Goal: Communication & Community: Ask a question

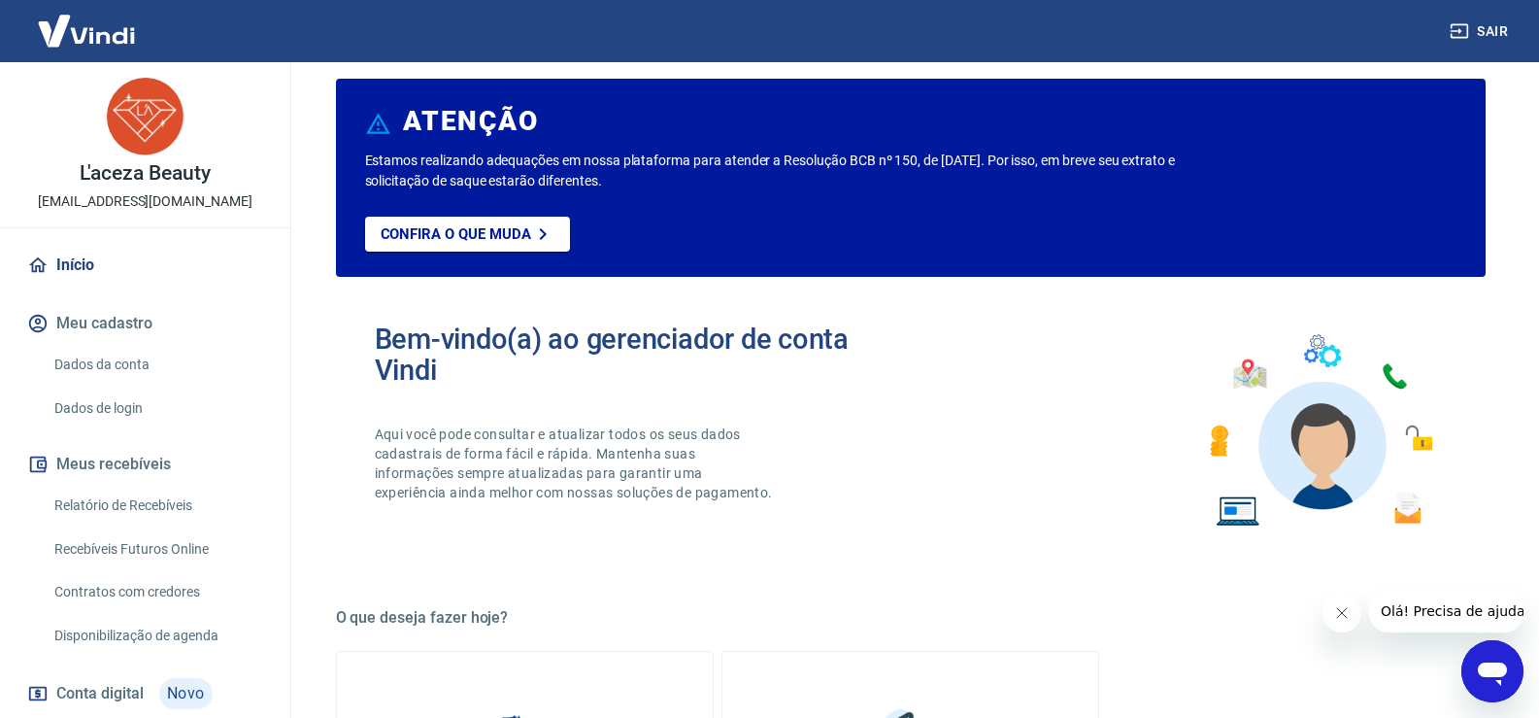
click at [1495, 664] on icon "Abrir janela de mensagens" at bounding box center [1492, 673] width 29 height 23
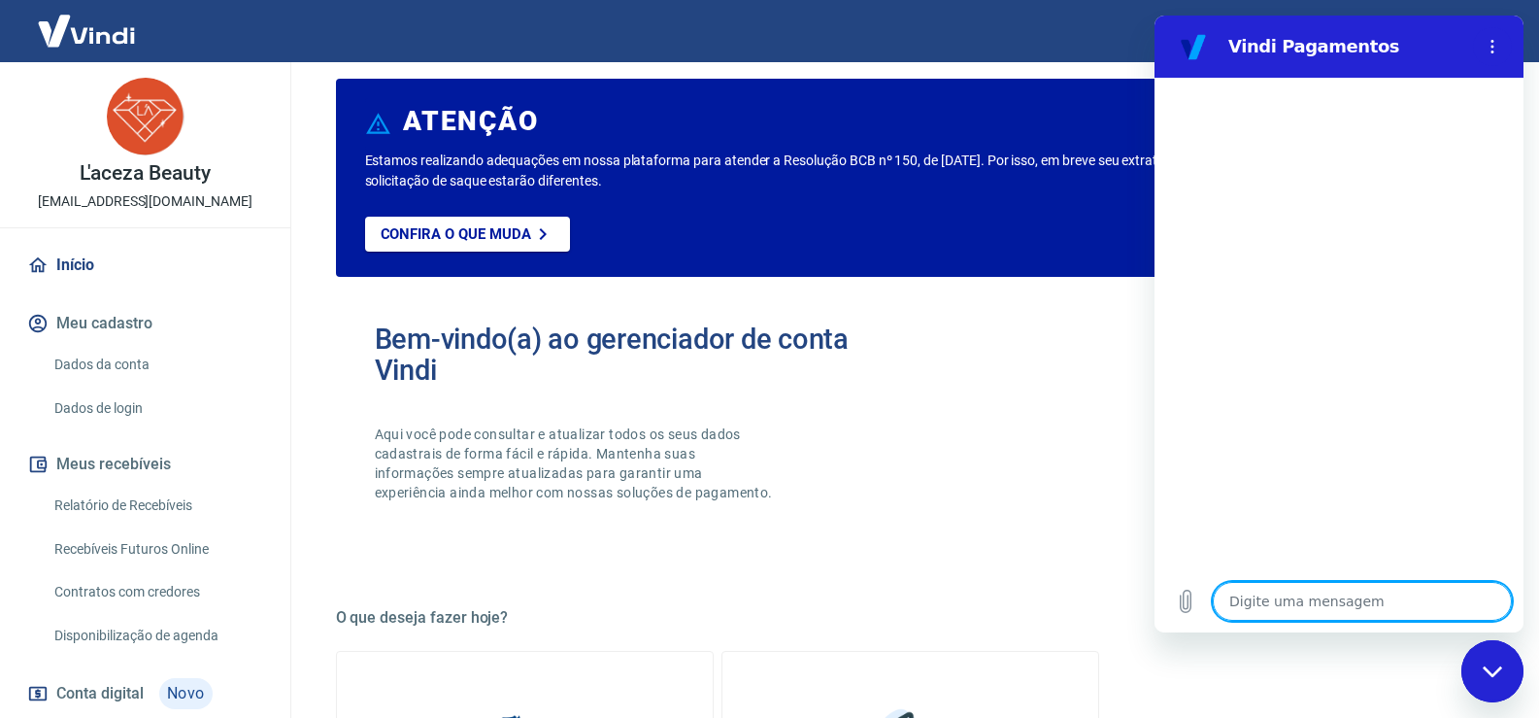
type textarea "x"
type textarea "C"
type textarea "x"
type textarea "Ca"
type textarea "x"
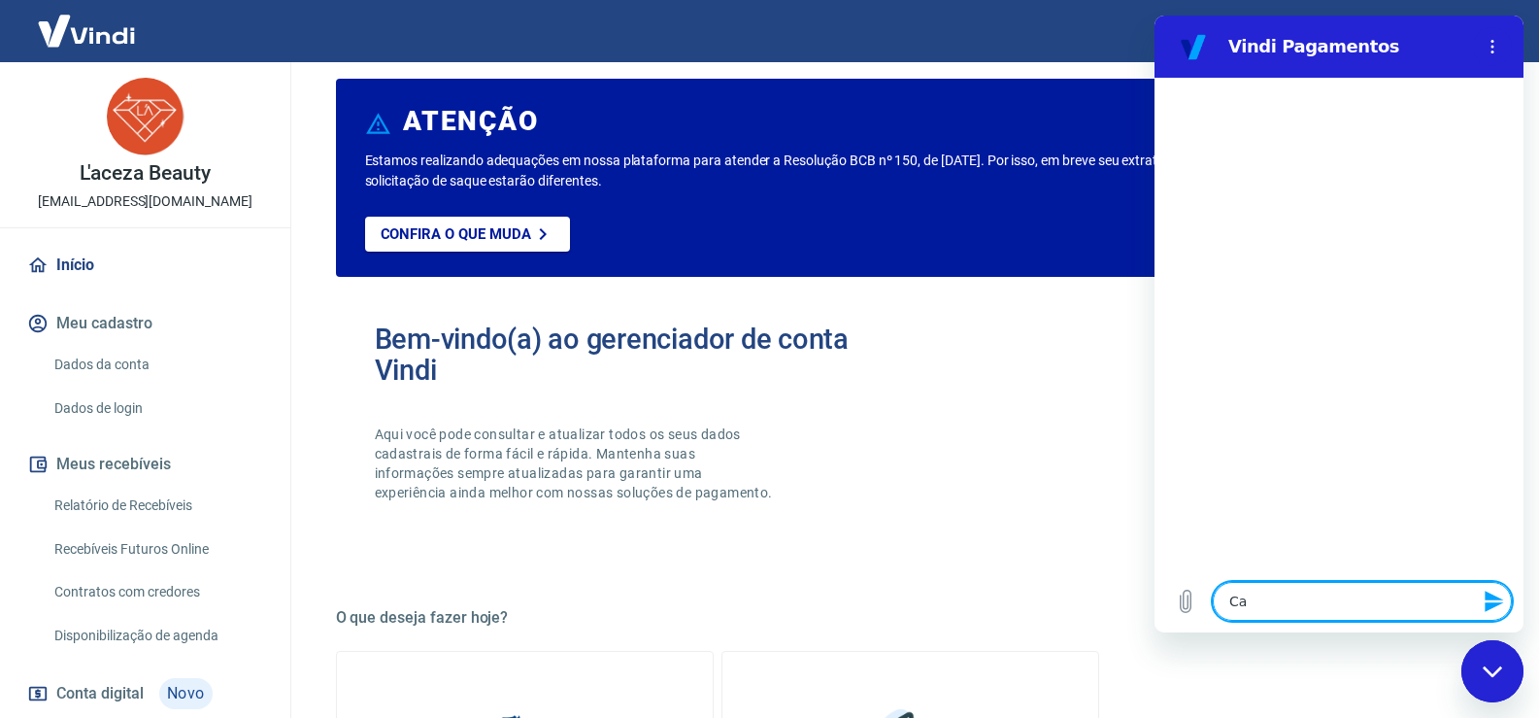
type textarea "Can"
type textarea "x"
type textarea "Ca"
type textarea "x"
type textarea "C"
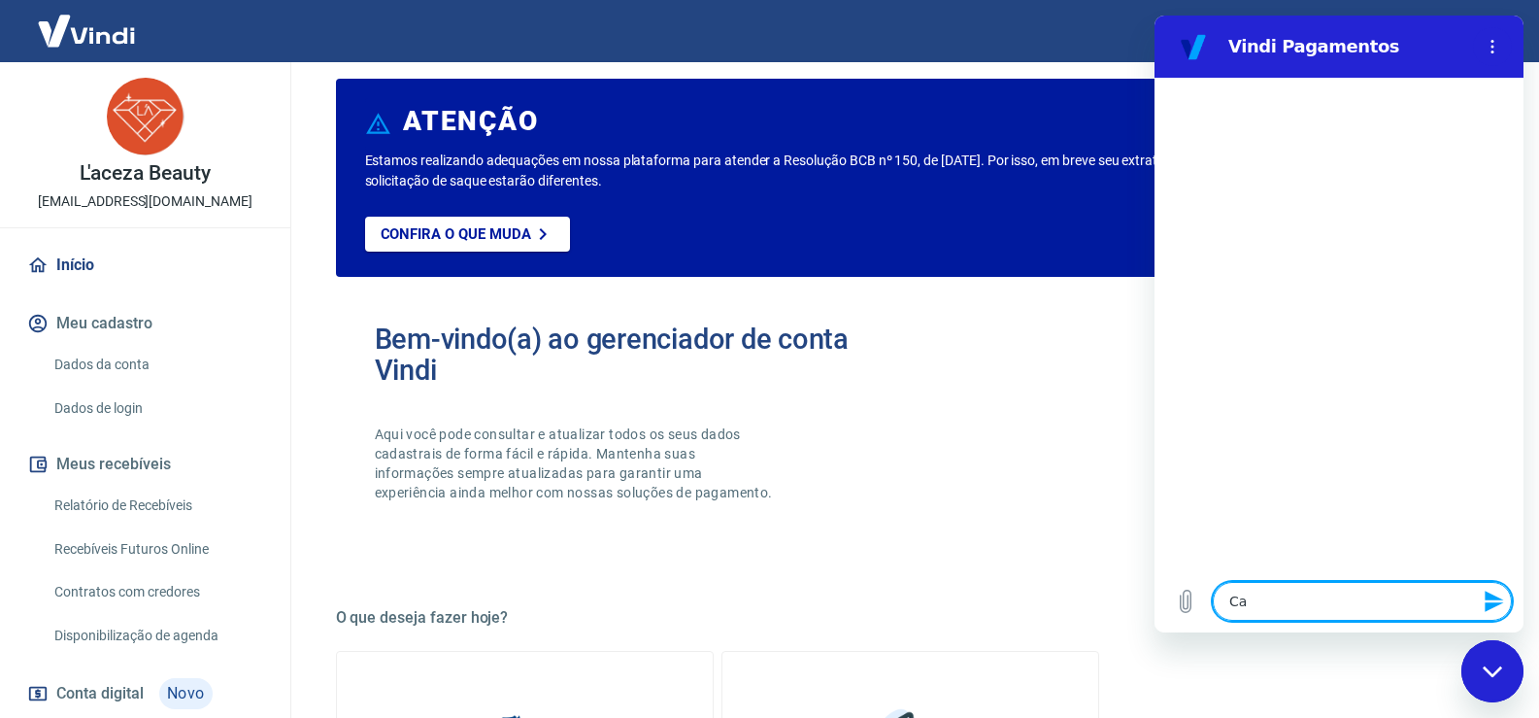
type textarea "x"
type textarea "a"
type textarea "x"
type textarea "a"
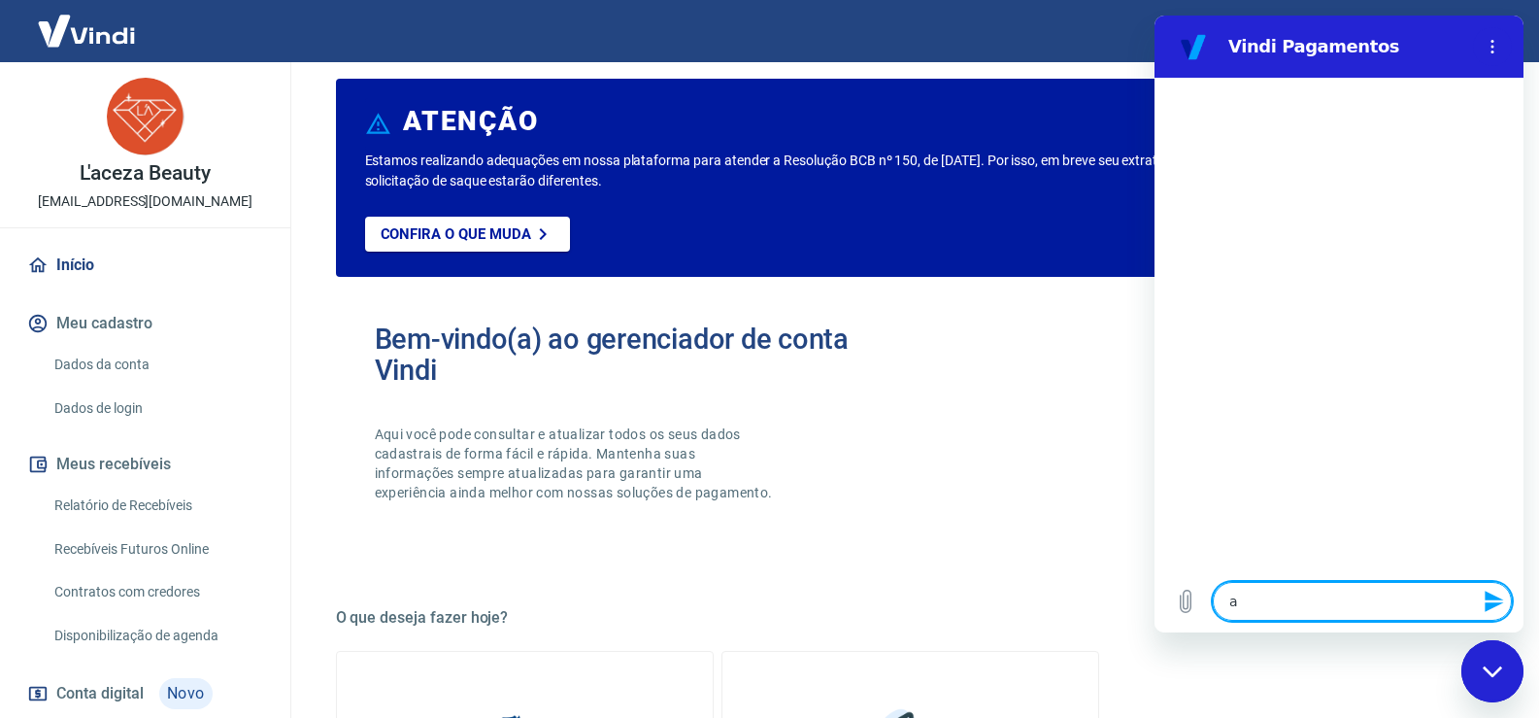
type textarea "x"
type textarea "a r"
type textarea "x"
type textarea "a rs"
type textarea "x"
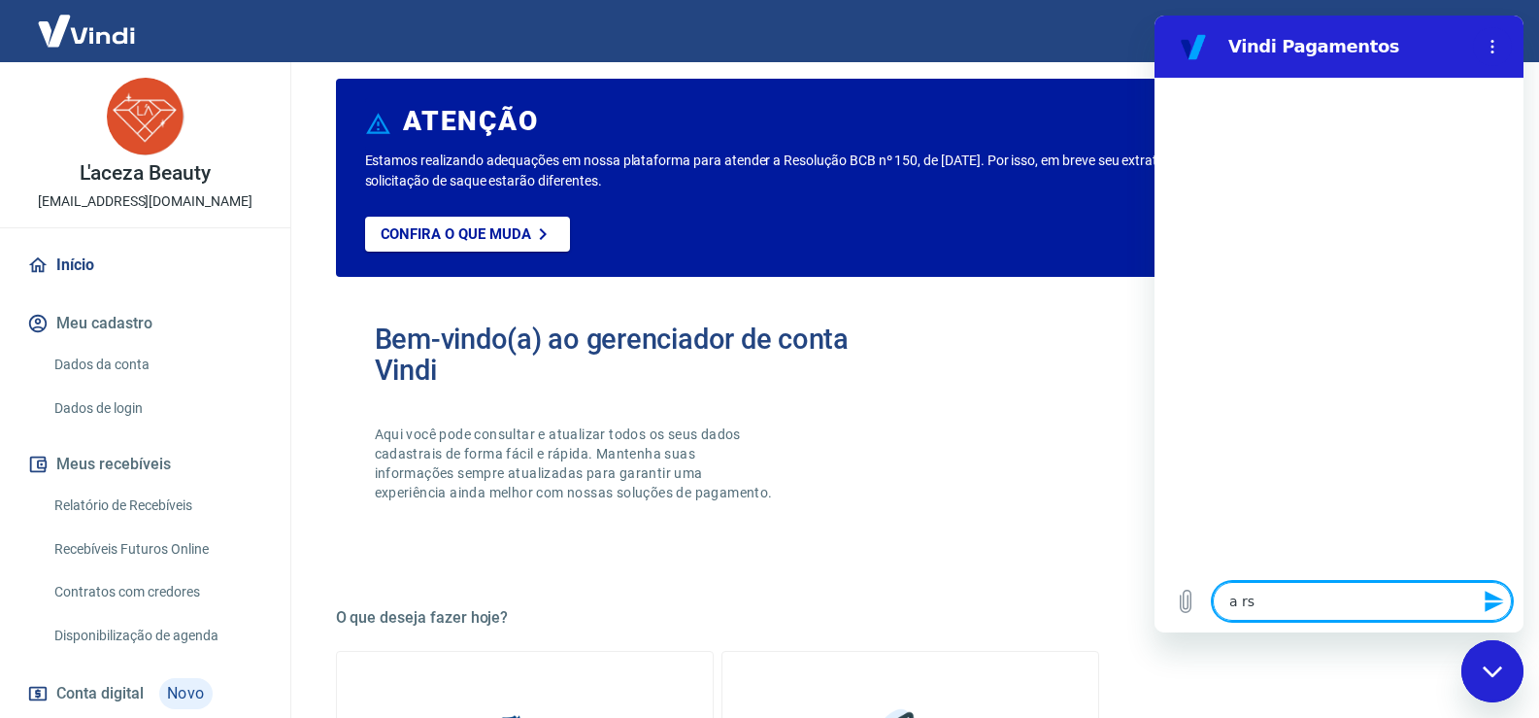
type textarea "a r"
type textarea "x"
type textarea "a re"
type textarea "x"
type textarea "a res"
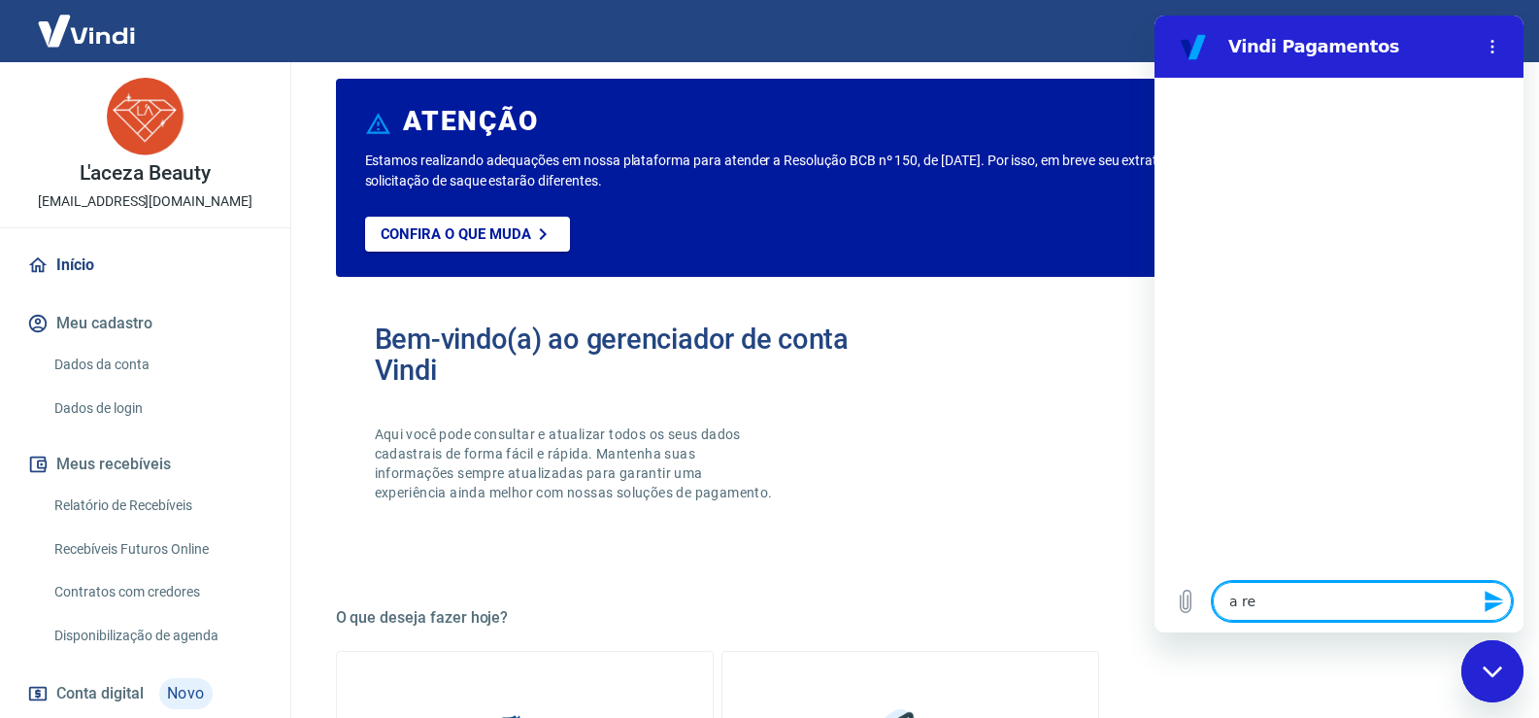
type textarea "x"
type textarea "a reso"
type textarea "x"
type textarea "a resoe"
type textarea "x"
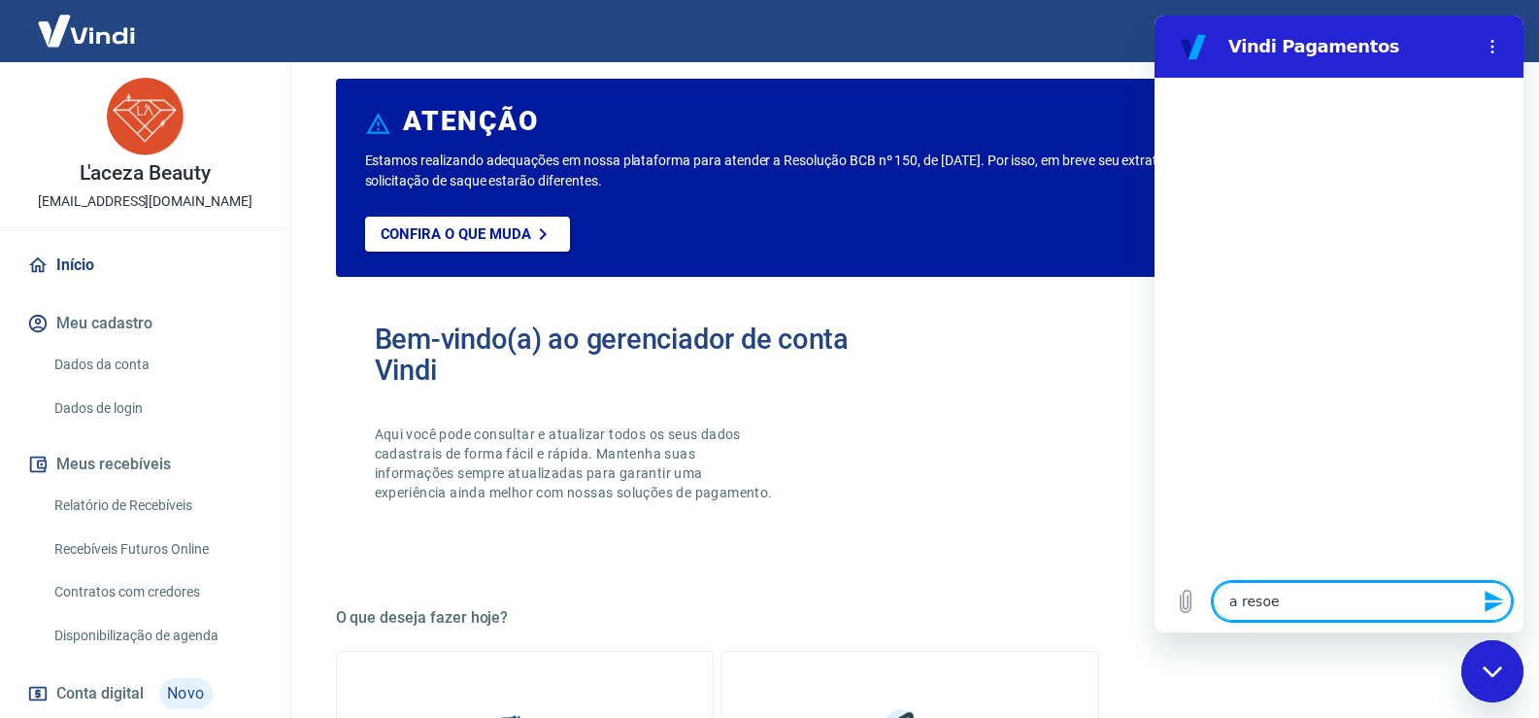
type textarea "a resoei"
type textarea "x"
type textarea "a resoeit"
type textarea "x"
type textarea "a resoeito"
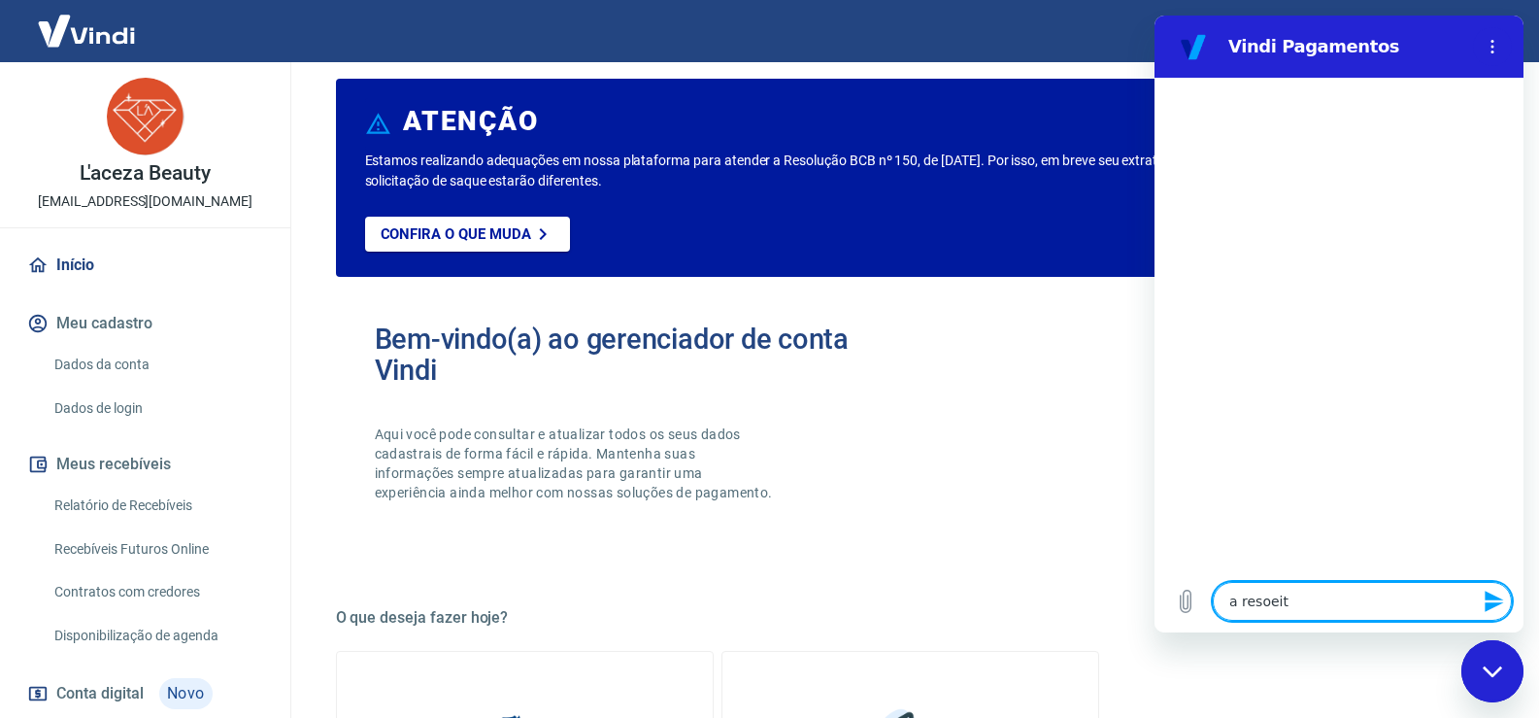
type textarea "x"
type textarea "a resoeito"
type textarea "x"
type textarea "a resoeito d"
type textarea "x"
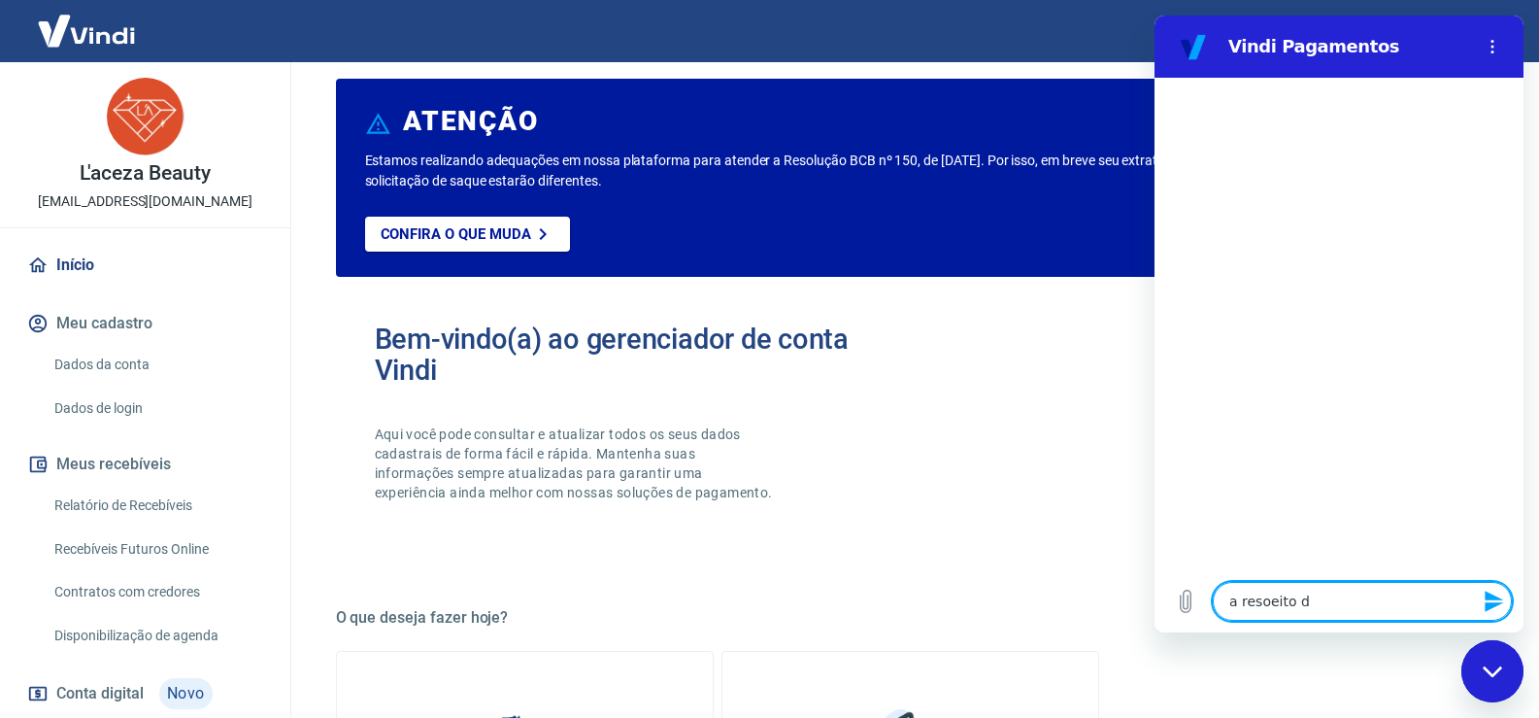
type textarea "a resoeito de"
type textarea "x"
type textarea "a resoeito de"
type textarea "x"
type textarea "a resoeito de u"
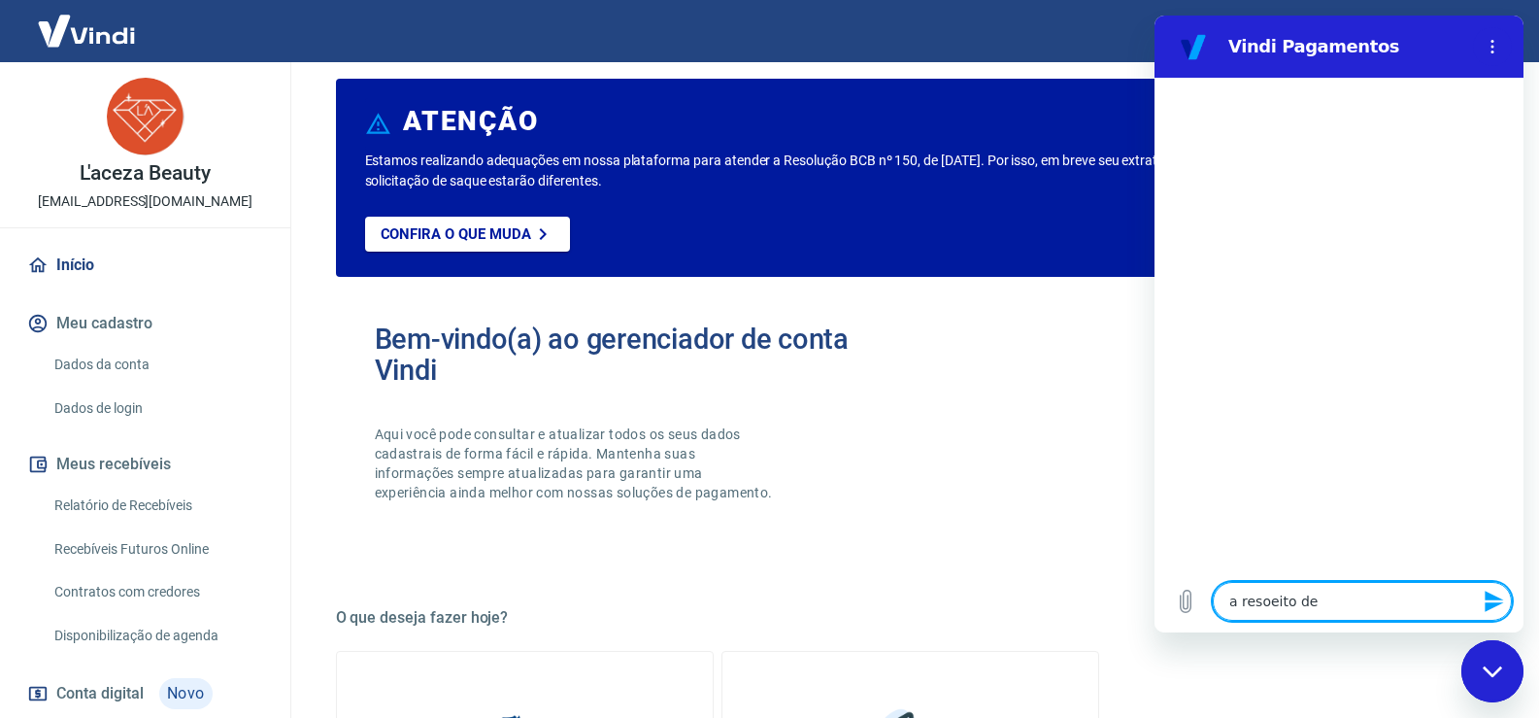
type textarea "x"
type textarea "a resoeito de um"
type textarea "x"
type textarea "a resoeito de uma"
type textarea "x"
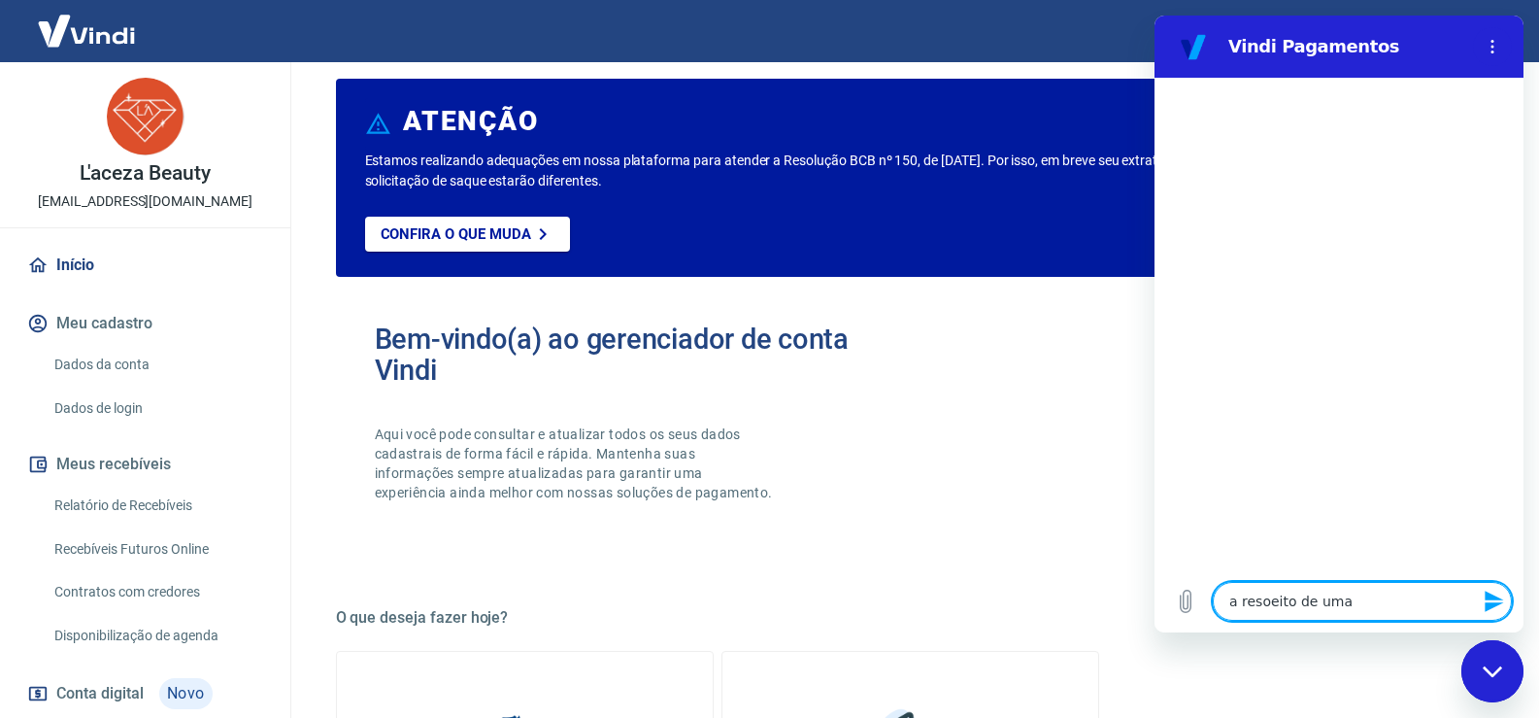
type textarea "a resoeito de uma"
type textarea "x"
type textarea "a resoeito de uma m"
type textarea "x"
type textarea "a resoeito de uma me"
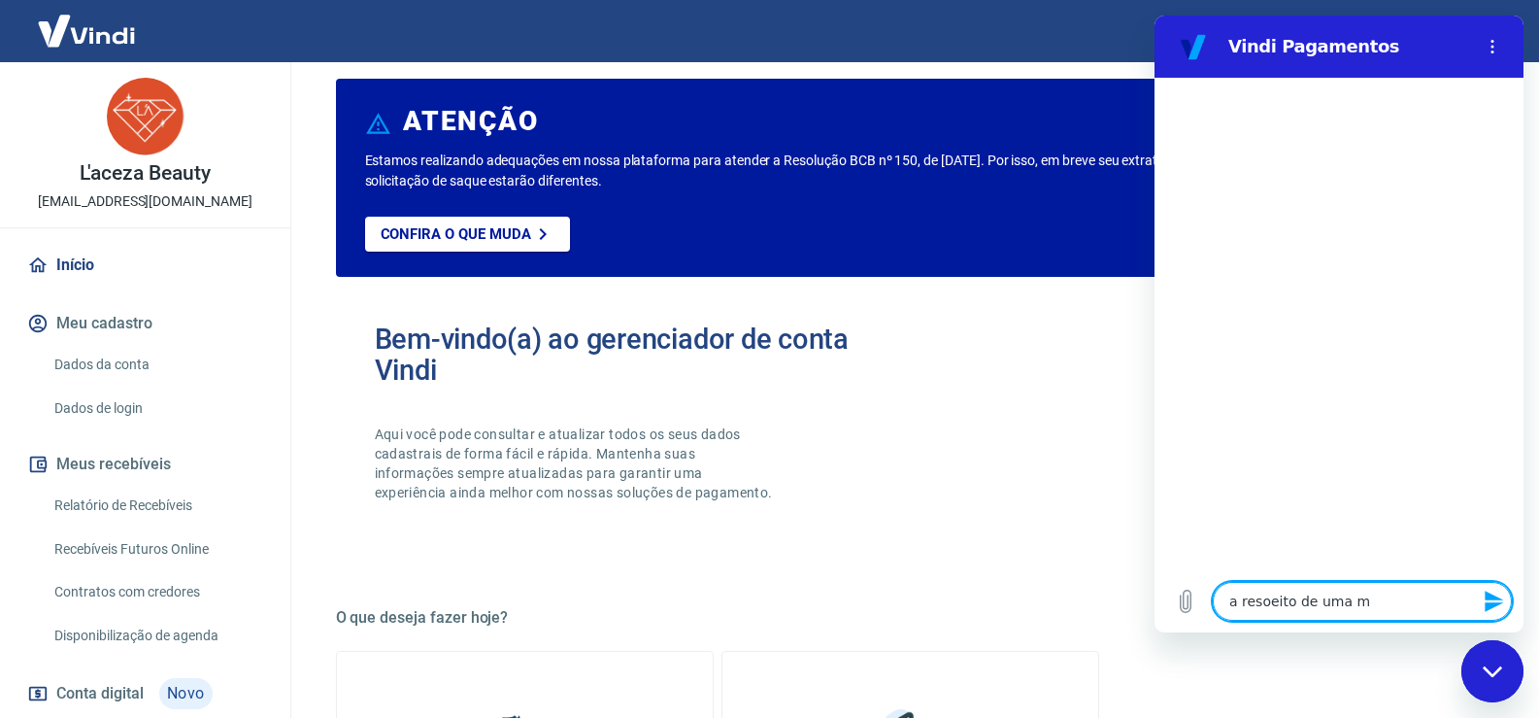
type textarea "x"
type textarea "a resoeito de uma men"
type textarea "x"
type textarea "a resoeito de uma mens"
type textarea "x"
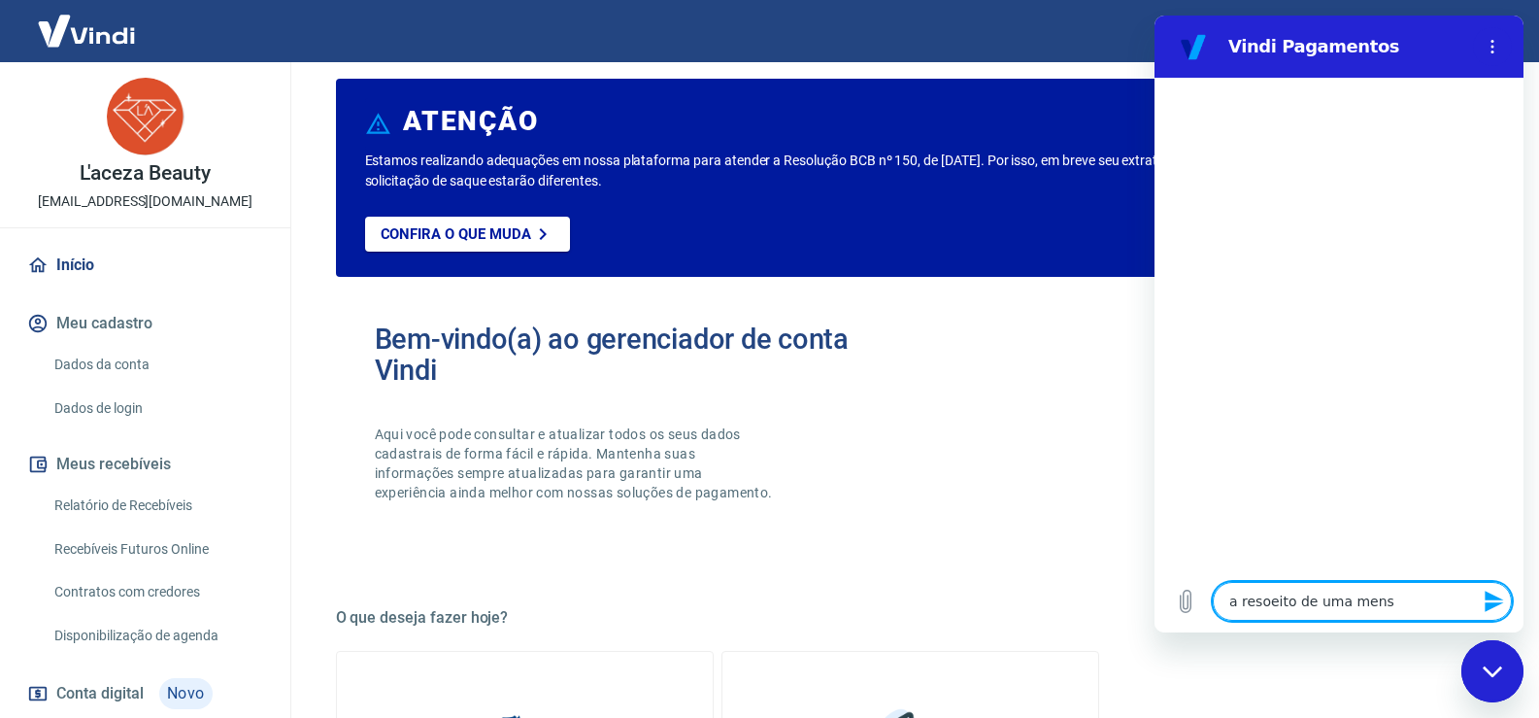
type textarea "a resoeito de uma mensa"
type textarea "x"
type textarea "a resoeito de uma mensag"
type textarea "x"
type textarea "a resoeito de uma mensage"
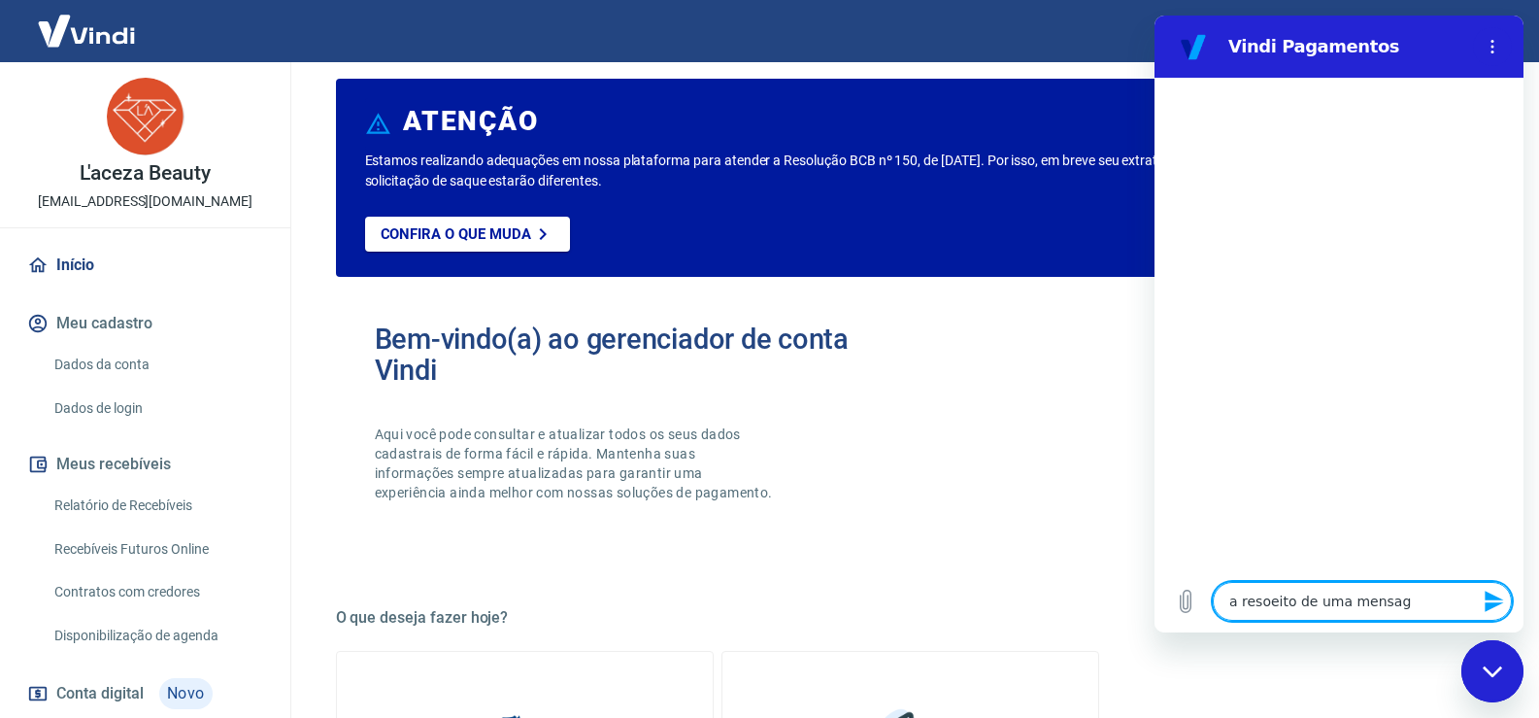
type textarea "x"
type textarea "a resoeito de uma mensagem"
type textarea "x"
type textarea "a resoeito de uma mensagem"
type textarea "x"
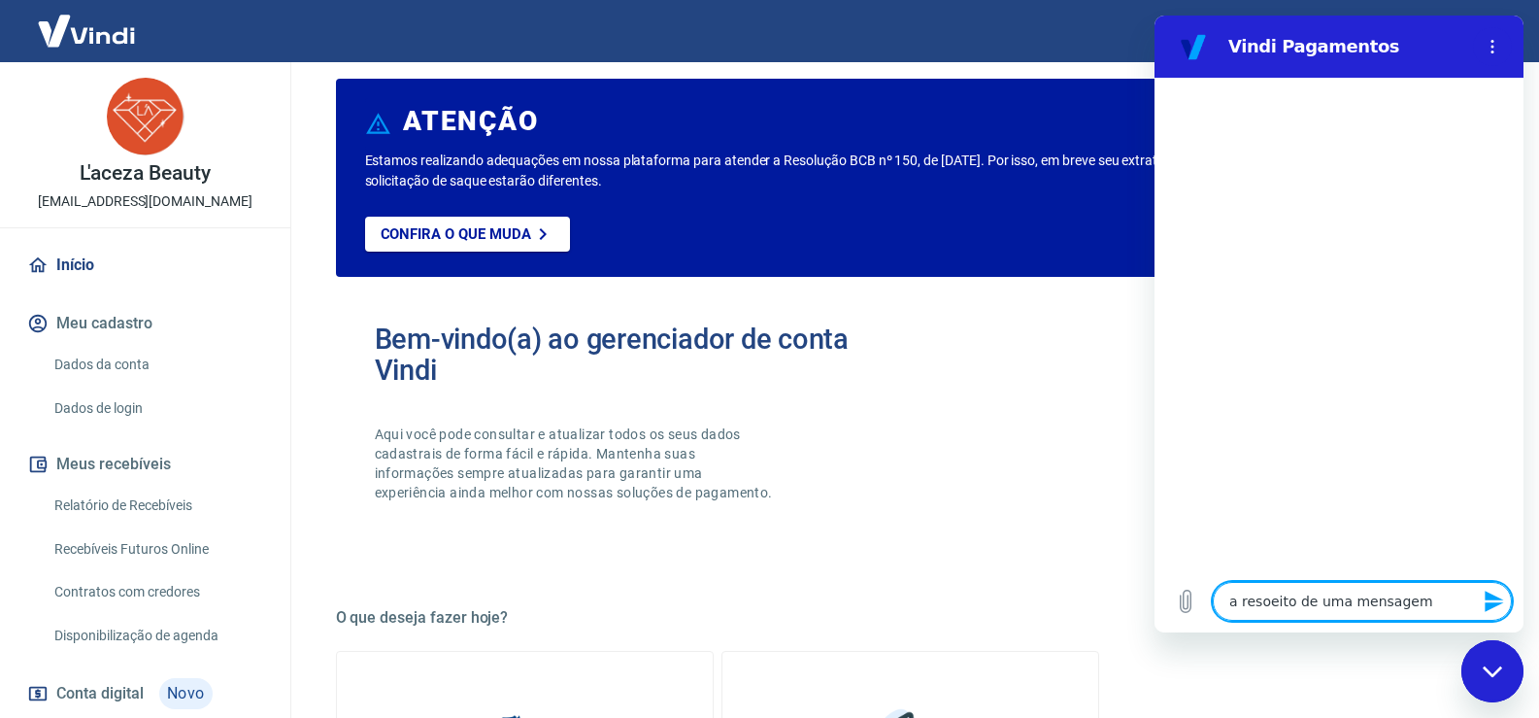
type textarea "a resoeito de uma mensagem q"
type textarea "x"
type textarea "a resoeito de uma mensagem qu"
type textarea "x"
type textarea "a resoeito de uma mensagem que"
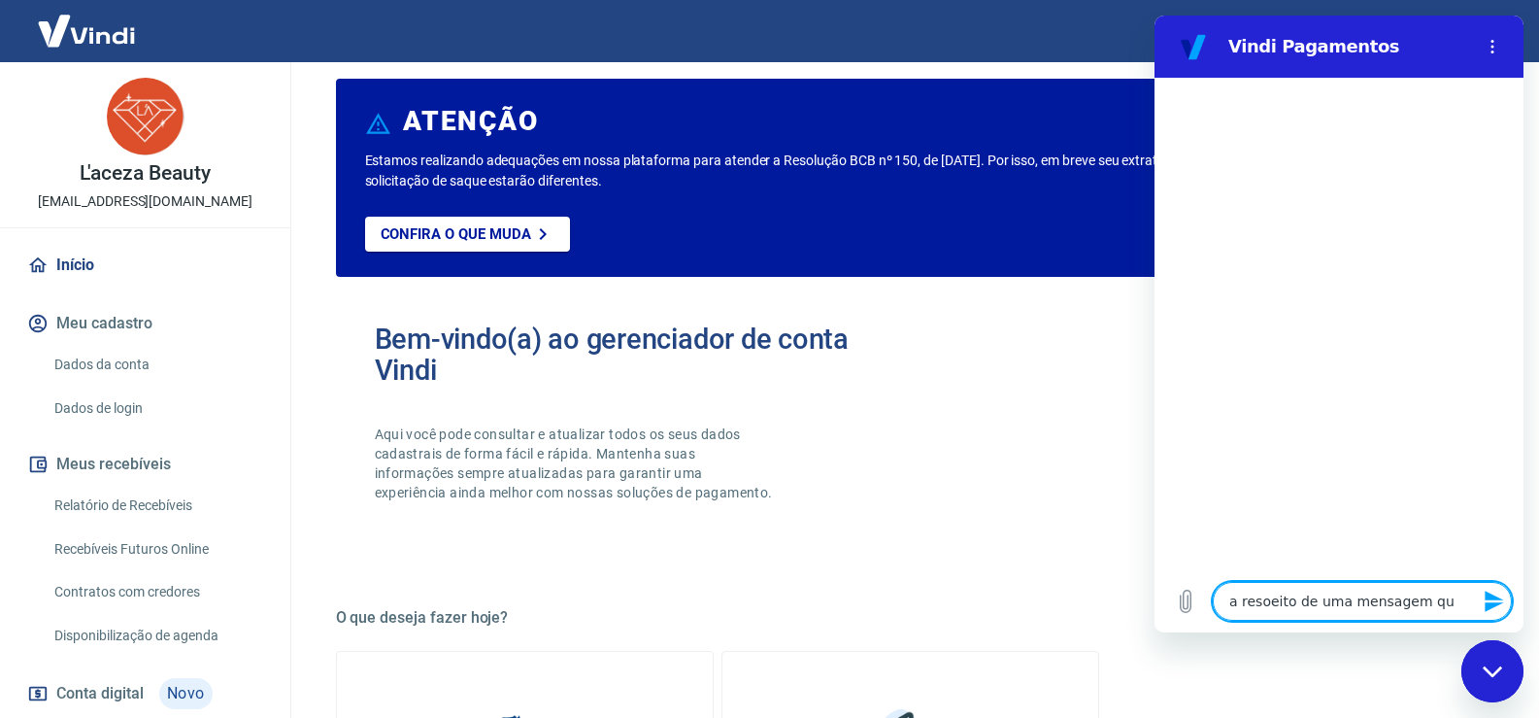
type textarea "x"
type textarea "a resoeito de uma mensagem quer"
type textarea "x"
type textarea "a resoeito de uma mensagem quere"
type textarea "x"
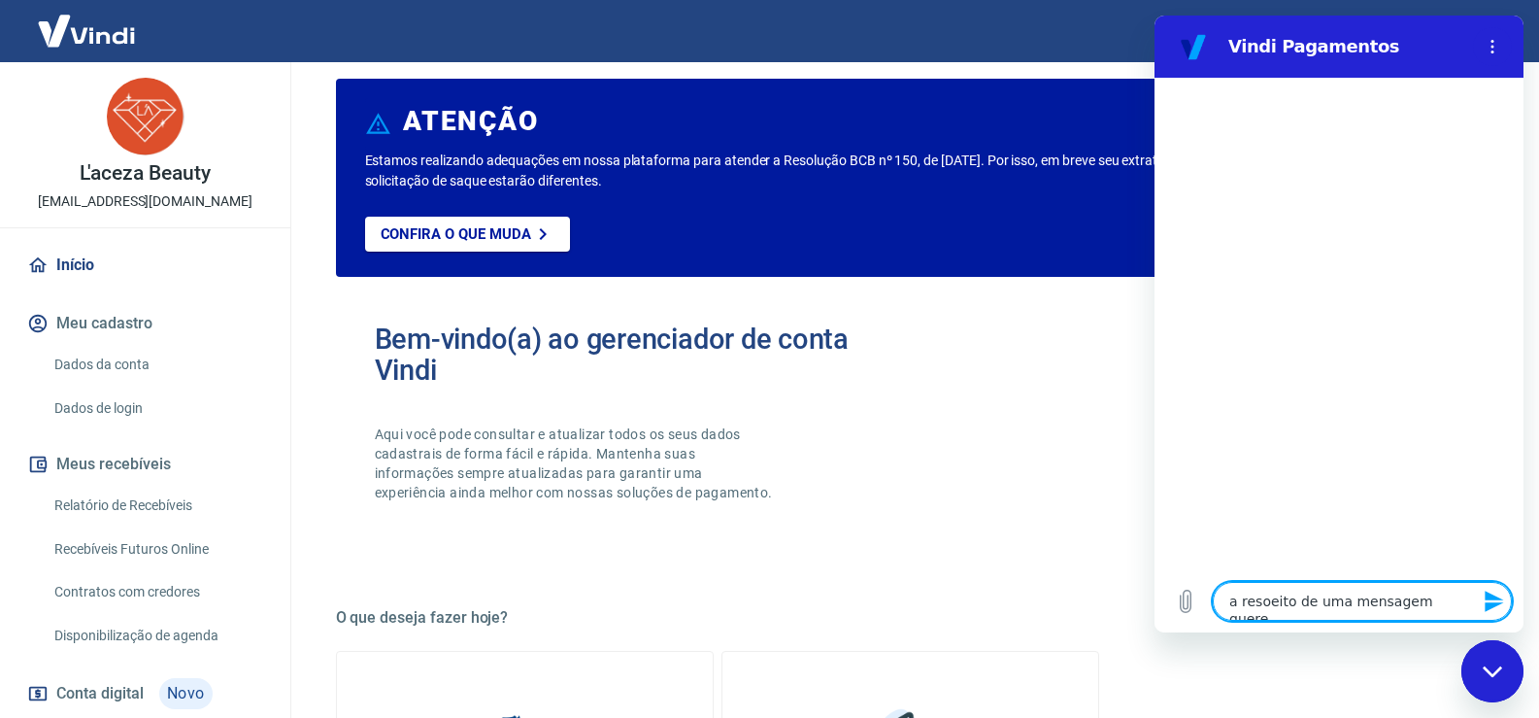
type textarea "a resoeito de uma mensagem queren"
type textarea "x"
type textarea "a resoeito de uma mensagem querend"
type textarea "x"
type textarea "a resoeito de uma mensagem querendo"
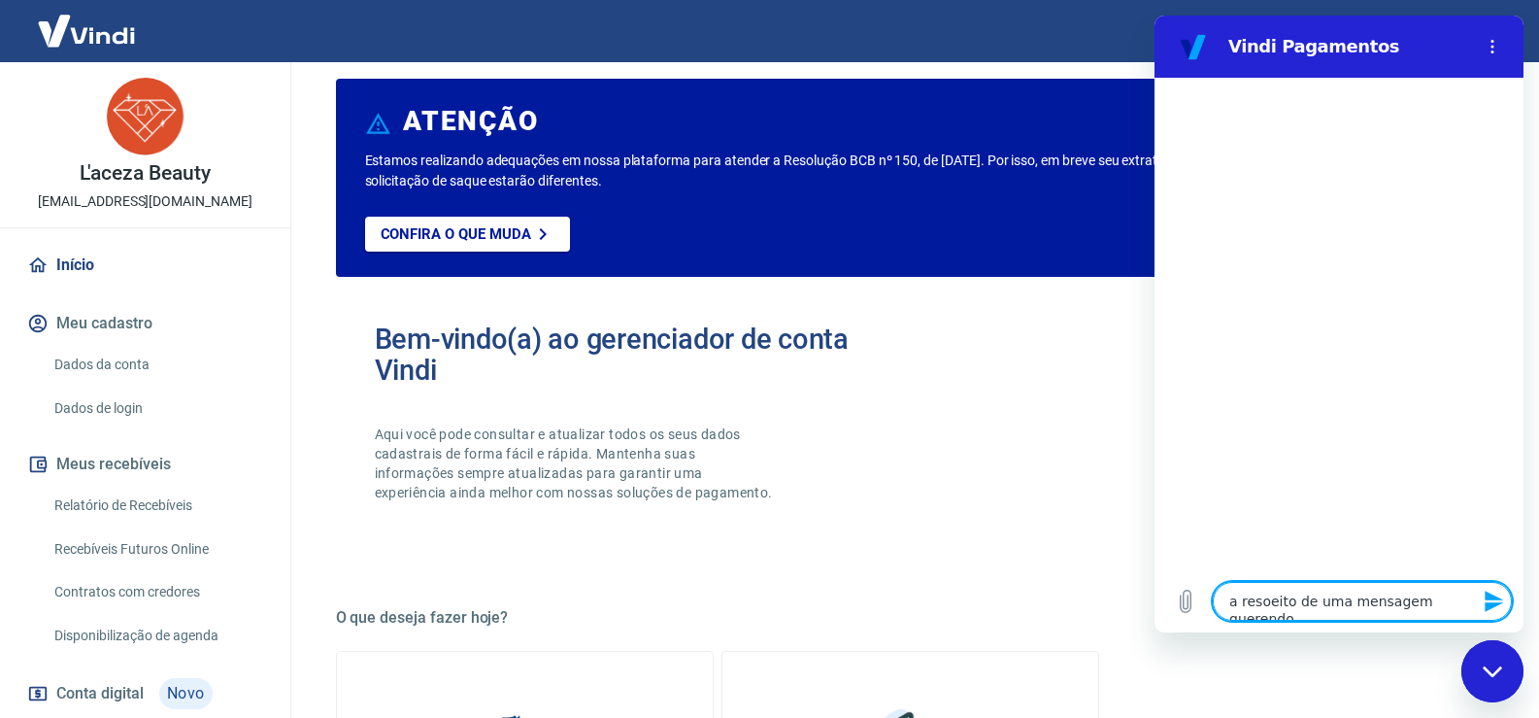
type textarea "x"
type textarea "a resoeito de uma mensagem querendo"
type textarea "x"
type textarea "a resoeito de uma mensagem querendo c"
type textarea "x"
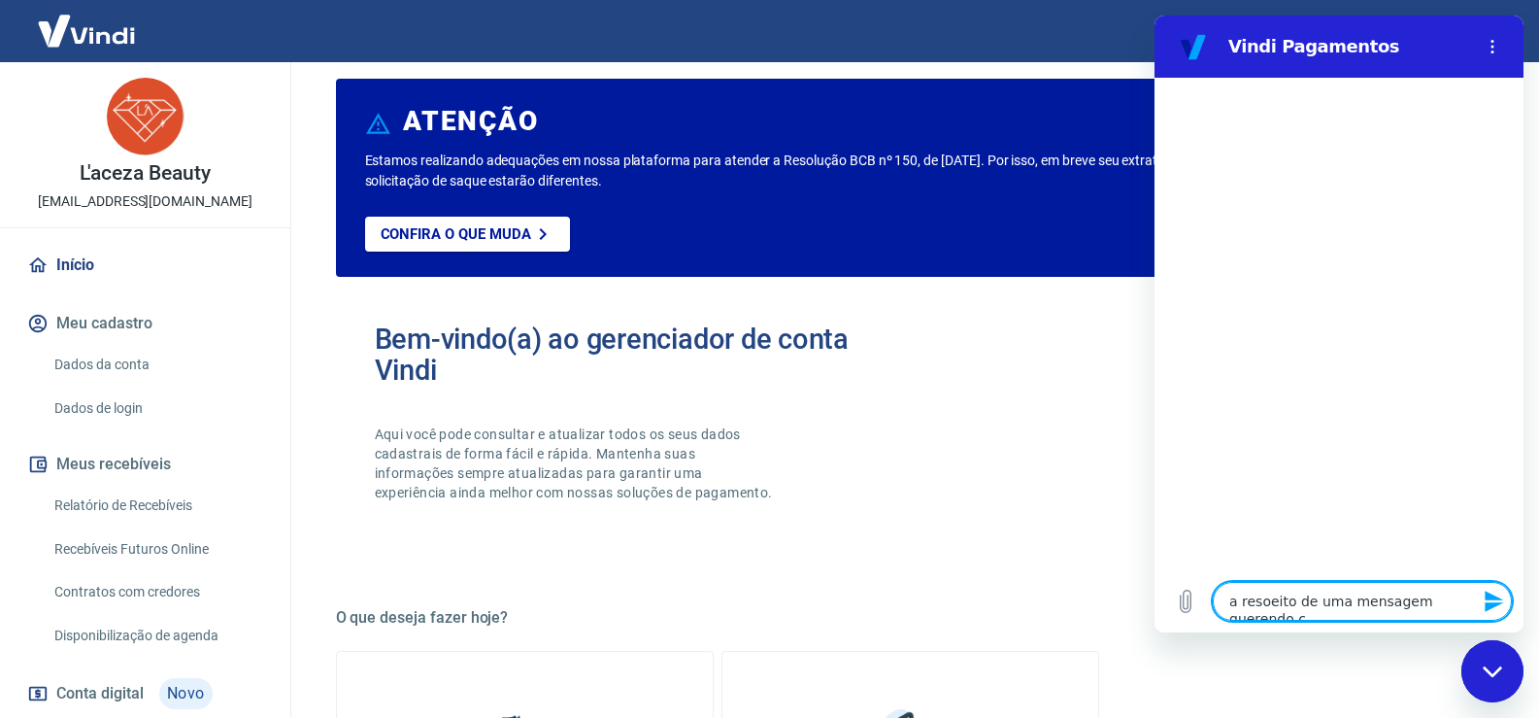
type textarea "a resoeito de uma mensagem querendo ca"
type textarea "x"
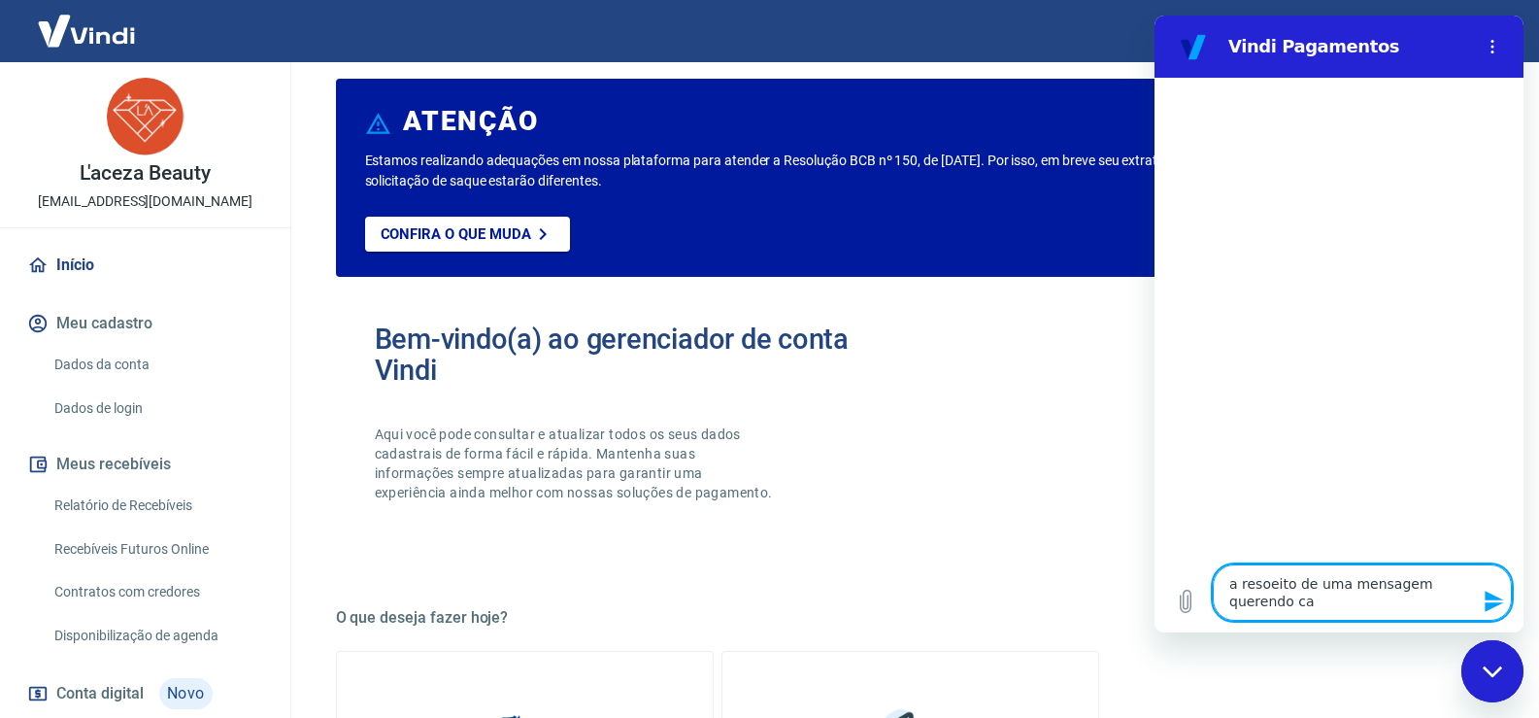
type textarea "a resoeito de uma mensagem querendo can"
type textarea "x"
type textarea "a resoeito de uma mensagem querendo canc"
type textarea "x"
type textarea "a resoeito de uma mensagem querendo cance"
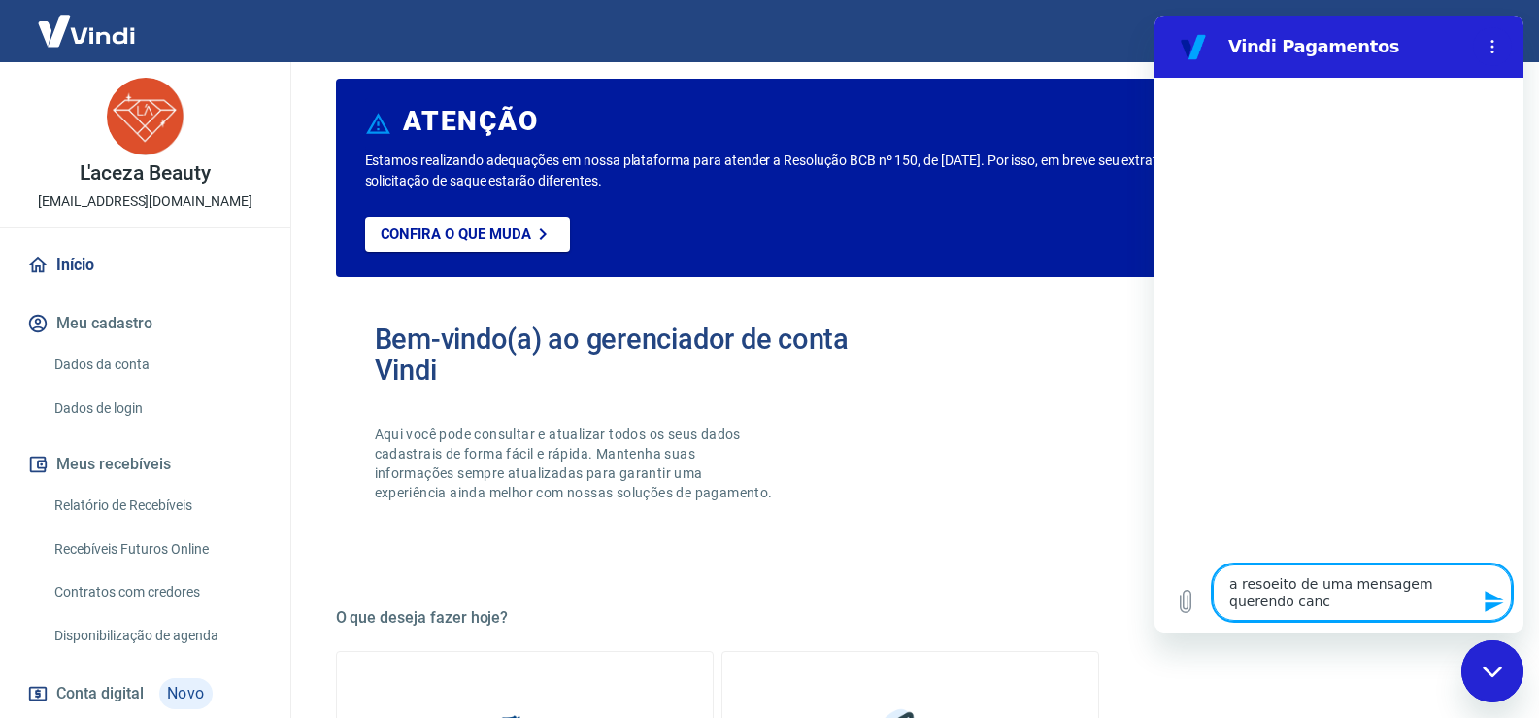
type textarea "x"
type textarea "a resoeito de uma mensagem querendo cancel"
type textarea "x"
type textarea "a resoeito de uma mensagem querendo cancela"
type textarea "x"
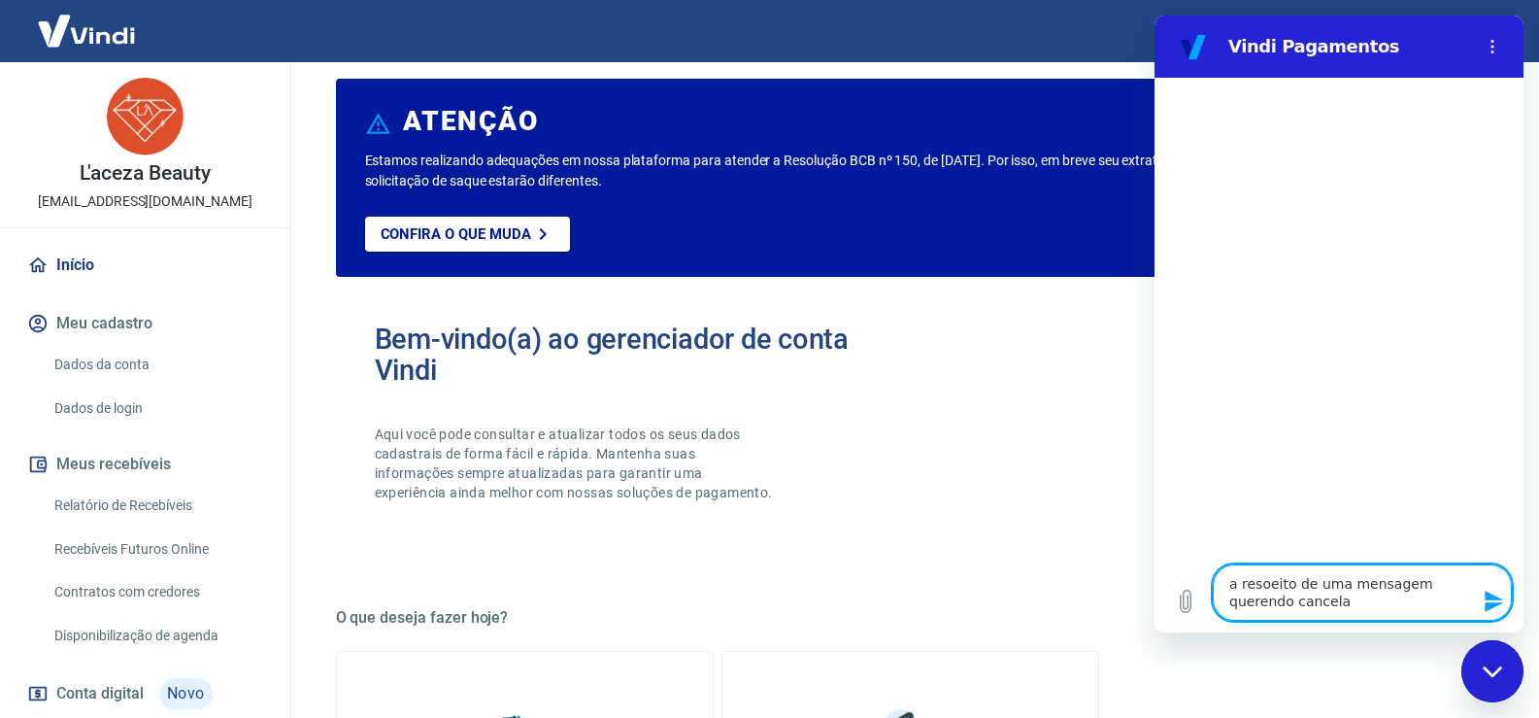
type textarea "a resoeito de uma mensagem querendo cancelar"
type textarea "x"
type textarea "a resoeito de uma mensagem querendo cancelar"
type textarea "x"
type textarea "a resoeito de uma mensagem querendo cancelar u"
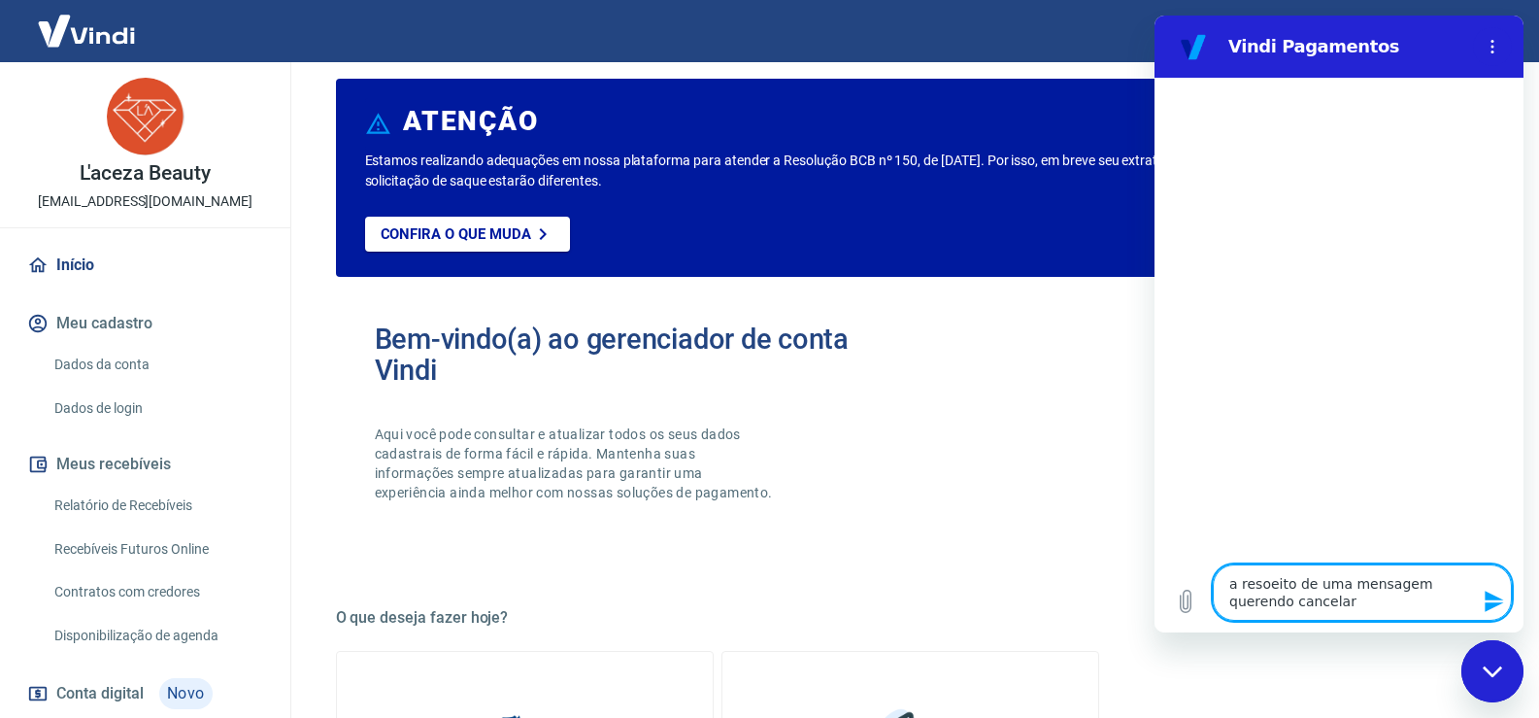
type textarea "x"
type textarea "a resoeito de uma mensagem querendo cancelar um"
type textarea "x"
type textarea "a resoeito de uma mensagem querendo cancelar uma"
type textarea "x"
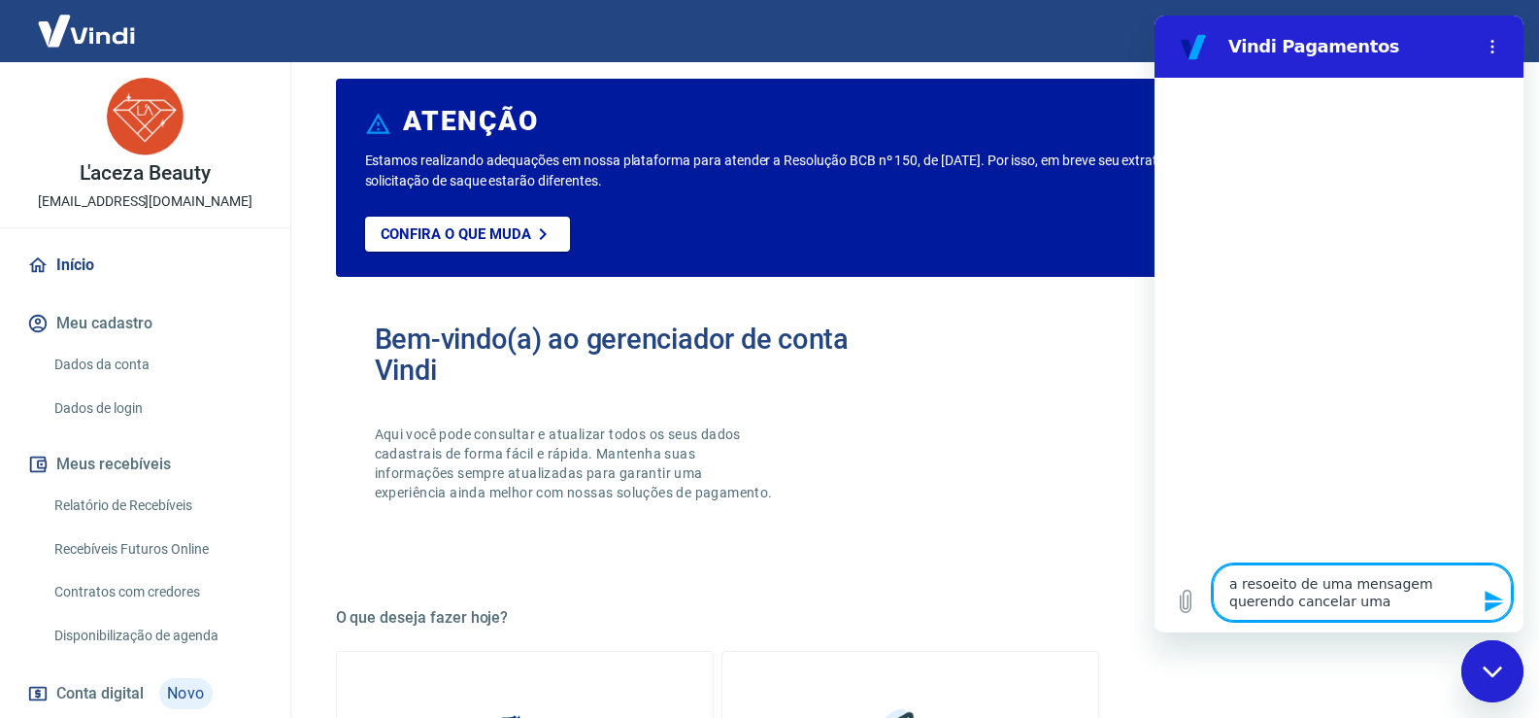
type textarea "a resoeito de uma mensagem querendo cancelar uma"
type textarea "x"
type textarea "a resoeito de uma mensagem querendo cancelar uma t"
type textarea "x"
type textarea "a resoeito de uma mensagem querendo cancelar uma tr"
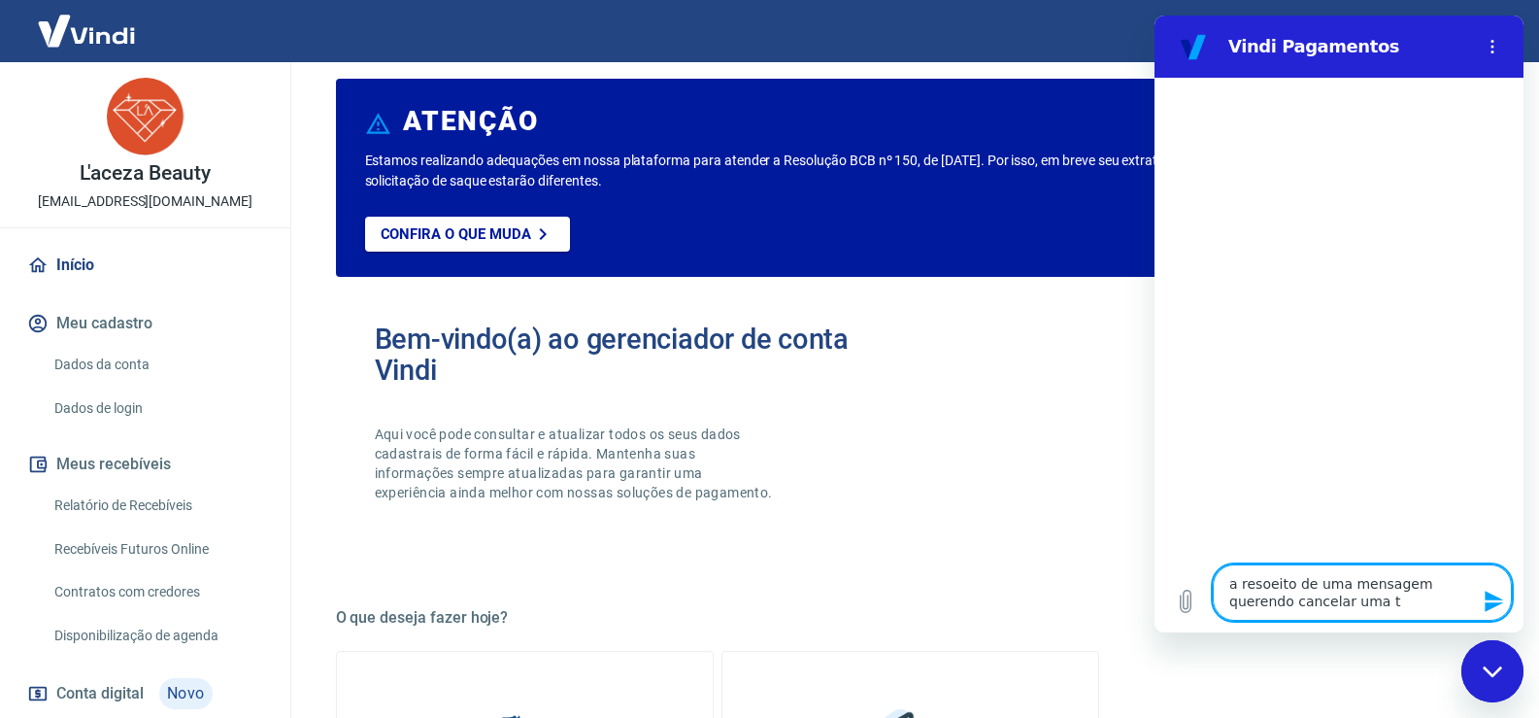
type textarea "x"
type textarea "a resoeito de uma mensagem querendo cancelar uma tra"
type textarea "x"
type textarea "a resoeito de uma mensagem querendo cancelar uma tran"
type textarea "x"
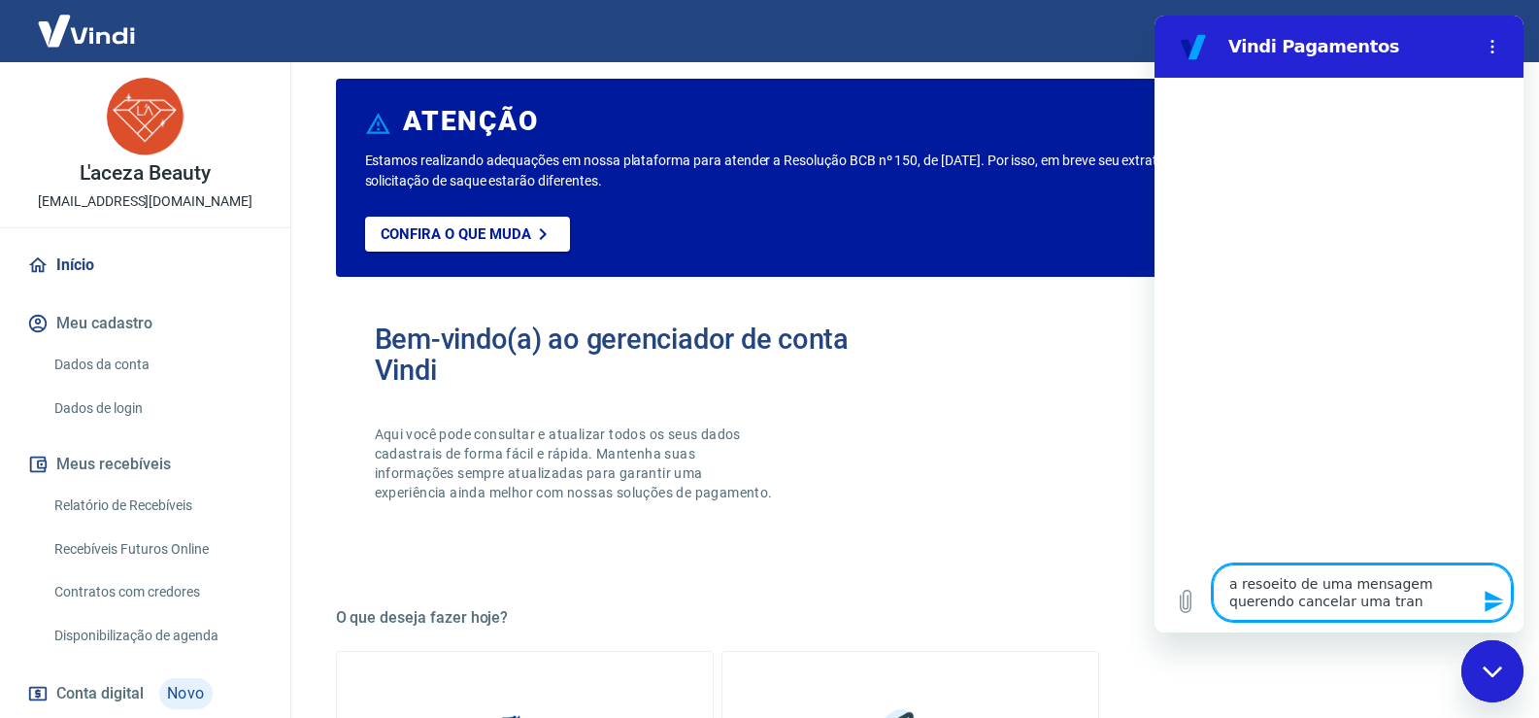
type textarea "a resoeito de uma mensagem querendo cancelar uma trans"
type textarea "x"
type textarea "a resoeito de uma mensagem querendo cancelar uma transa"
type textarea "x"
type textarea "a resoeito de uma mensagem querendo cancelar uma transaç"
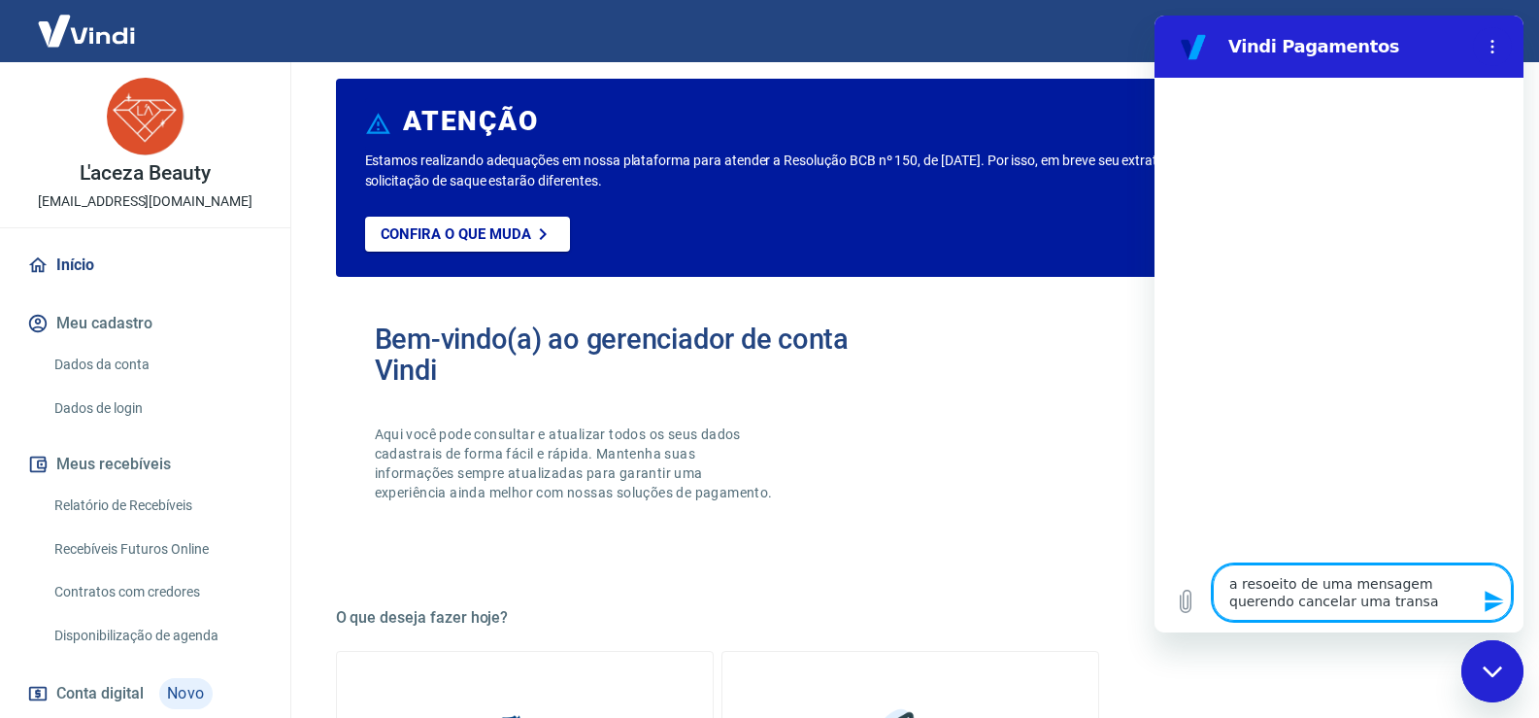
type textarea "x"
type textarea "a resoeito de uma mensagem querendo cancelar uma transaçã"
type textarea "x"
type textarea "a resoeito de uma mensagem querendo cancelar uma transação"
type textarea "x"
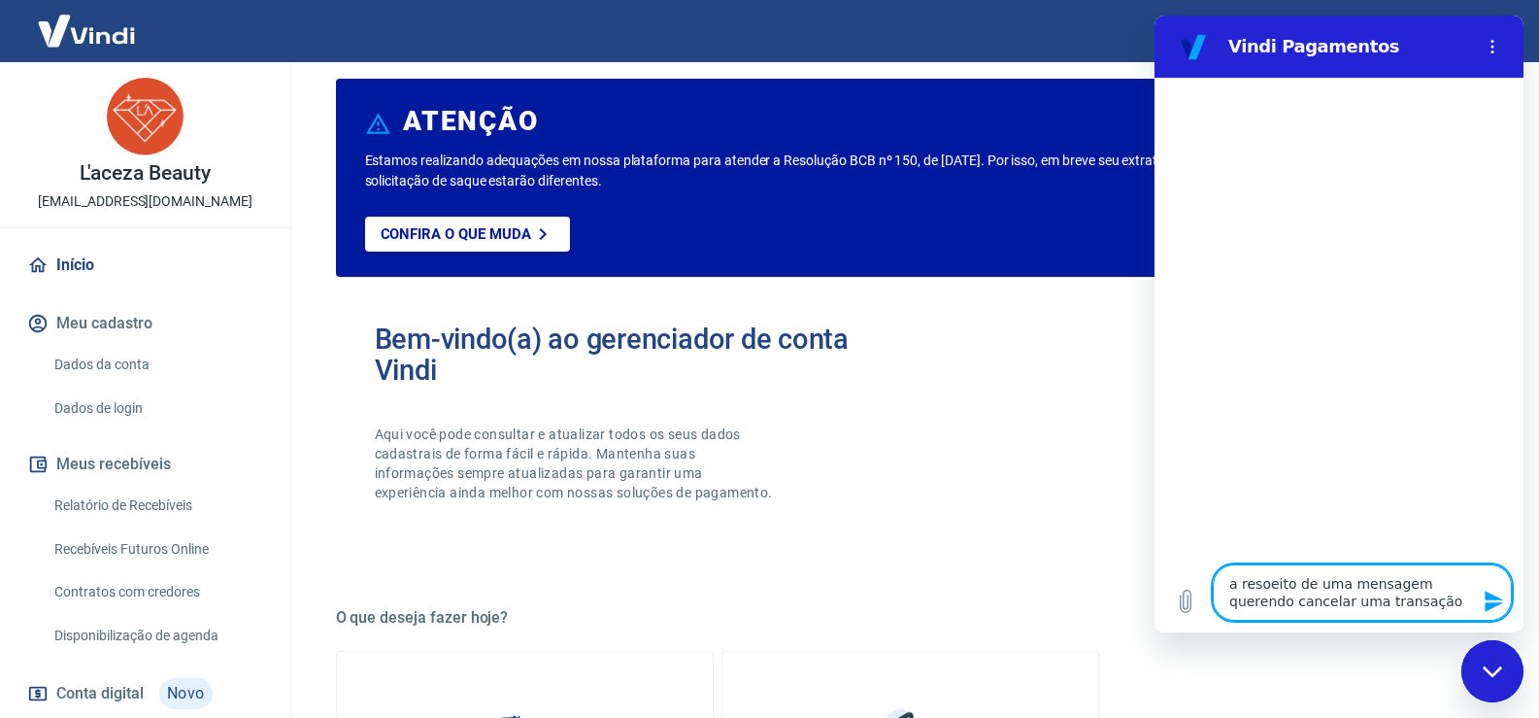
type textarea "a resoeito de uma mensagem querendo cancelar uma transação"
type textarea "x"
type textarea "a resoeito de uma mensagem querendo cancelar uma transação d"
type textarea "x"
type textarea "a resoeito de uma mensagem querendo cancelar uma transação de"
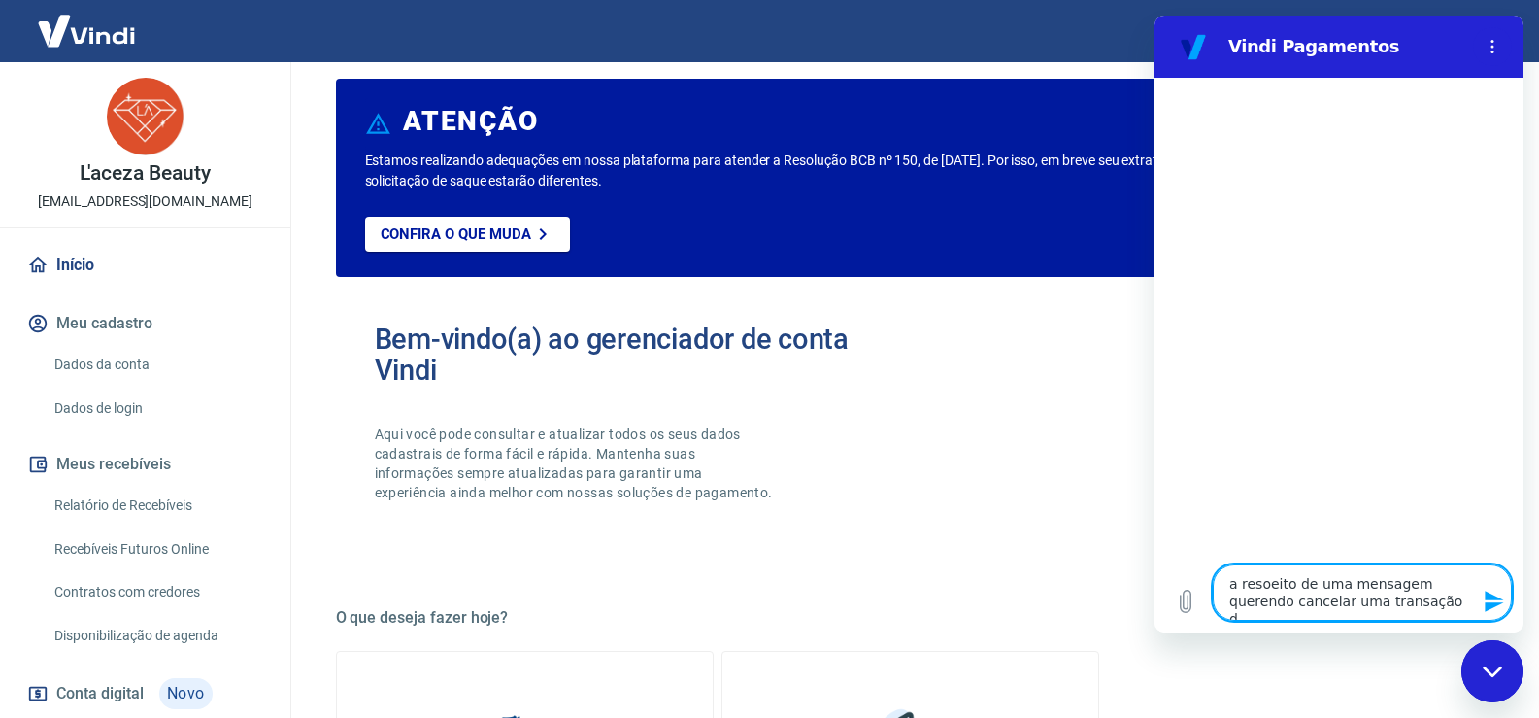
type textarea "x"
type textarea "a resoeito de uma mensagem querendo cancelar uma transação de"
type textarea "x"
type textarea "a resoeito de uma mensagem querendo cancelar uma transação de u"
type textarea "x"
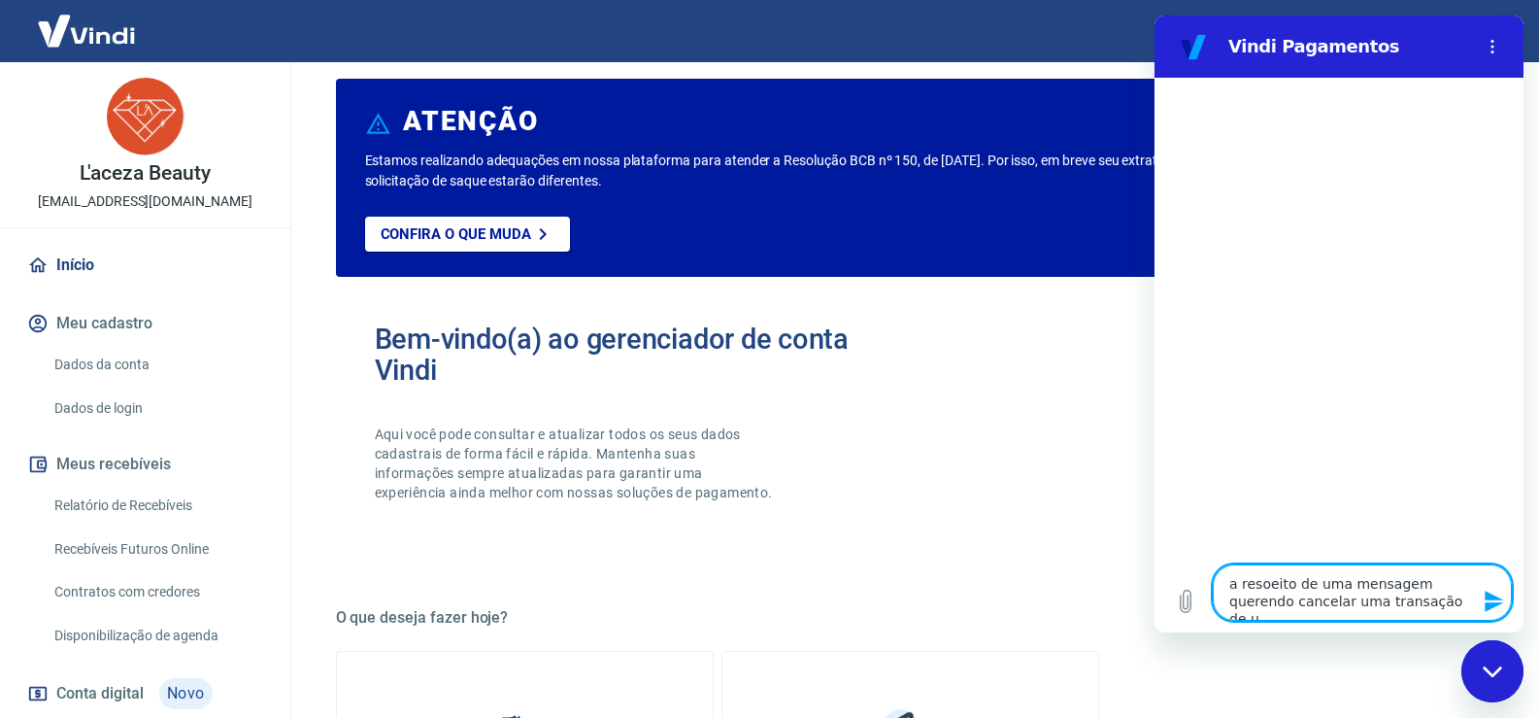
type textarea "a resoeito de uma mensagem querendo cancelar uma transação de um"
type textarea "x"
type textarea "a resoeito de uma mensagem querendo cancelar uma transação de um"
type textarea "x"
type textarea "a resoeito de uma mensagem querendo cancelar uma transação de um p"
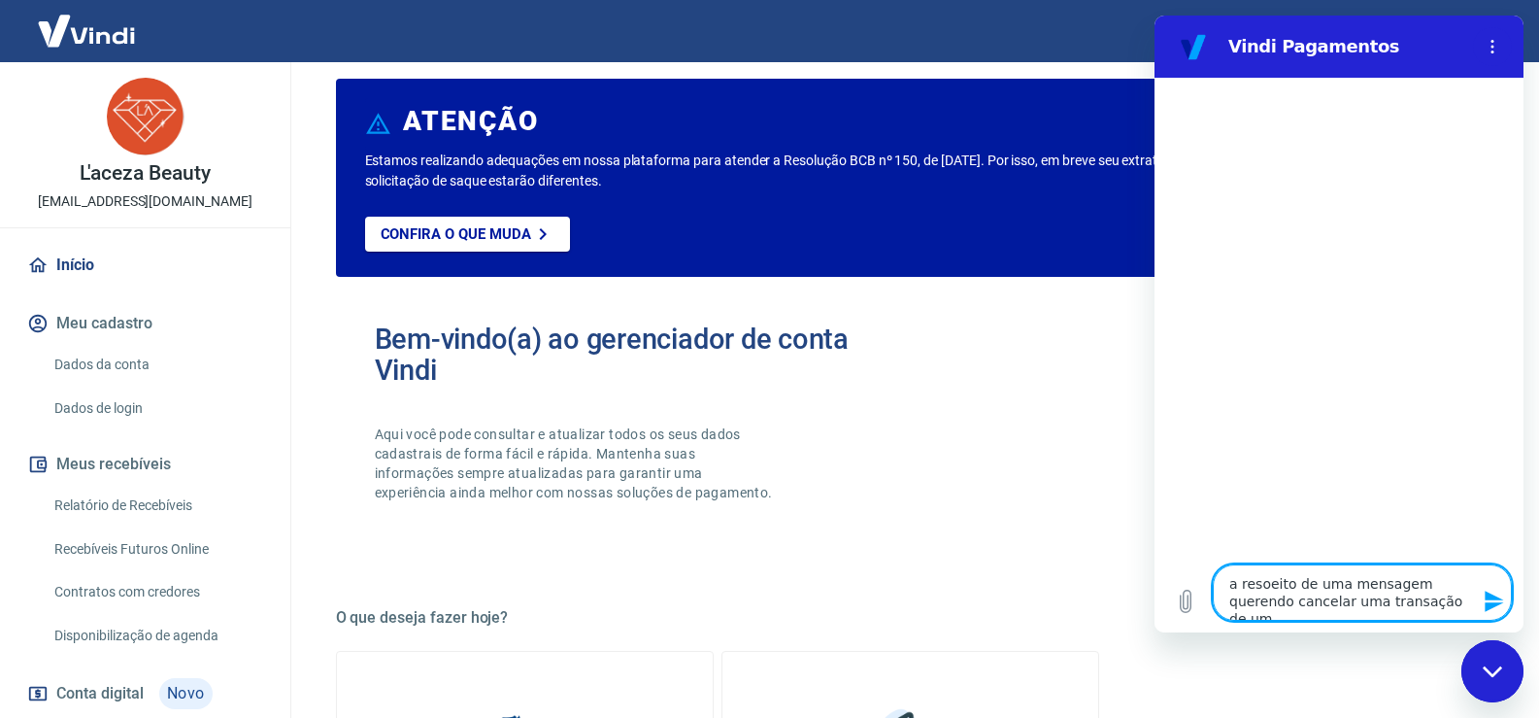
type textarea "x"
type textarea "a resoeito de uma mensagem querendo cancelar uma transação de um pe"
type textarea "x"
type textarea "a resoeito de uma mensagem querendo cancelar uma transação de um ped"
type textarea "x"
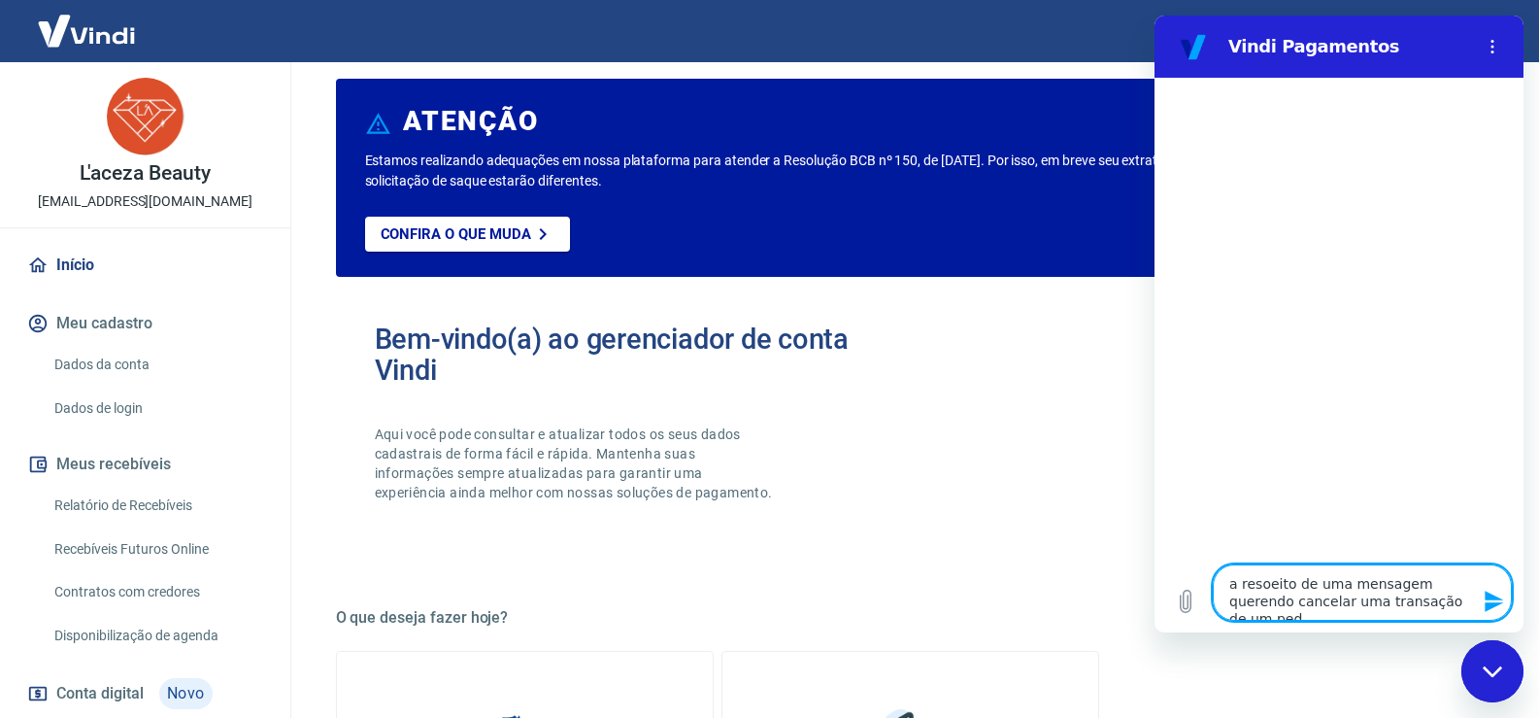
type textarea "a resoeito de uma mensagem querendo cancelar uma transação de um pedi"
type textarea "x"
type textarea "a resoeito de uma mensagem querendo cancelar uma transação de um pedid"
type textarea "x"
type textarea "a resoeito de uma mensagem querendo cancelar uma transação de um pedido"
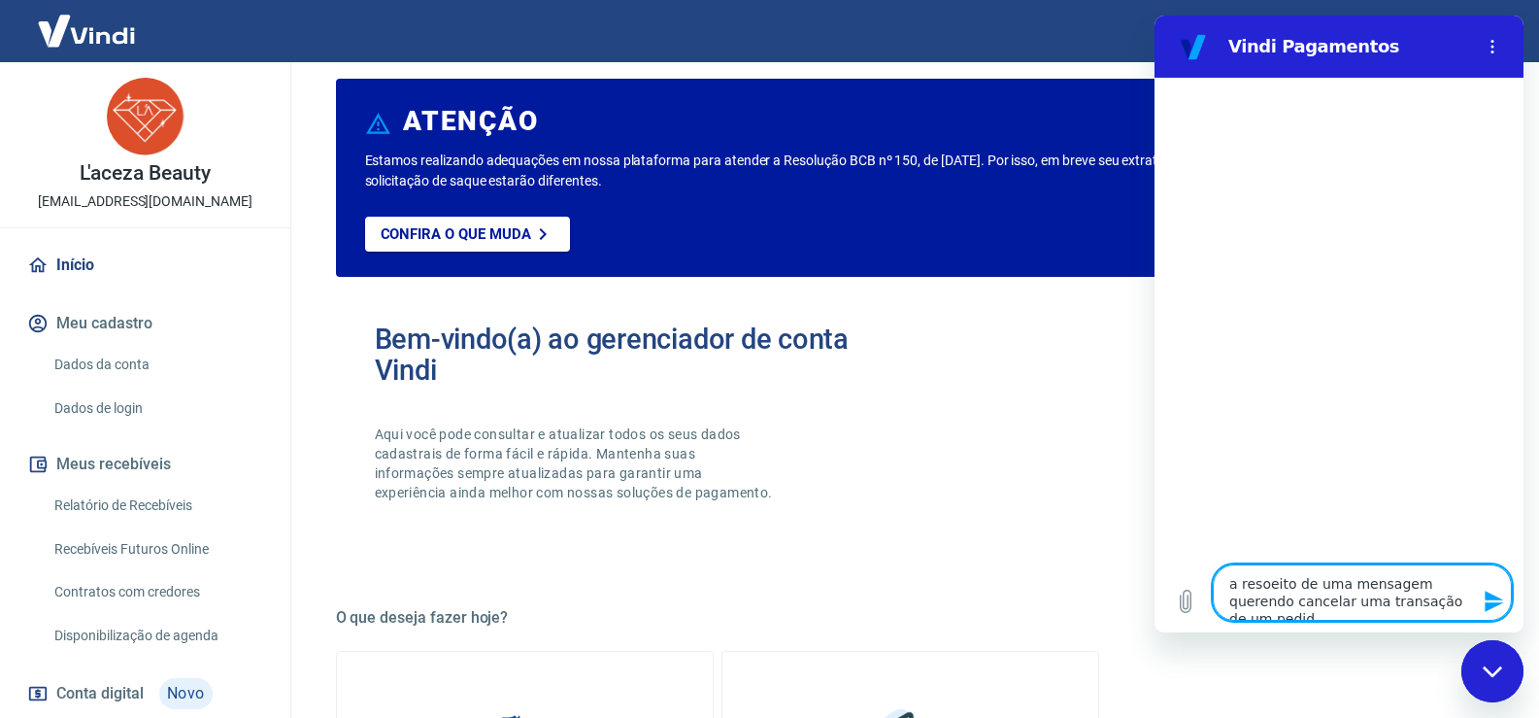
type textarea "x"
type textarea "a resoeito de uma mensagem querendo cancelar uma transação de um pedido"
type textarea "x"
type textarea "a resoeito de uma mensagem querendo cancelar uma transação de um pedido d"
type textarea "x"
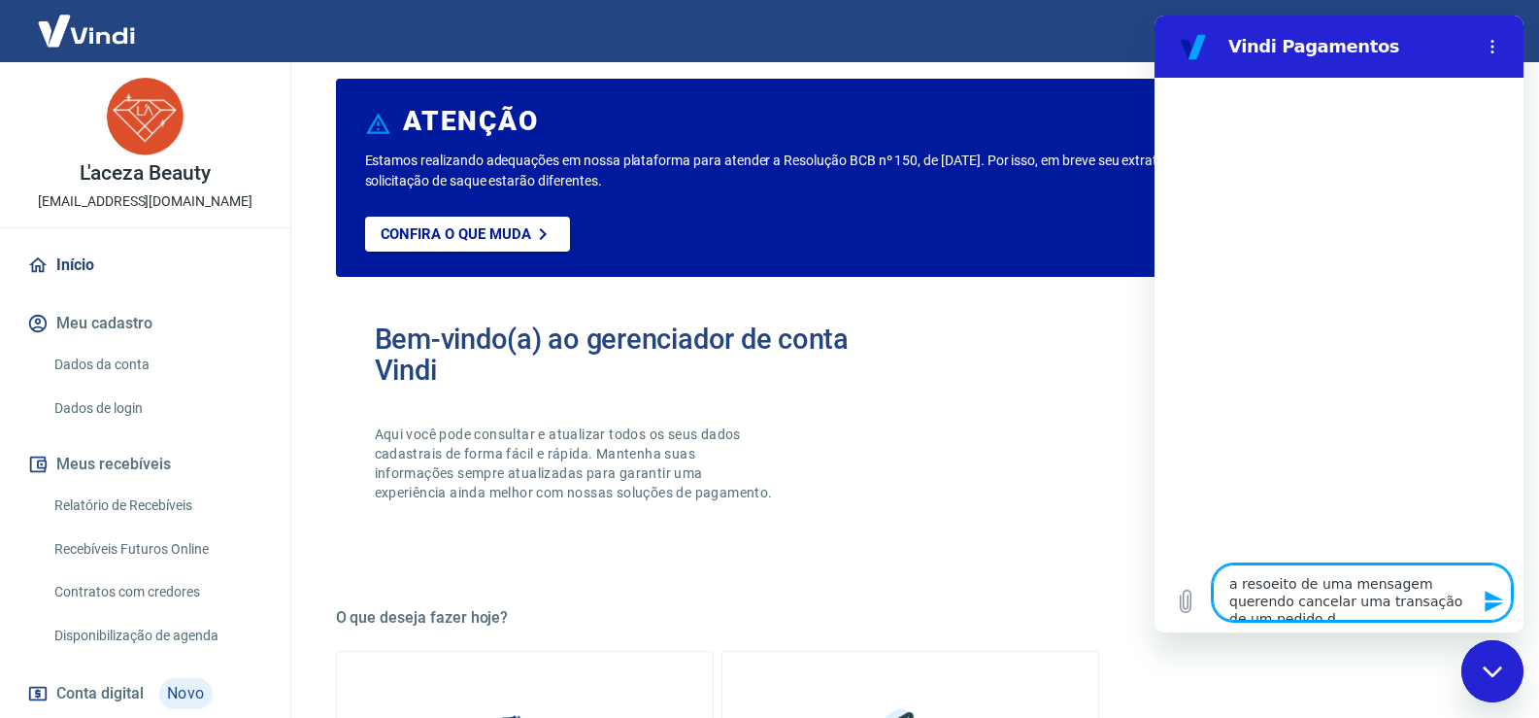
type textarea "a resoeito de uma mensagem querendo cancelar uma transação de um pedido de"
type textarea "x"
type textarea "a resoeito de uma mensagem querendo cancelar uma transação de um pedido de"
type textarea "x"
type textarea "a resoeito de uma mensagem querendo cancelar uma transação de um pedido de o"
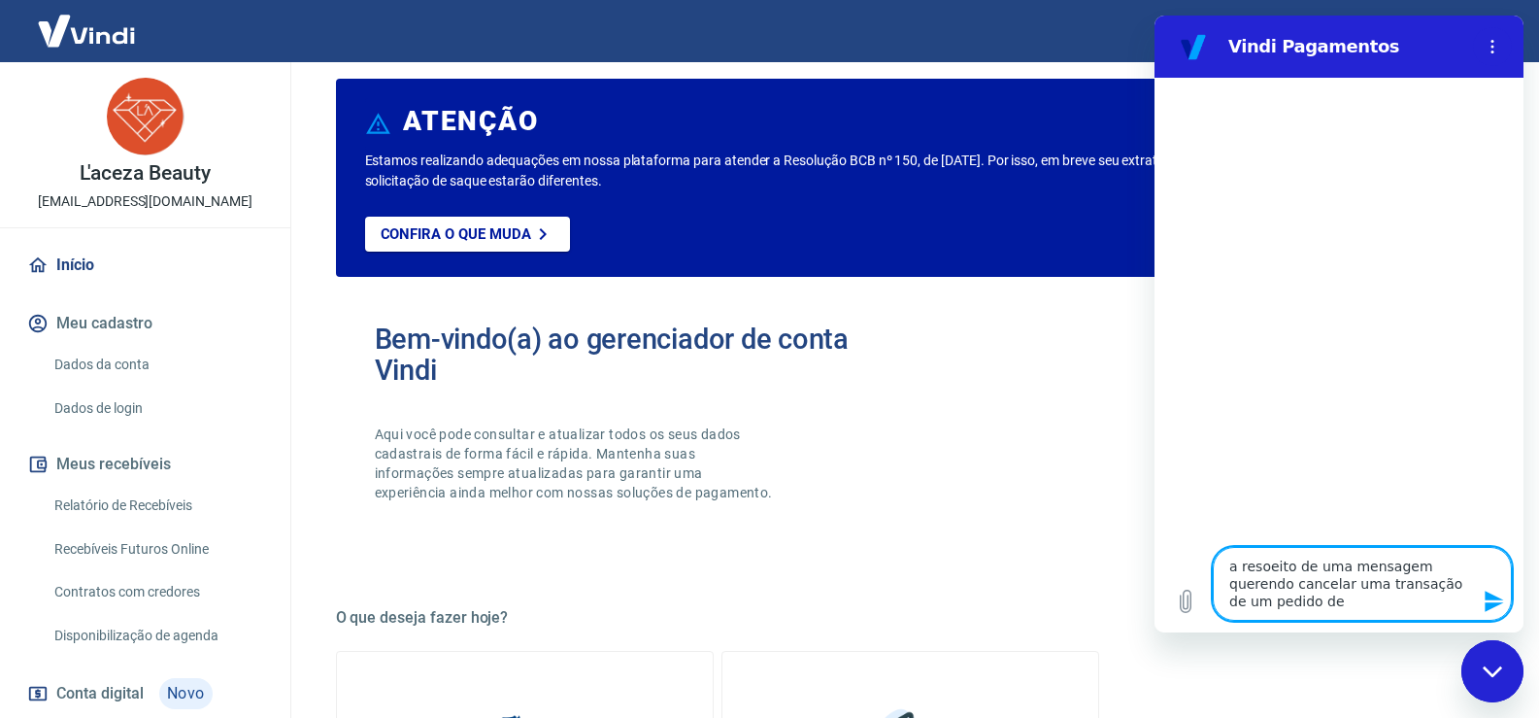
type textarea "x"
type textarea "a resoeito de uma mensagem querendo cancelar uma transação de um pedido de on"
type textarea "x"
type textarea "a resoeito de uma mensagem querendo cancelar uma transação de um pedido de ont"
type textarea "x"
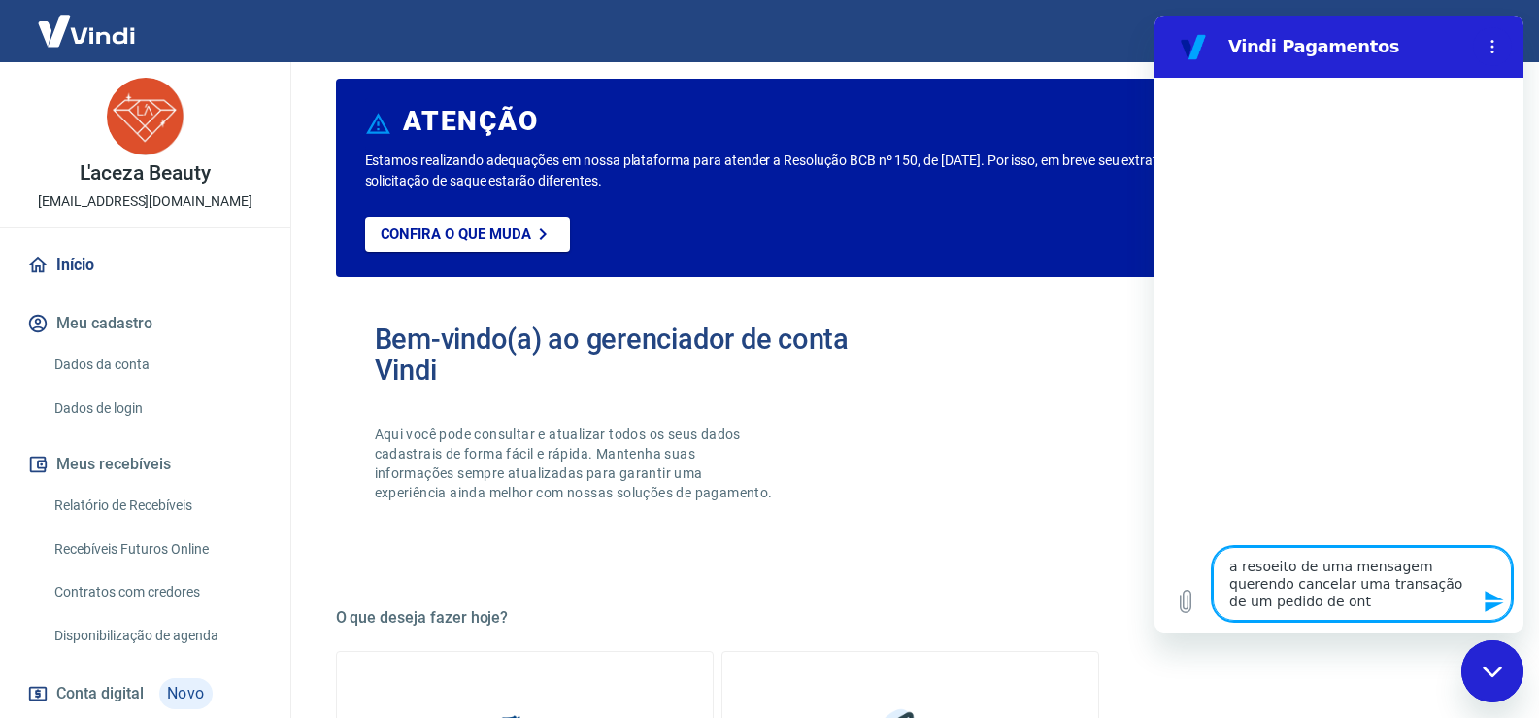
type textarea "a resoeito de uma mensagem querendo cancelar uma transação de um pedido de onte"
type textarea "x"
type textarea "a resoeito de uma mensagem querendo cancelar uma transação de um pedido de ontem"
type textarea "x"
type textarea "a resoeito de uma mensagem querendo cancelar uma transação de um pedido de ontem"
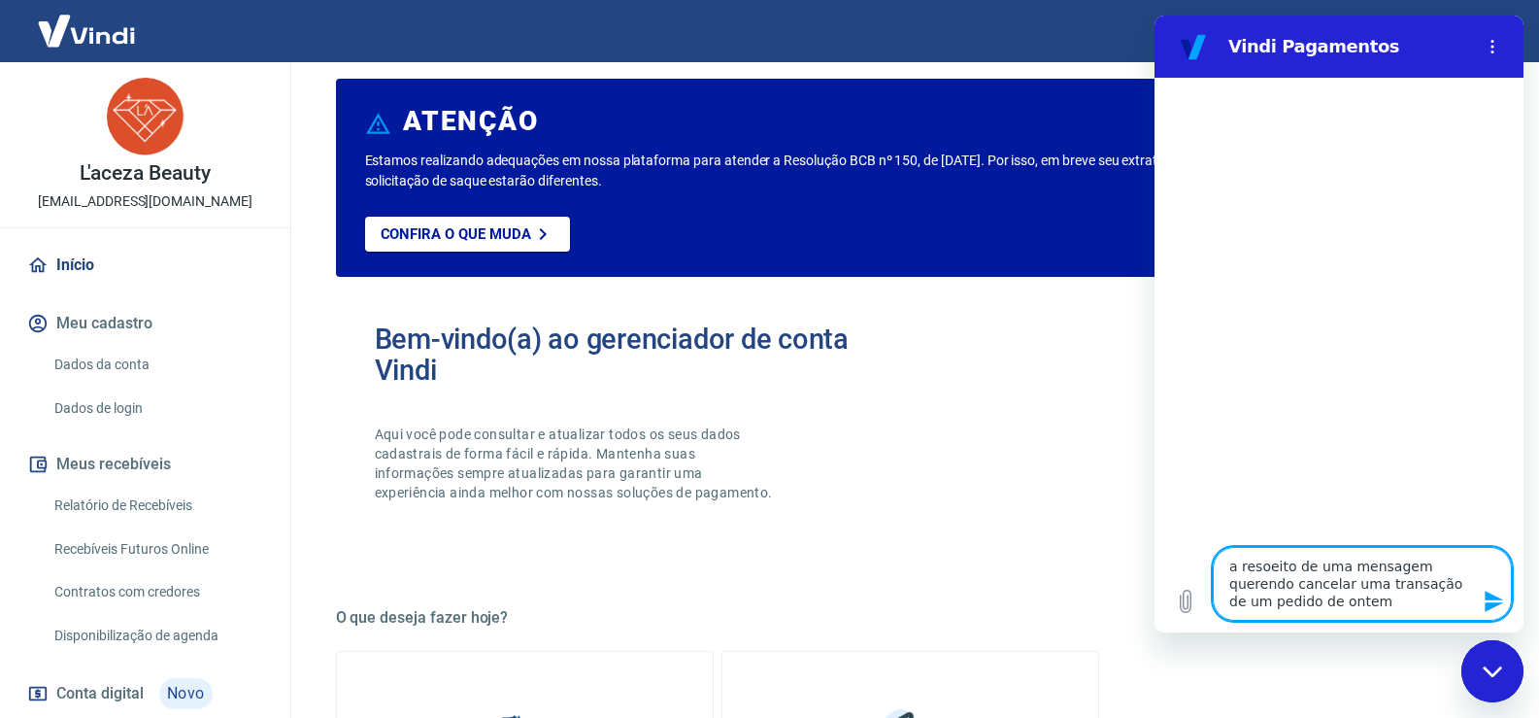
type textarea "x"
type textarea "a resoeito de uma mensagem querendo cancelar uma transação de um pedido de onte…"
type textarea "x"
type textarea "a resoeito de uma mensagem querendo cancelar uma transação de um pedido de onte…"
type textarea "x"
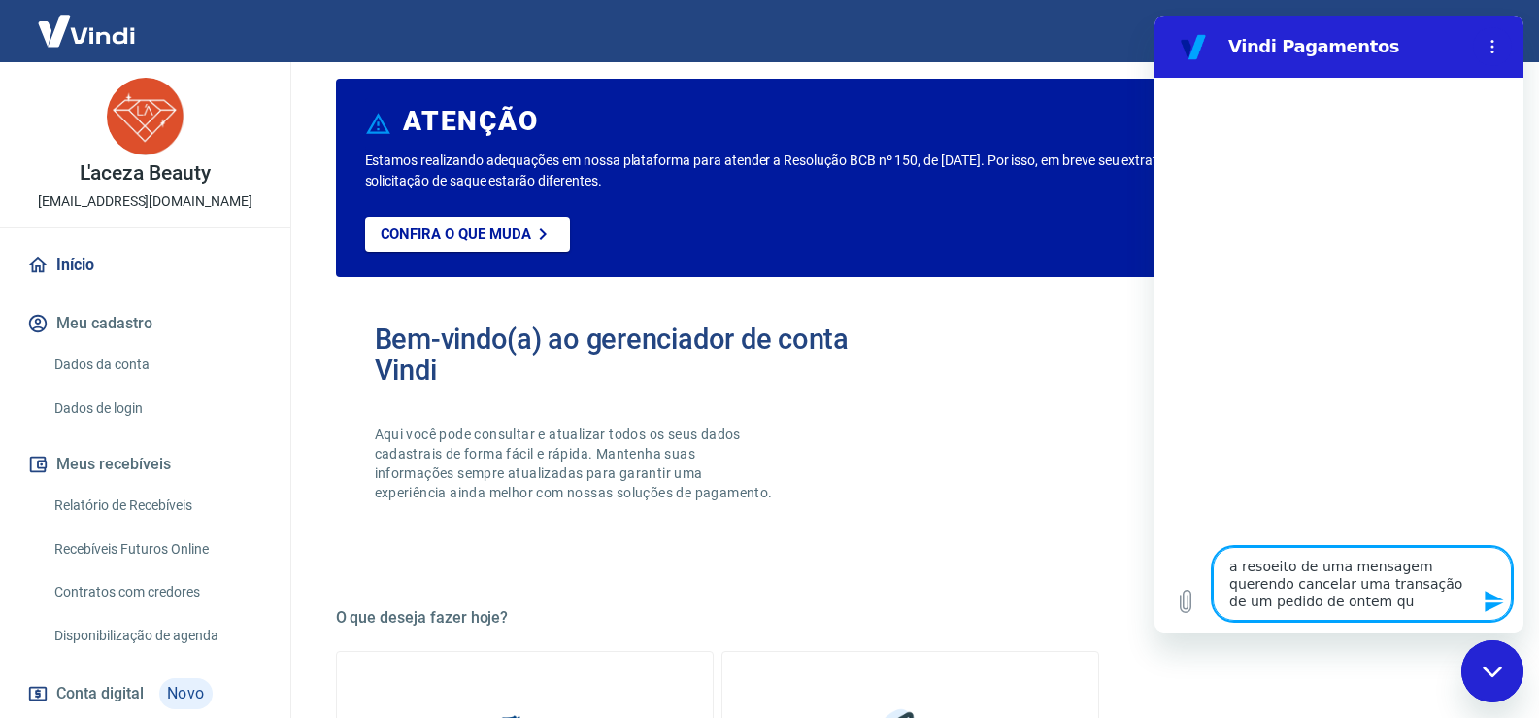
type textarea "a resoeito de uma mensagem querendo cancelar uma transação de um pedido de onte…"
type textarea "x"
type textarea "a resoeito de uma mensagem querendo cancelar uma transação de um pedido de onte…"
type textarea "x"
type textarea "a resoeito de uma mensagem querendo cancelar uma transação de um pedido de onte…"
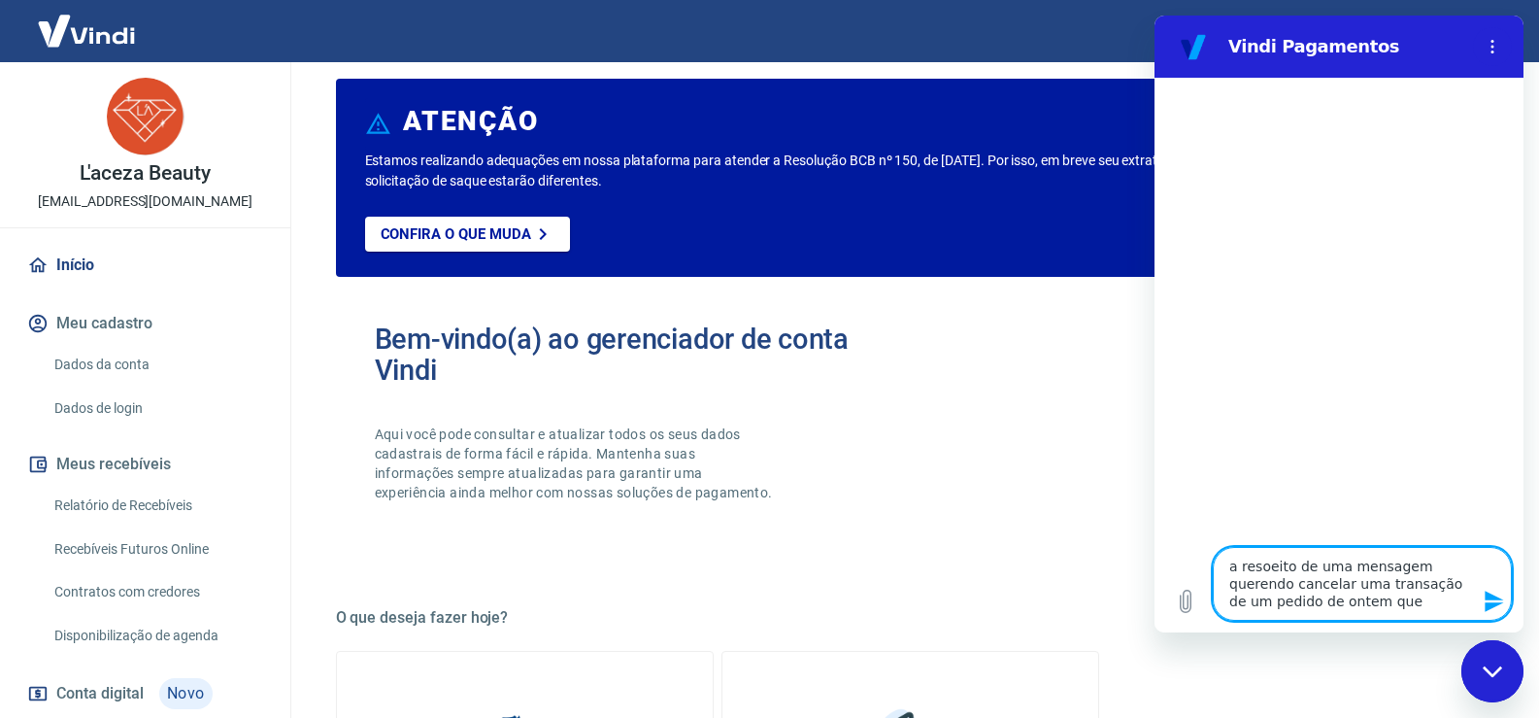
type textarea "x"
type textarea "a resoeito de uma mensagem querendo cancelar uma transação de um pedido de onte…"
type textarea "x"
type textarea "a resoeito de uma mensagem querendo cancelar uma transação de um pedido de onte…"
type textarea "x"
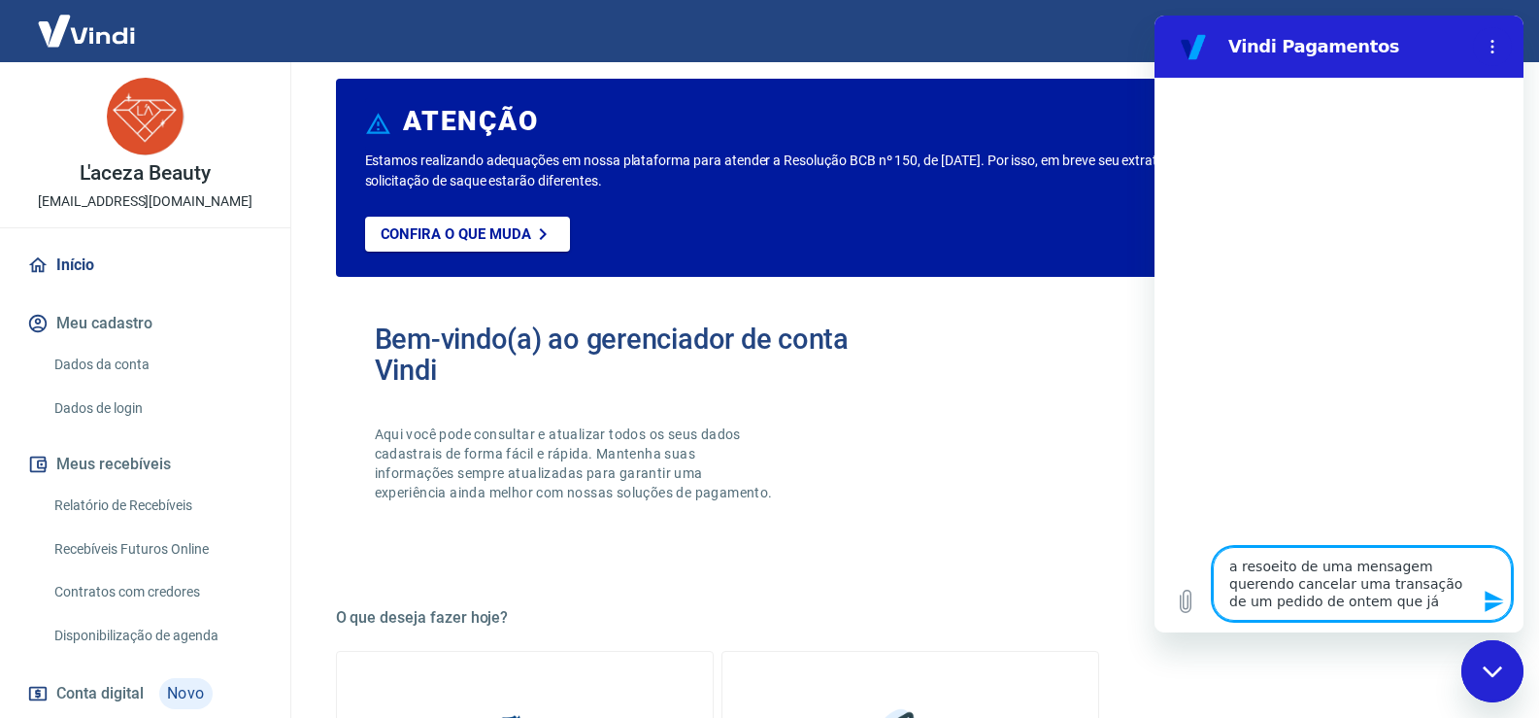
type textarea "a resoeito de uma mensagem querendo cancelar uma transação de um pedido de onte…"
type textarea "x"
type textarea "a resoeito de uma mensagem querendo cancelar uma transação de um pedido de onte…"
type textarea "x"
type textarea "a resoeito de uma mensagem querendo cancelar uma transação de um pedido de onte…"
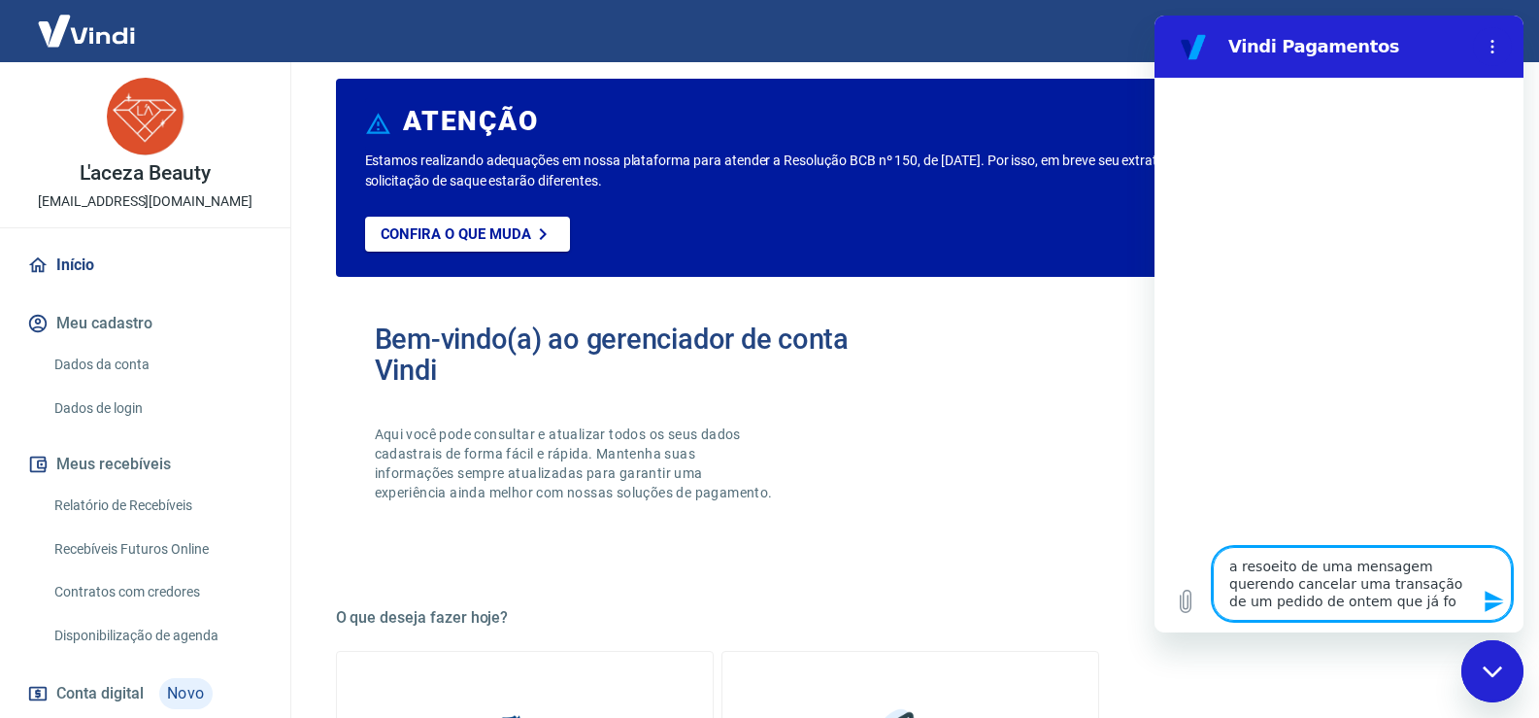
type textarea "x"
type textarea "a resoeito de uma mensagem querendo cancelar uma transação de um pedido de onte…"
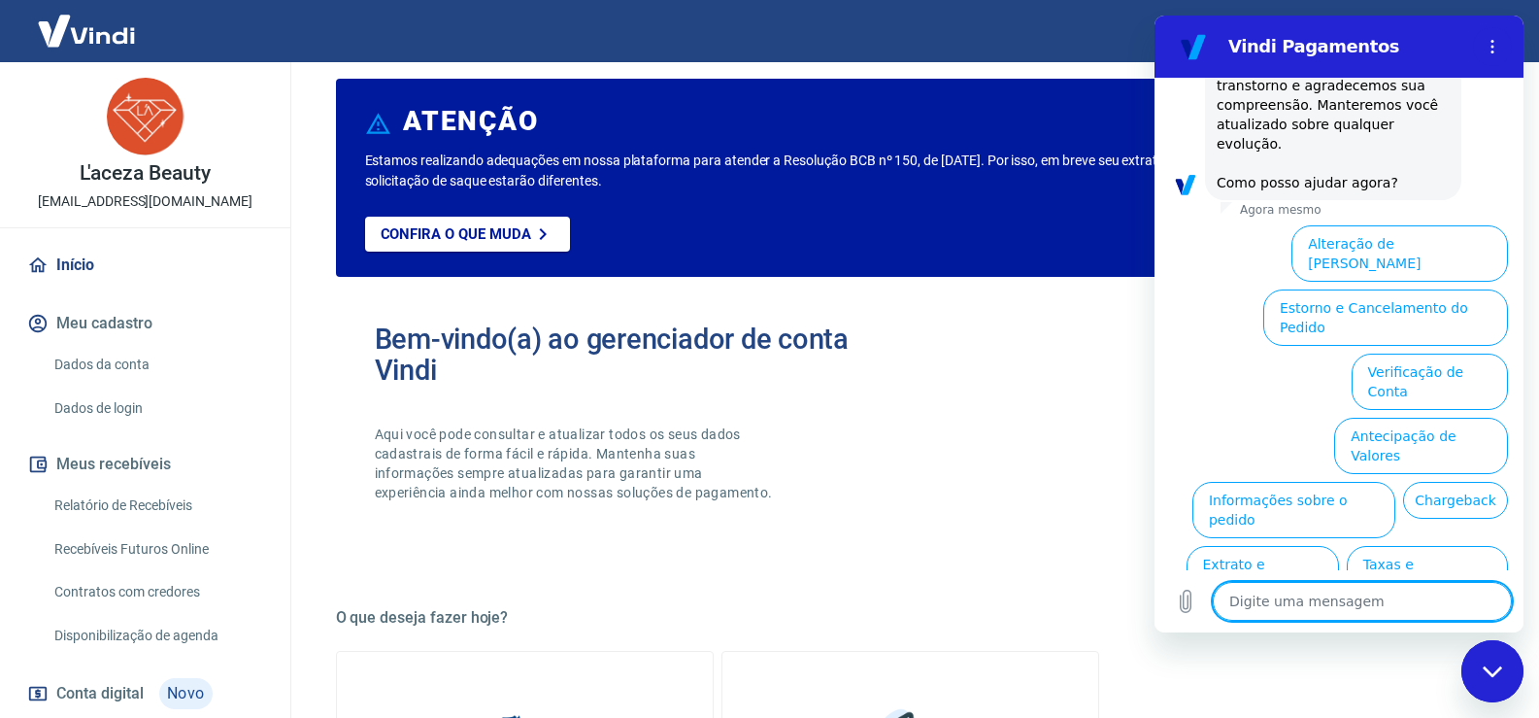
scroll to position [618, 0]
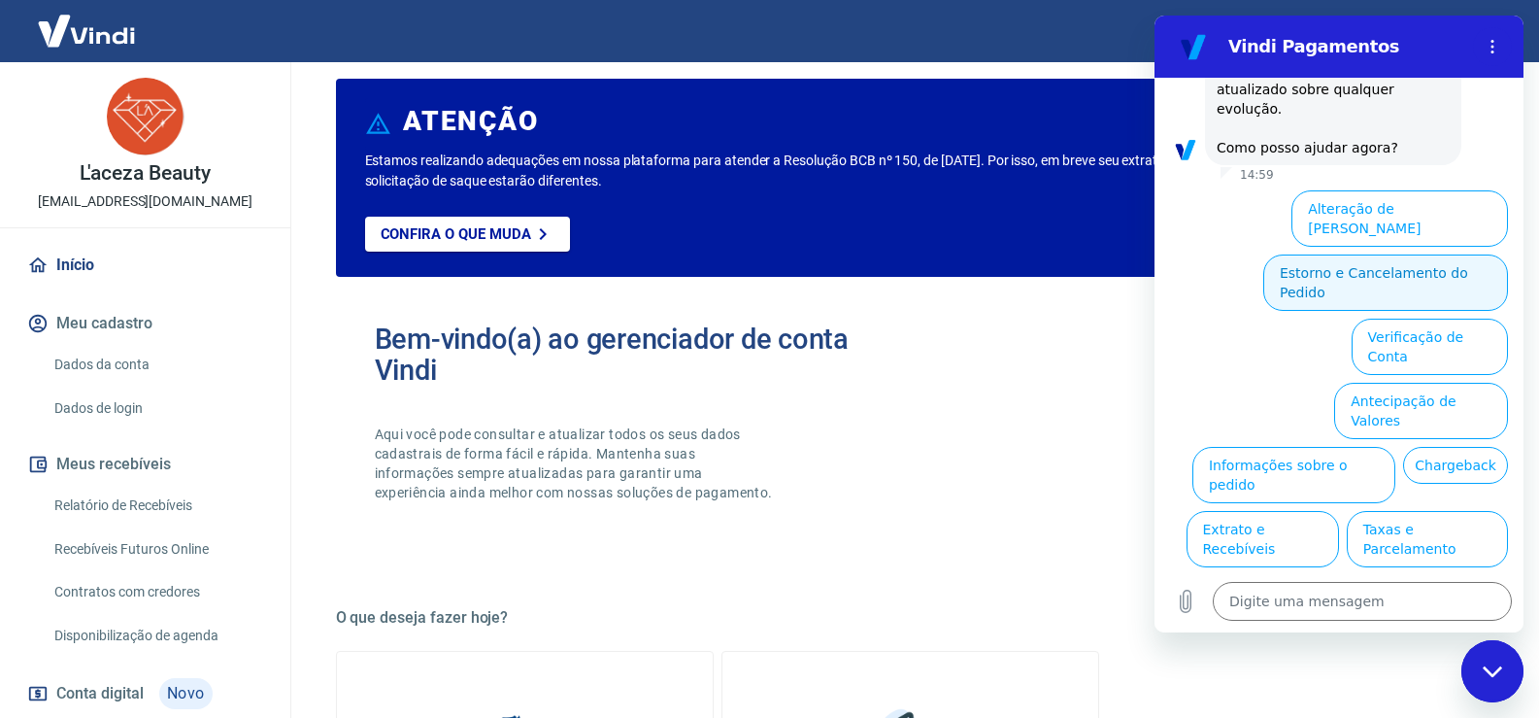
click at [1295, 254] on button "Estorno e Cancelamento do Pedido" at bounding box center [1385, 282] width 245 height 56
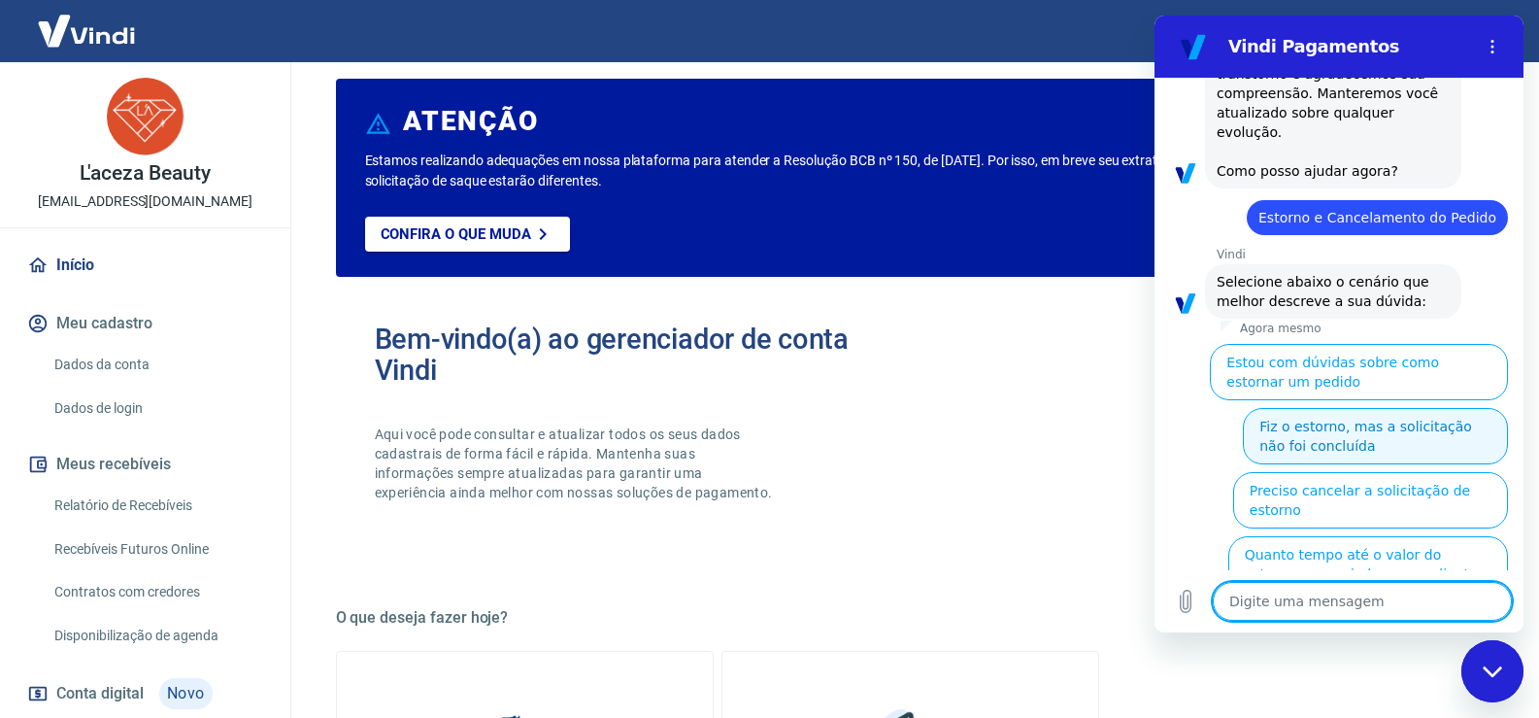
scroll to position [691, 0]
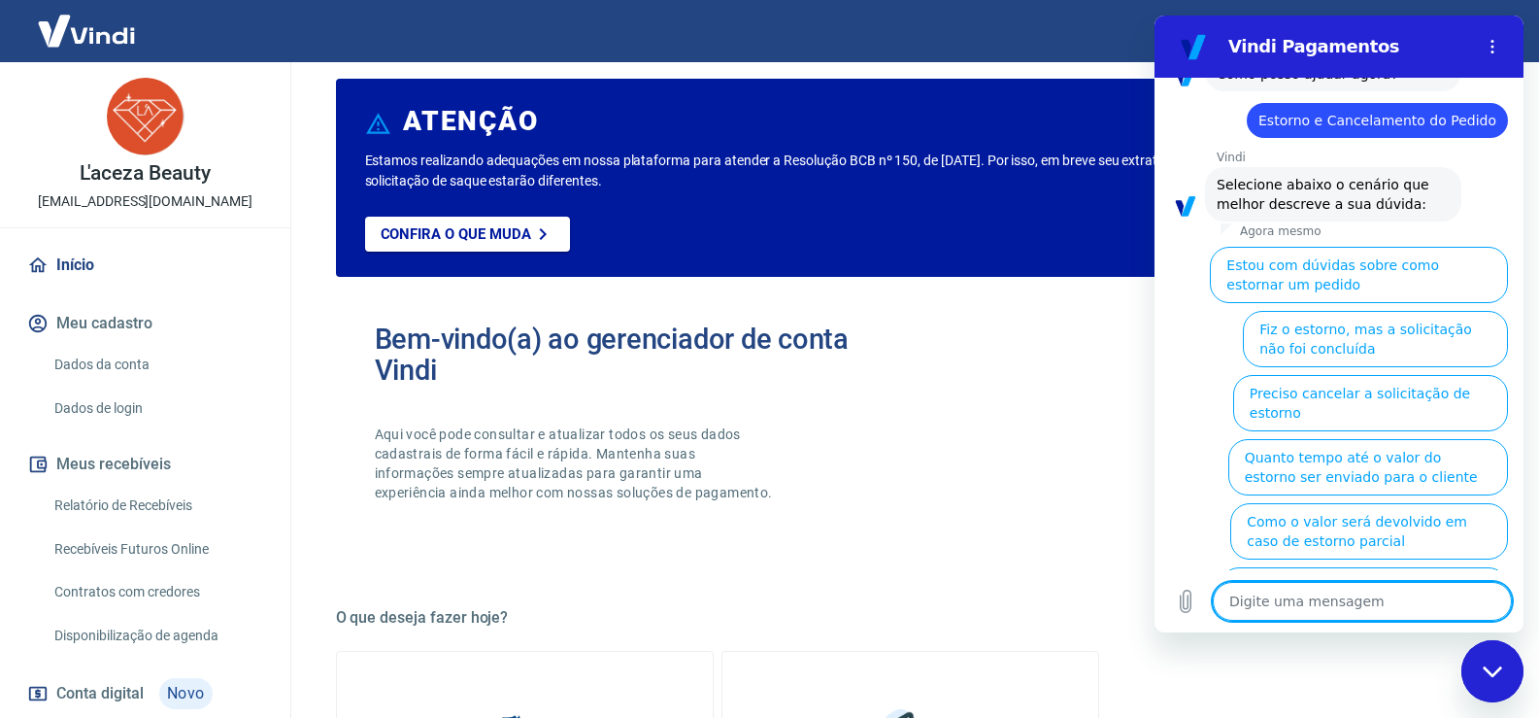
click at [1330, 611] on textarea at bounding box center [1362, 601] width 299 height 39
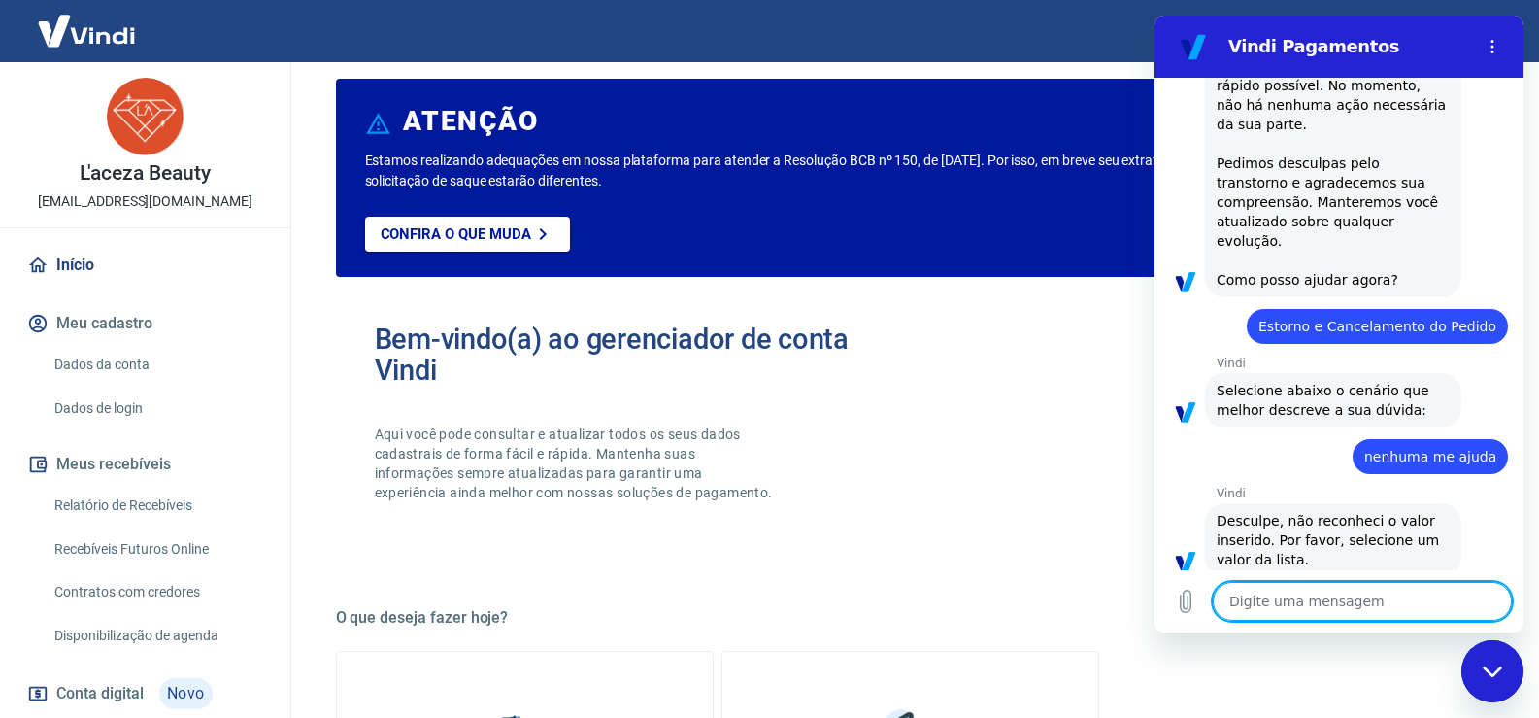
scroll to position [495, 0]
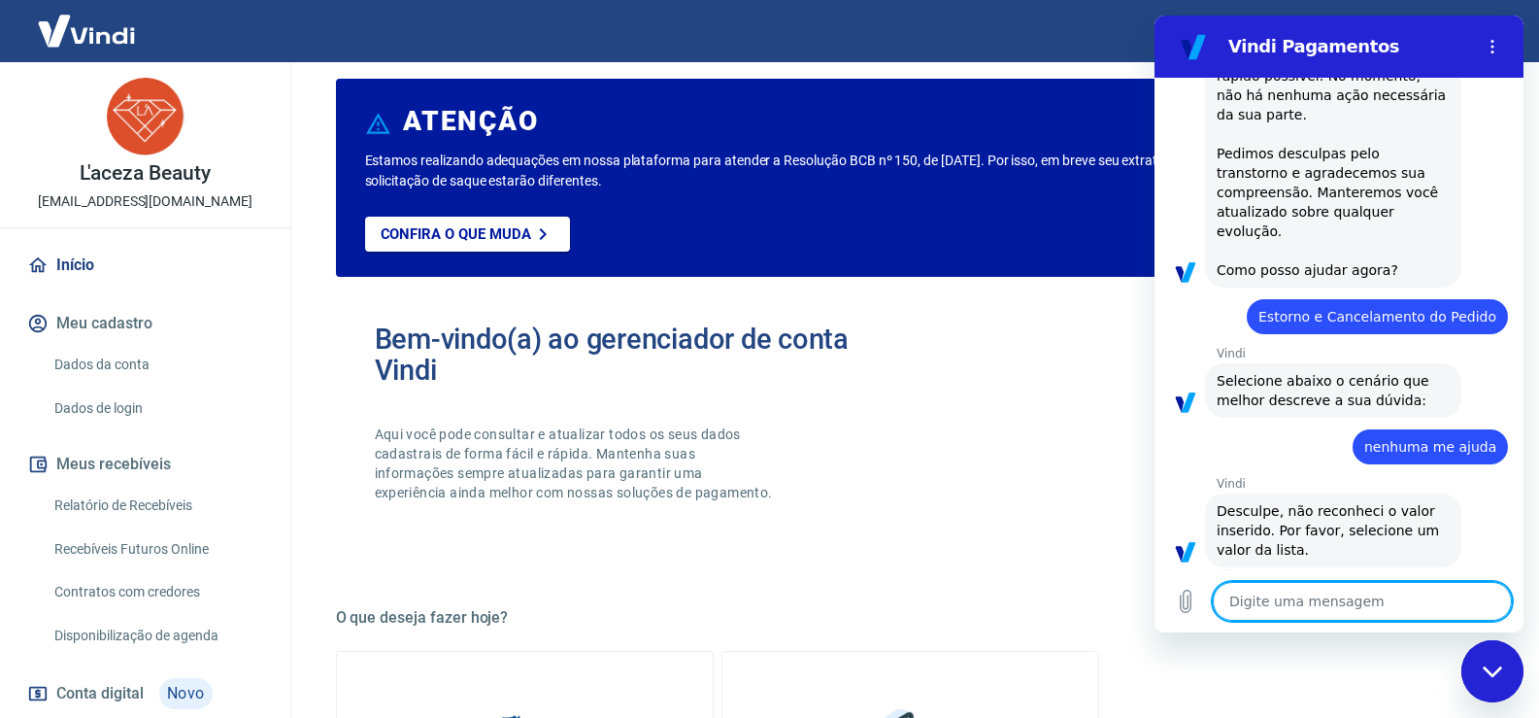
click at [1347, 611] on textarea at bounding box center [1362, 601] width 299 height 39
click at [1343, 596] on textarea at bounding box center [1362, 601] width 299 height 39
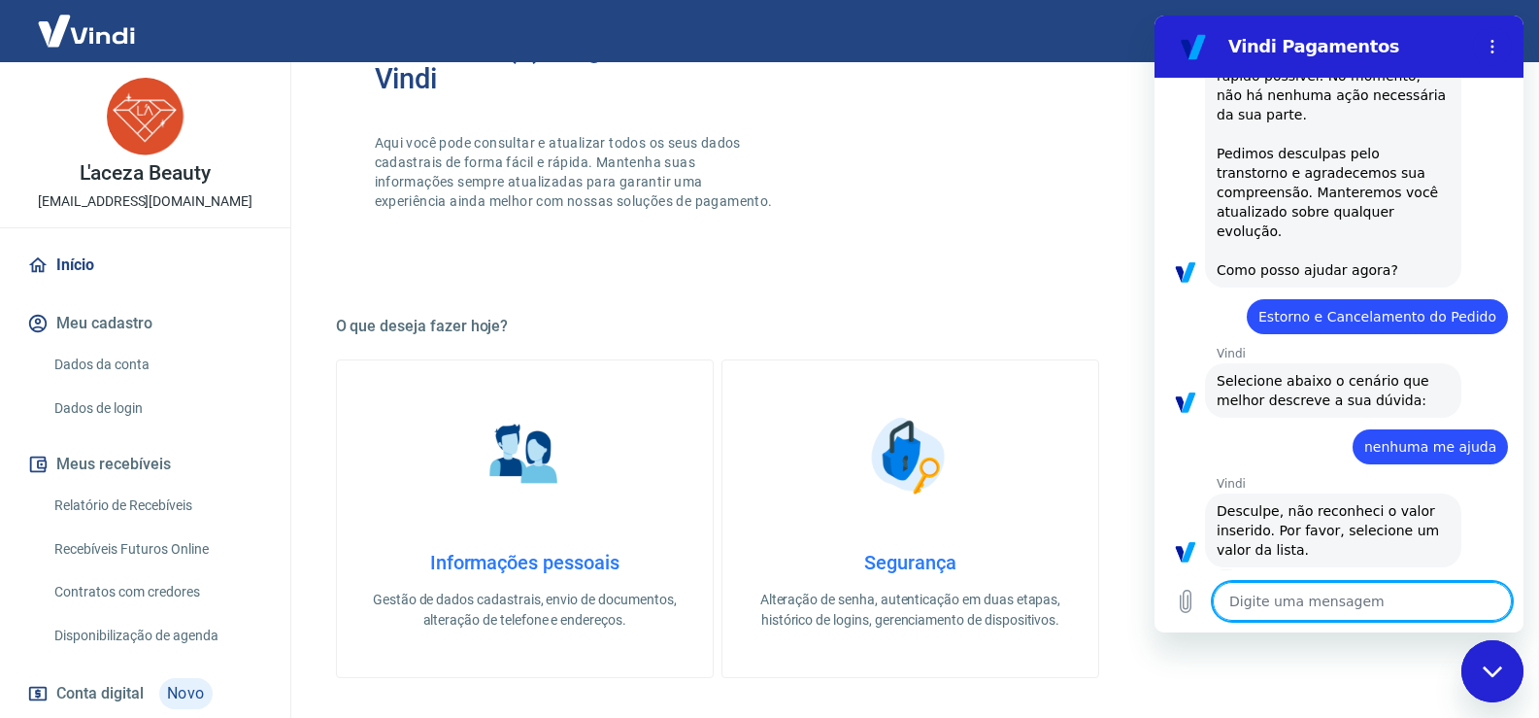
click at [1282, 599] on textarea at bounding box center [1362, 601] width 299 height 39
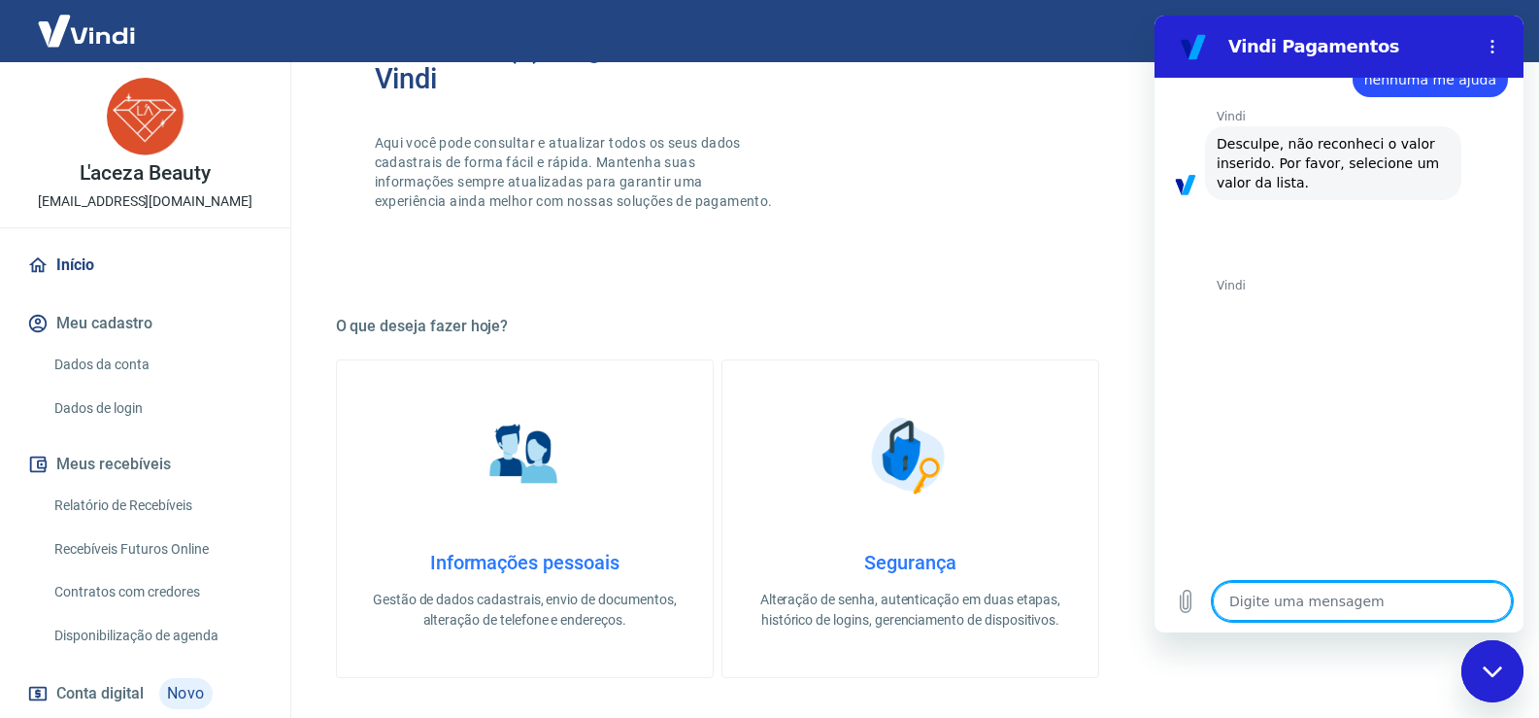
scroll to position [1251, 0]
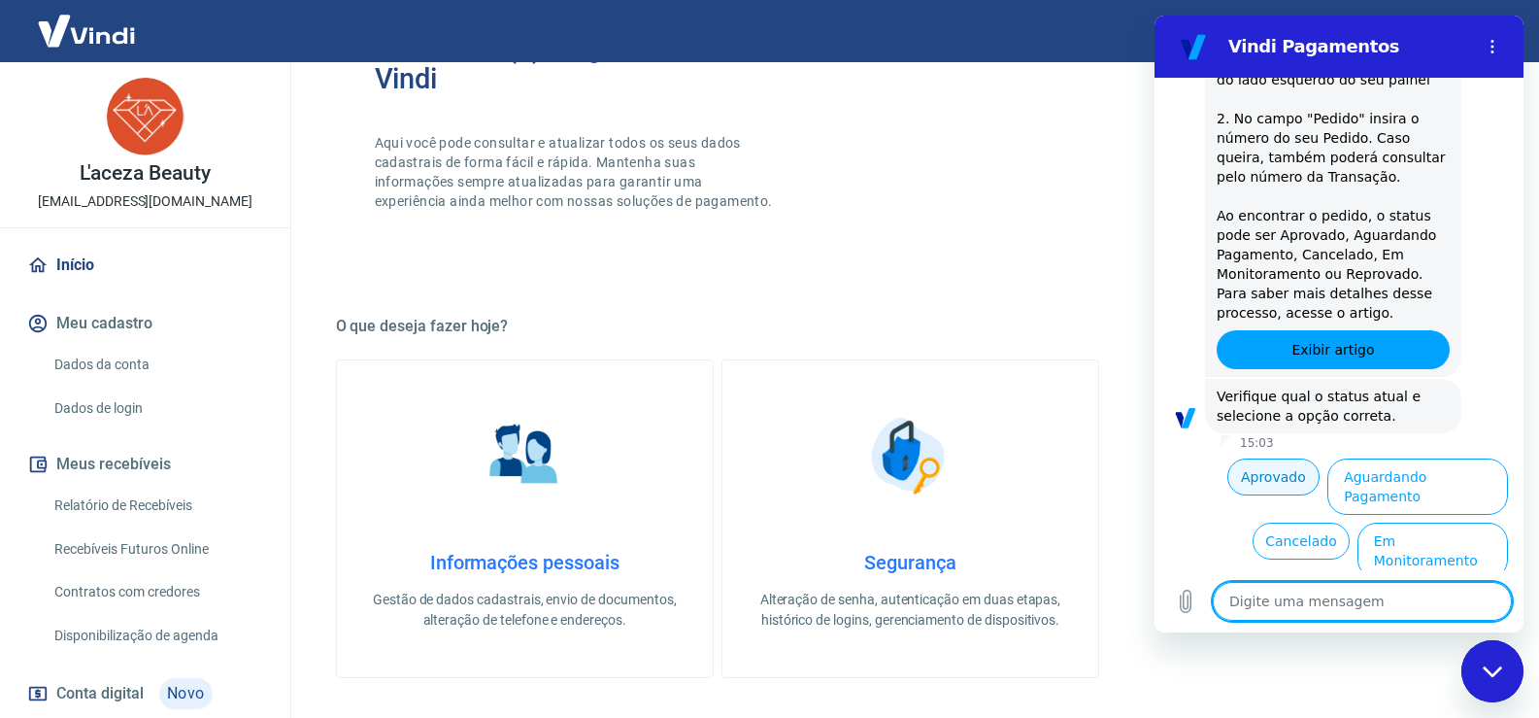
click at [1228, 463] on button "Aprovado" at bounding box center [1273, 476] width 93 height 37
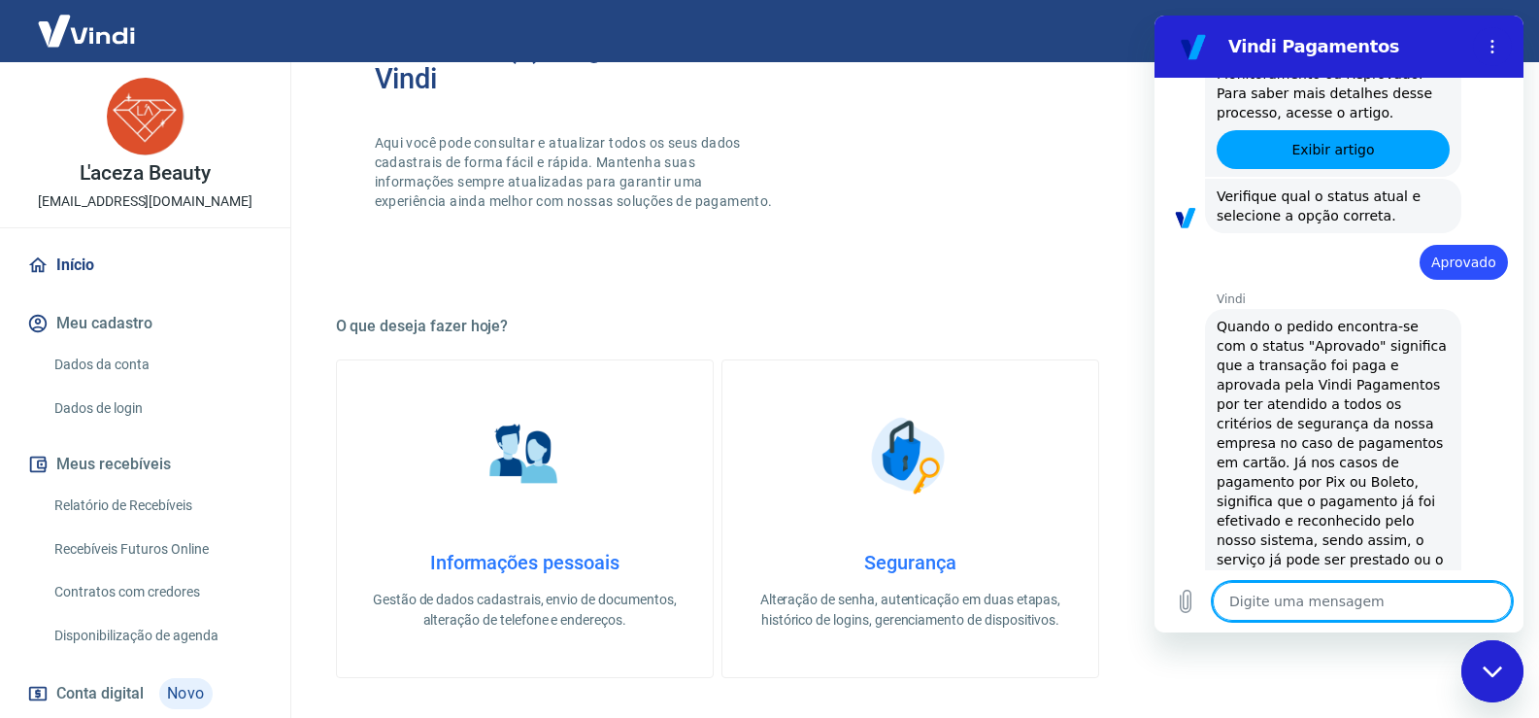
scroll to position [1839, 0]
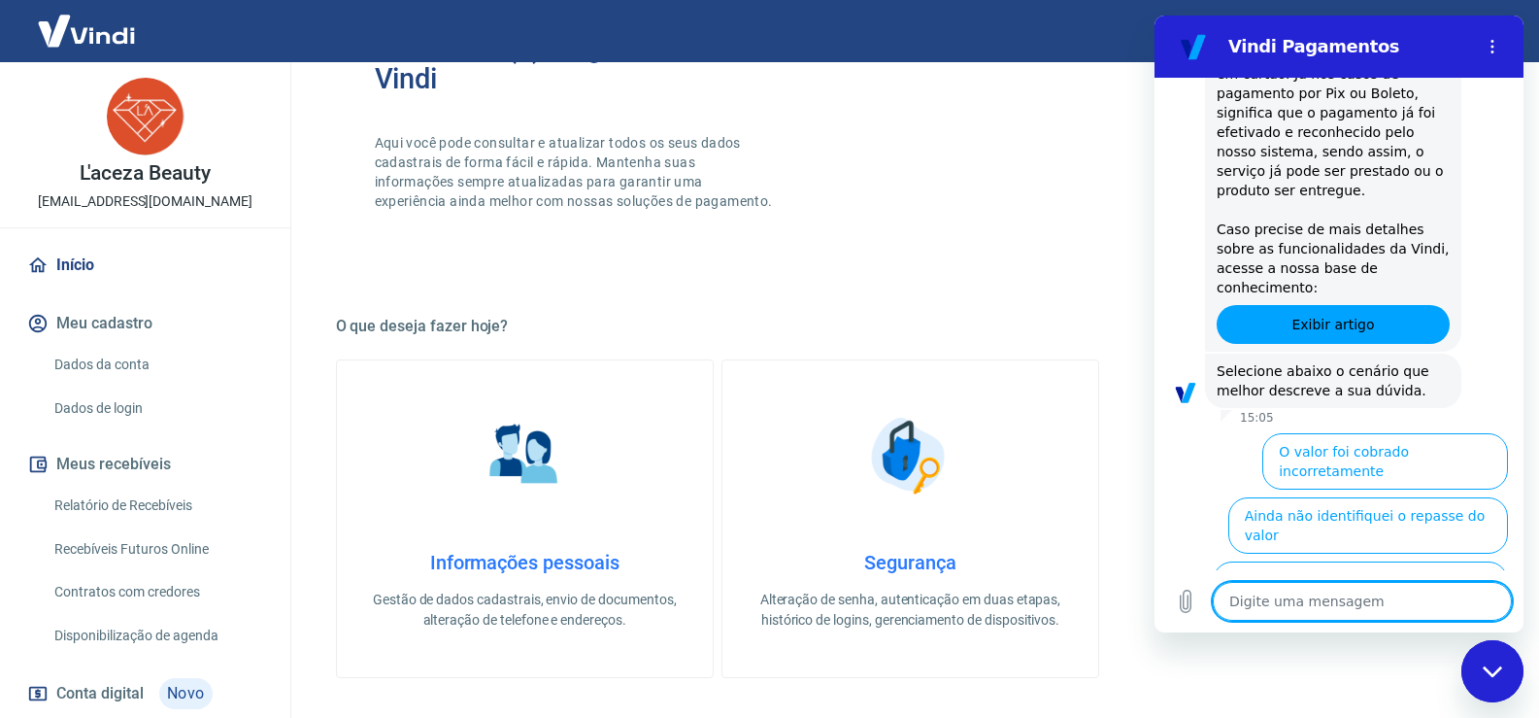
click at [1273, 590] on textarea at bounding box center [1362, 601] width 299 height 39
paste textarea "Vindi Alerta: Urgente_suspenda a entrega do pedido 175580401373-2"
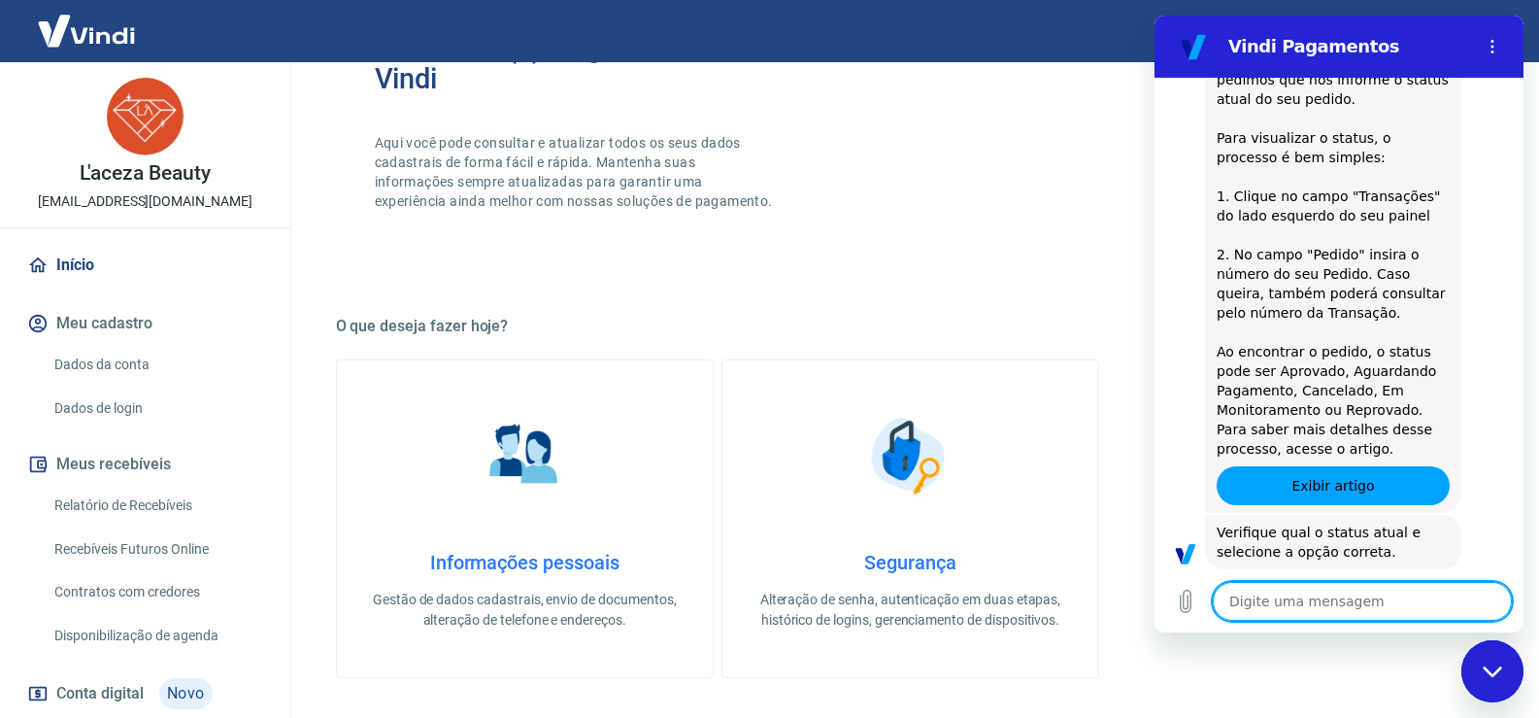
scroll to position [2416, 0]
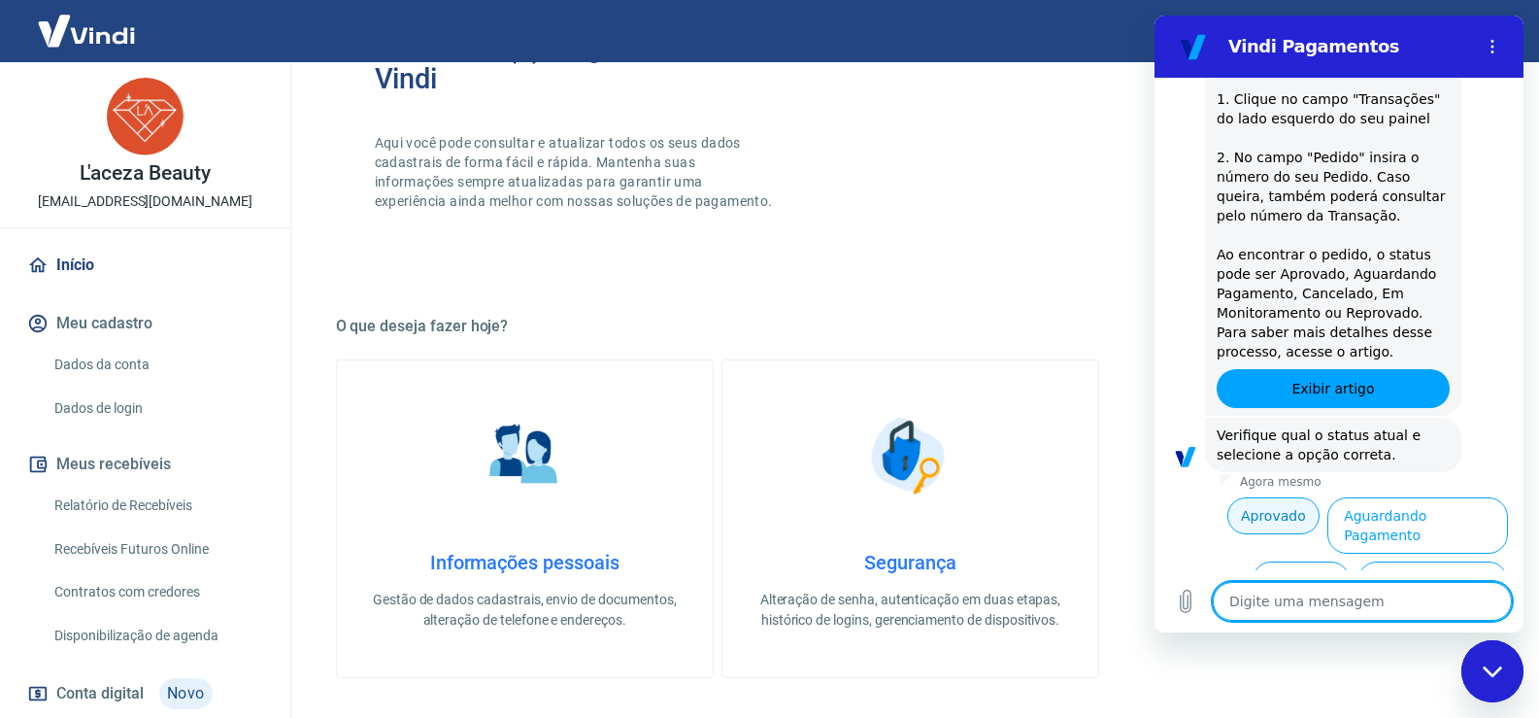
click at [1260, 497] on button "Aprovado" at bounding box center [1273, 515] width 93 height 37
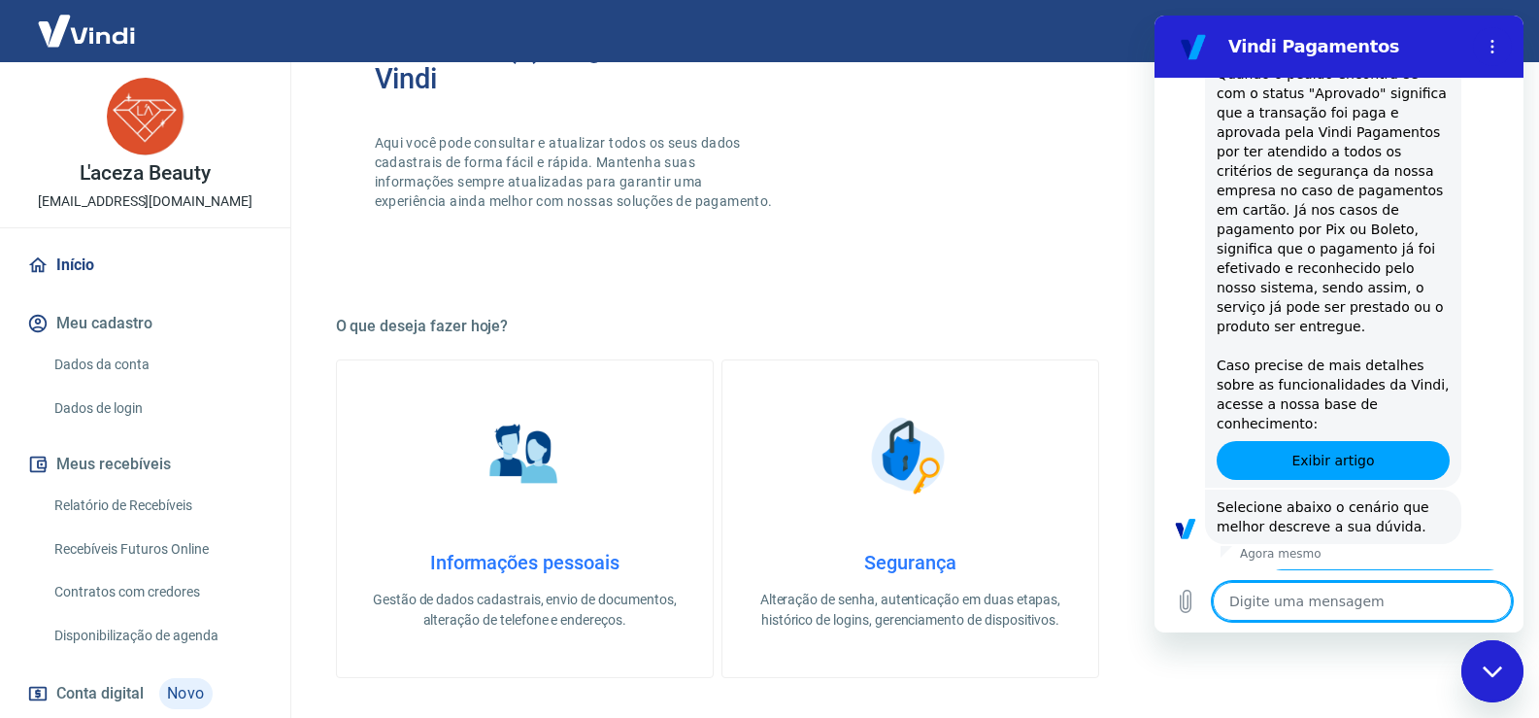
scroll to position [3004, 0]
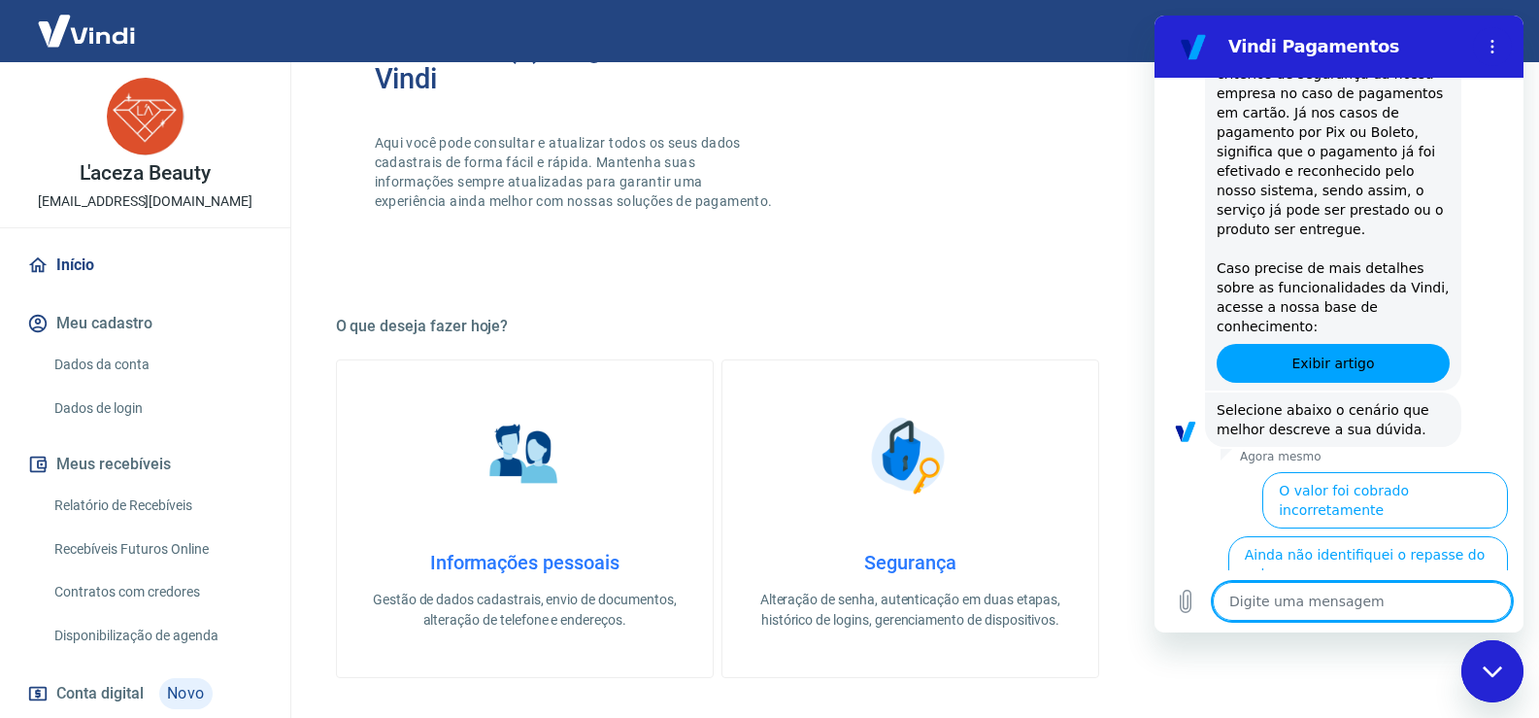
click at [1273, 600] on button "Na Vindi consta 'aprovado', mas no sistema ainda não" at bounding box center [1360, 628] width 295 height 56
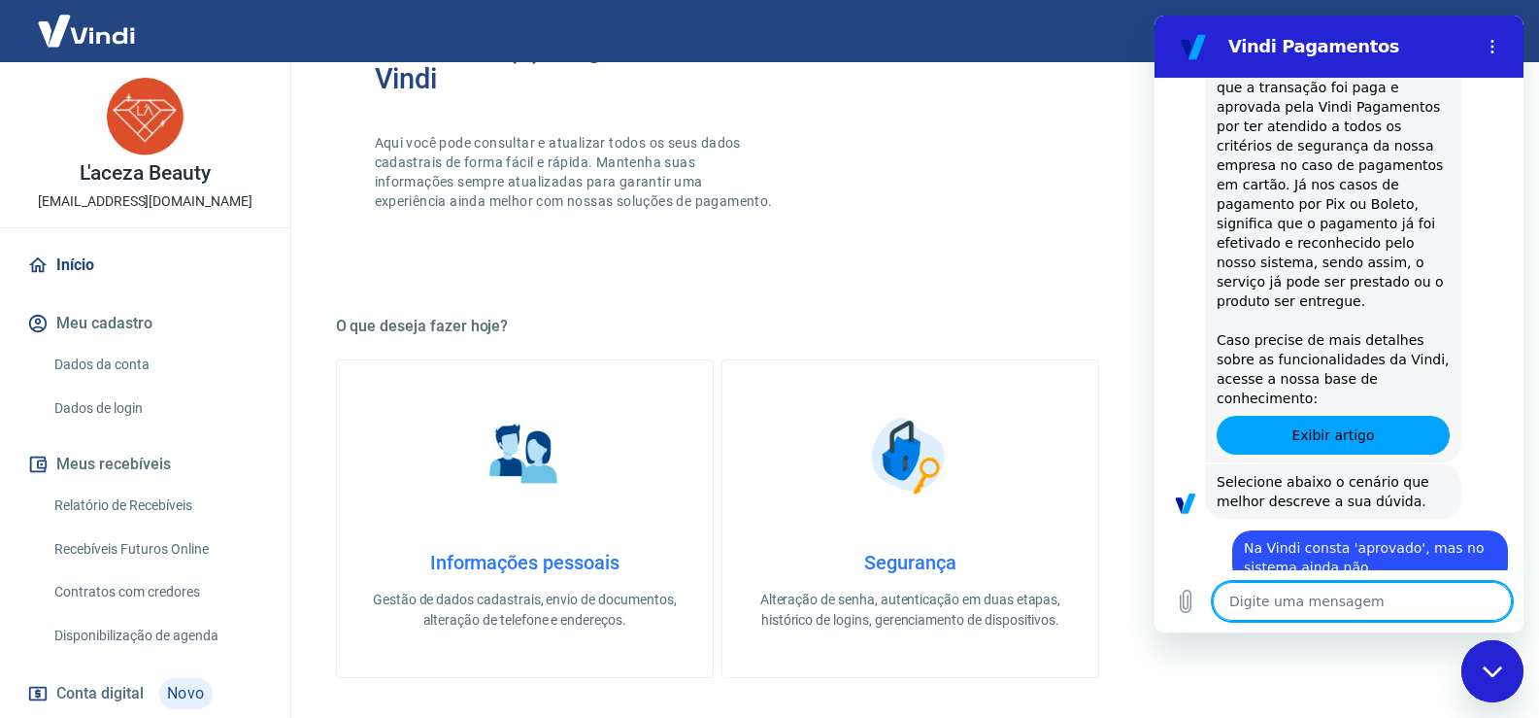
scroll to position [3026, 0]
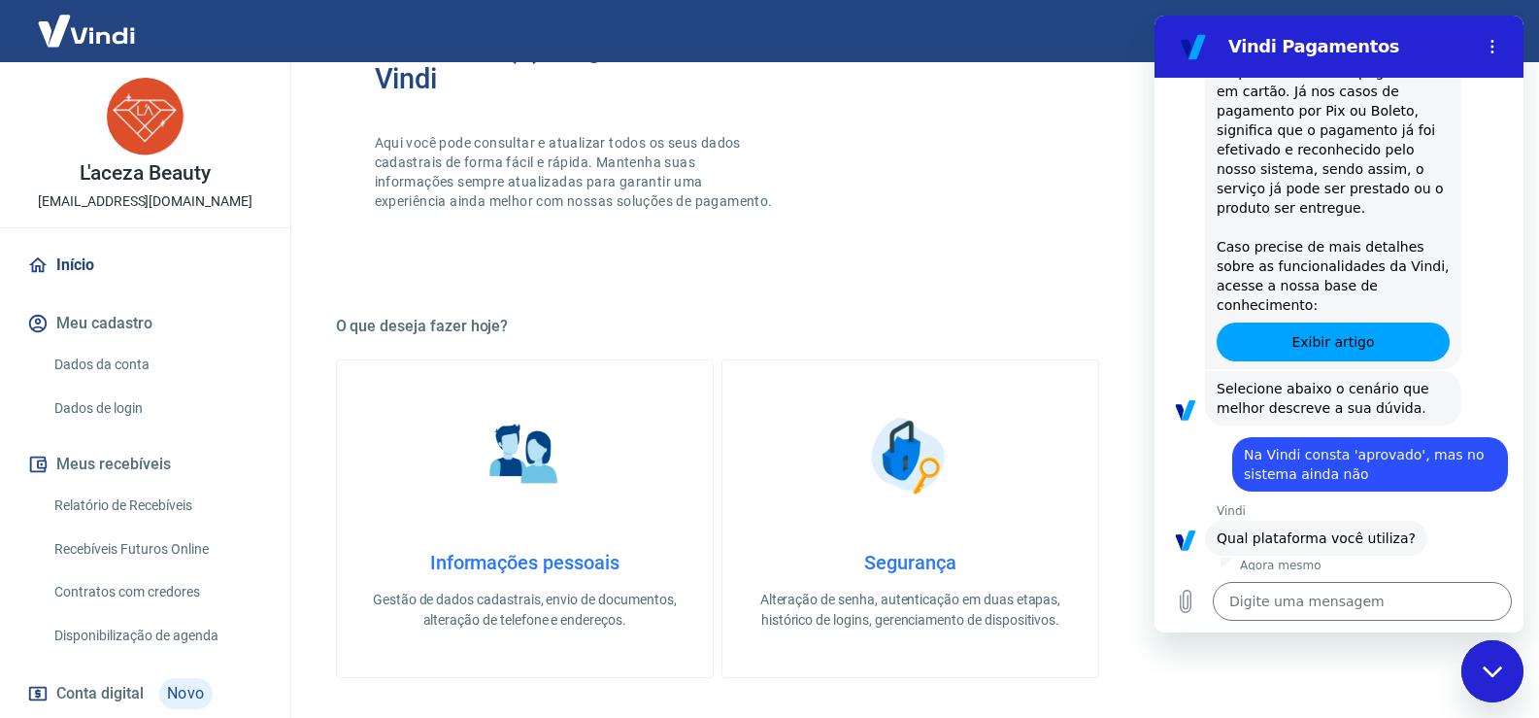
click at [1281, 624] on div "Digite uma mensagem x" at bounding box center [1339, 601] width 369 height 62
click at [1271, 611] on textarea at bounding box center [1362, 601] width 299 height 39
click at [1505, 40] on button "Menu de opções" at bounding box center [1492, 46] width 39 height 39
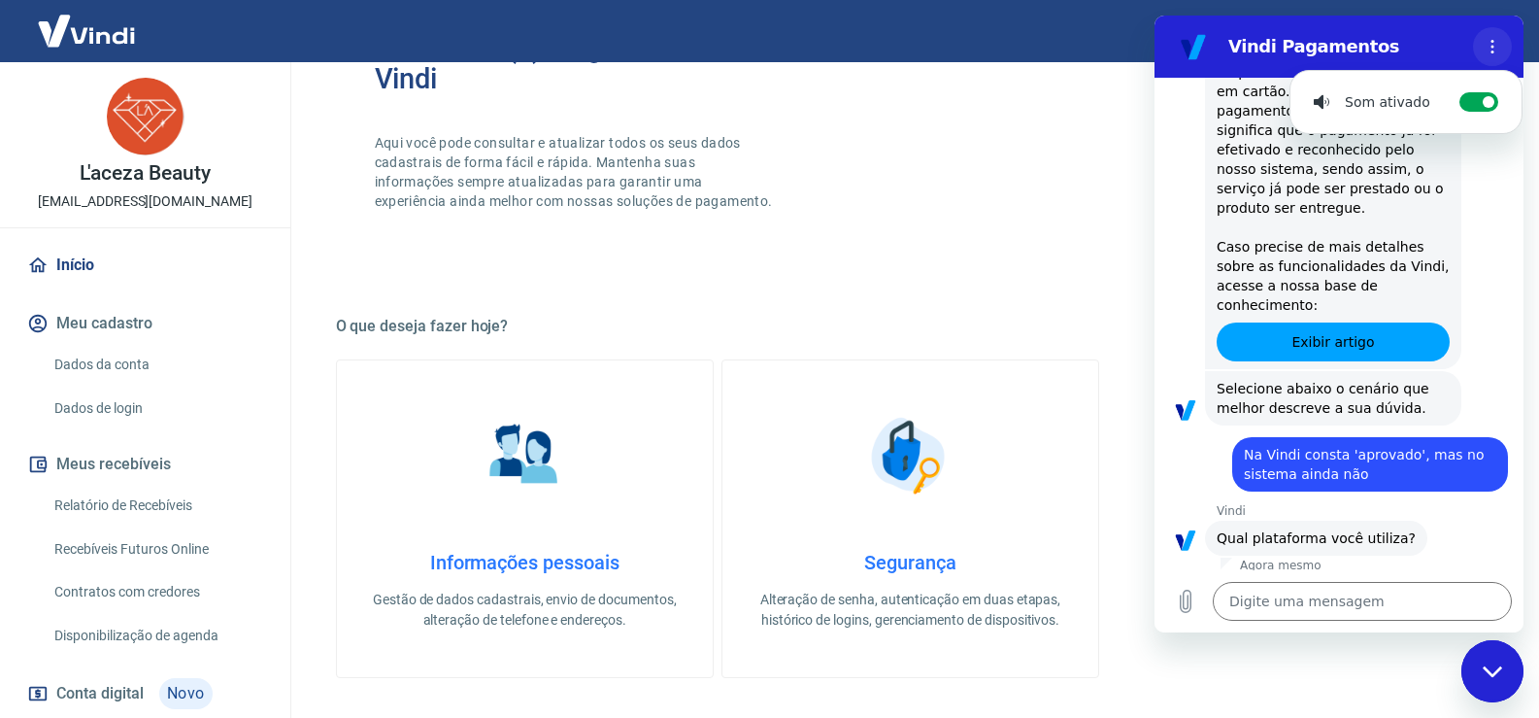
click at [1498, 44] on icon "Menu de opções" at bounding box center [1493, 47] width 16 height 16
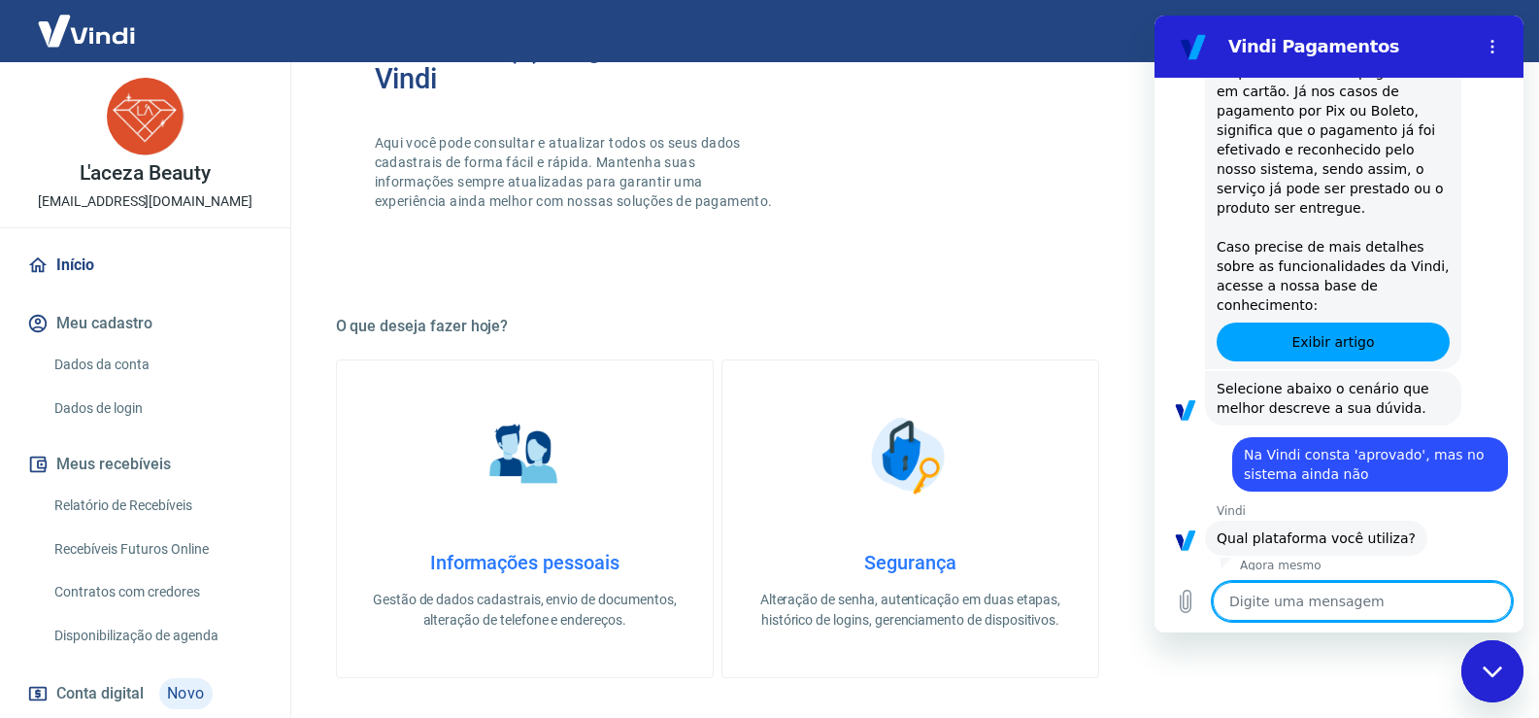
click at [1271, 592] on textarea at bounding box center [1362, 601] width 299 height 39
click at [1488, 62] on button "Menu de opções" at bounding box center [1492, 46] width 39 height 39
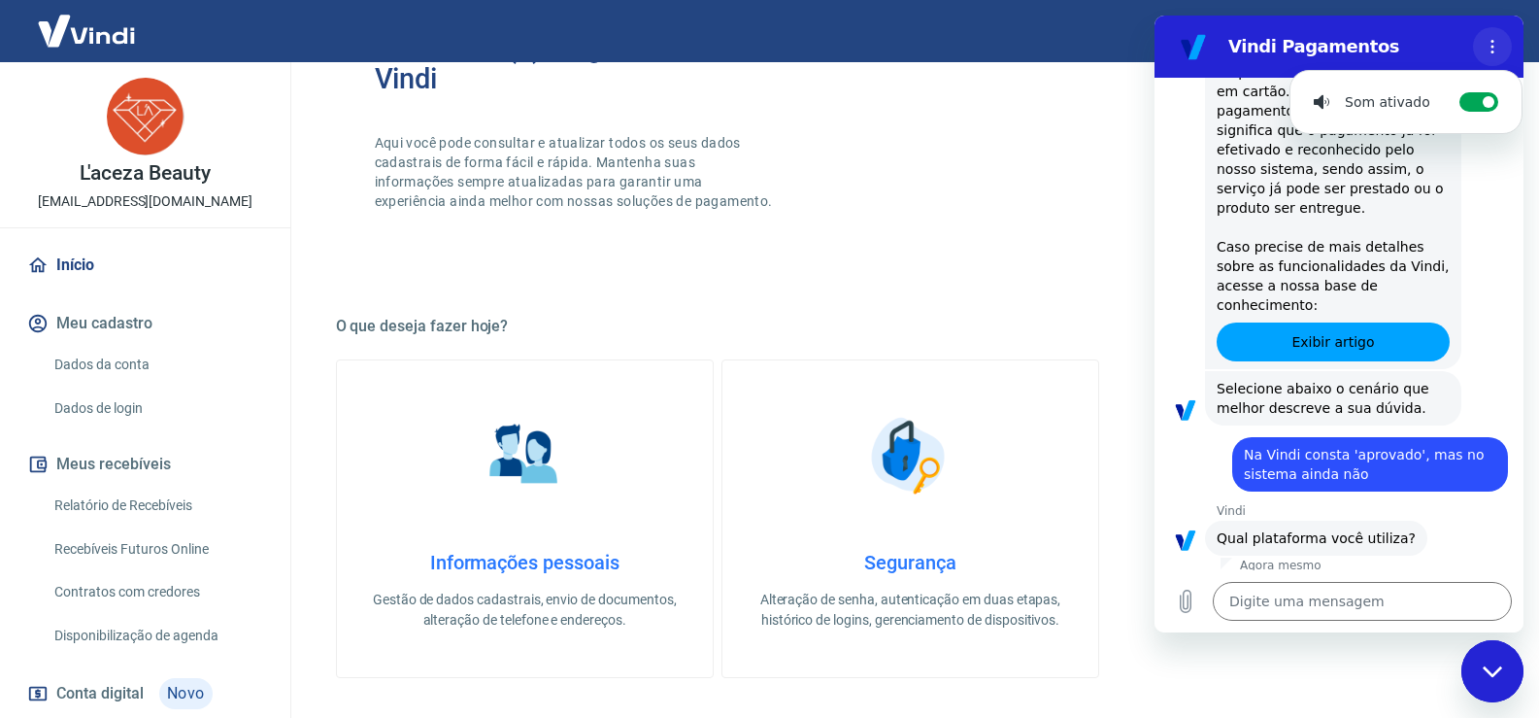
click at [1509, 52] on button "Menu de opções" at bounding box center [1492, 46] width 39 height 39
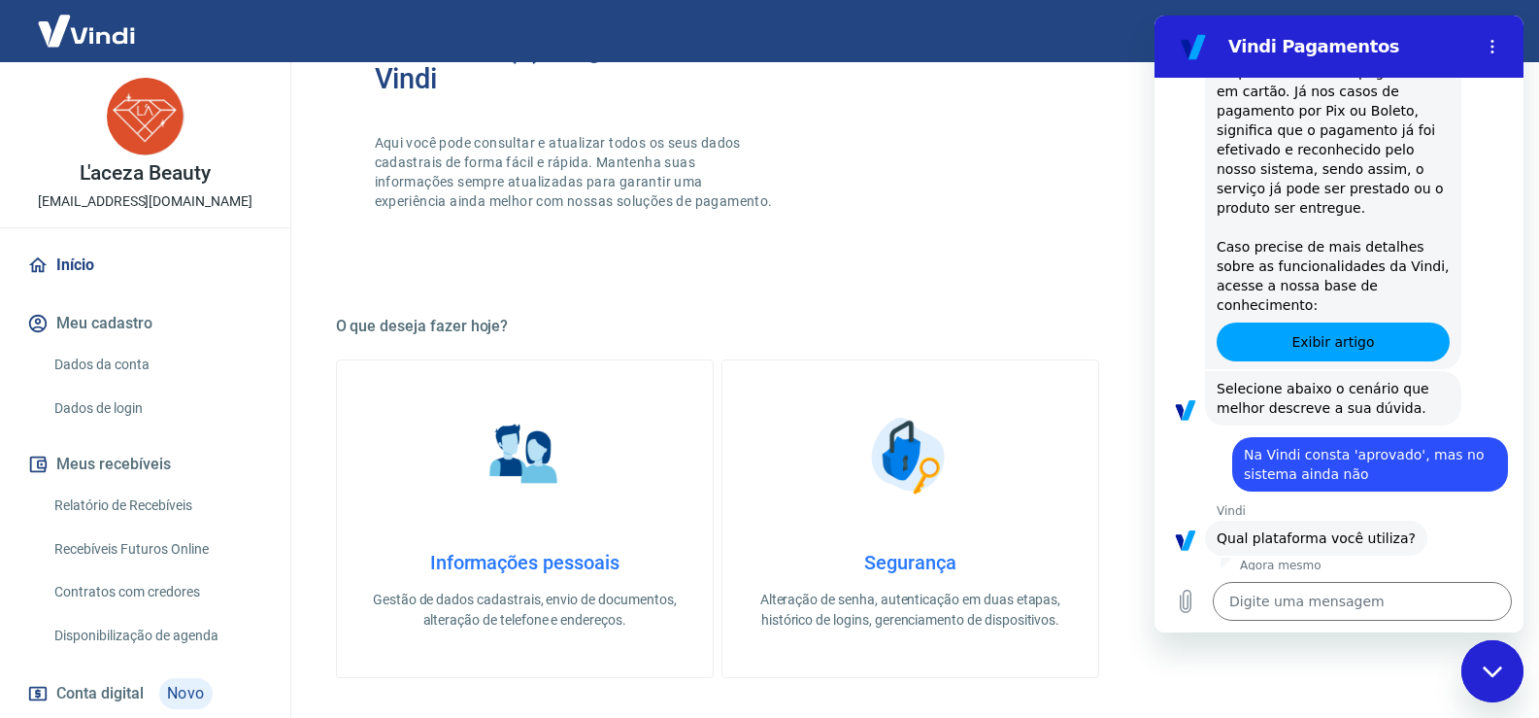
click at [1489, 681] on div "Fechar janela de mensagens" at bounding box center [1492, 671] width 58 height 58
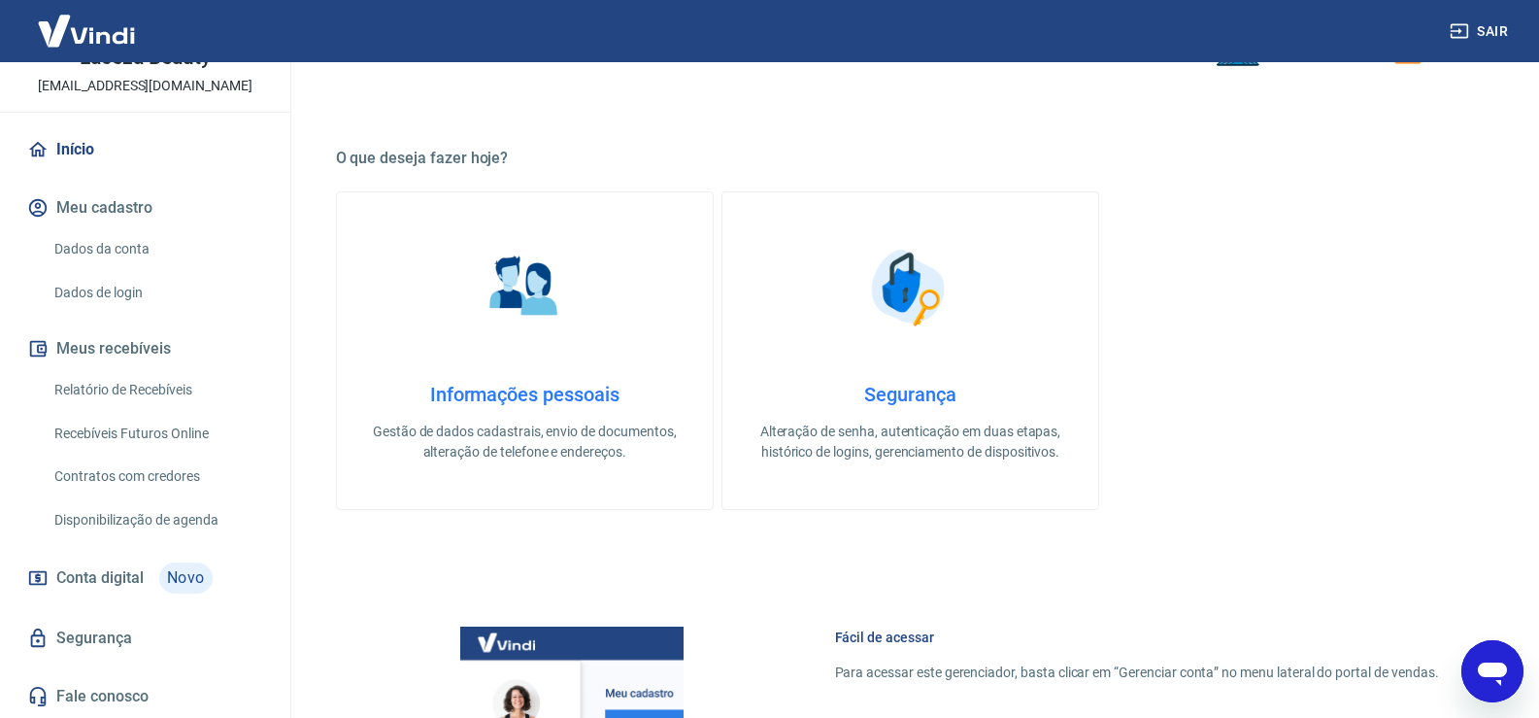
scroll to position [583, 0]
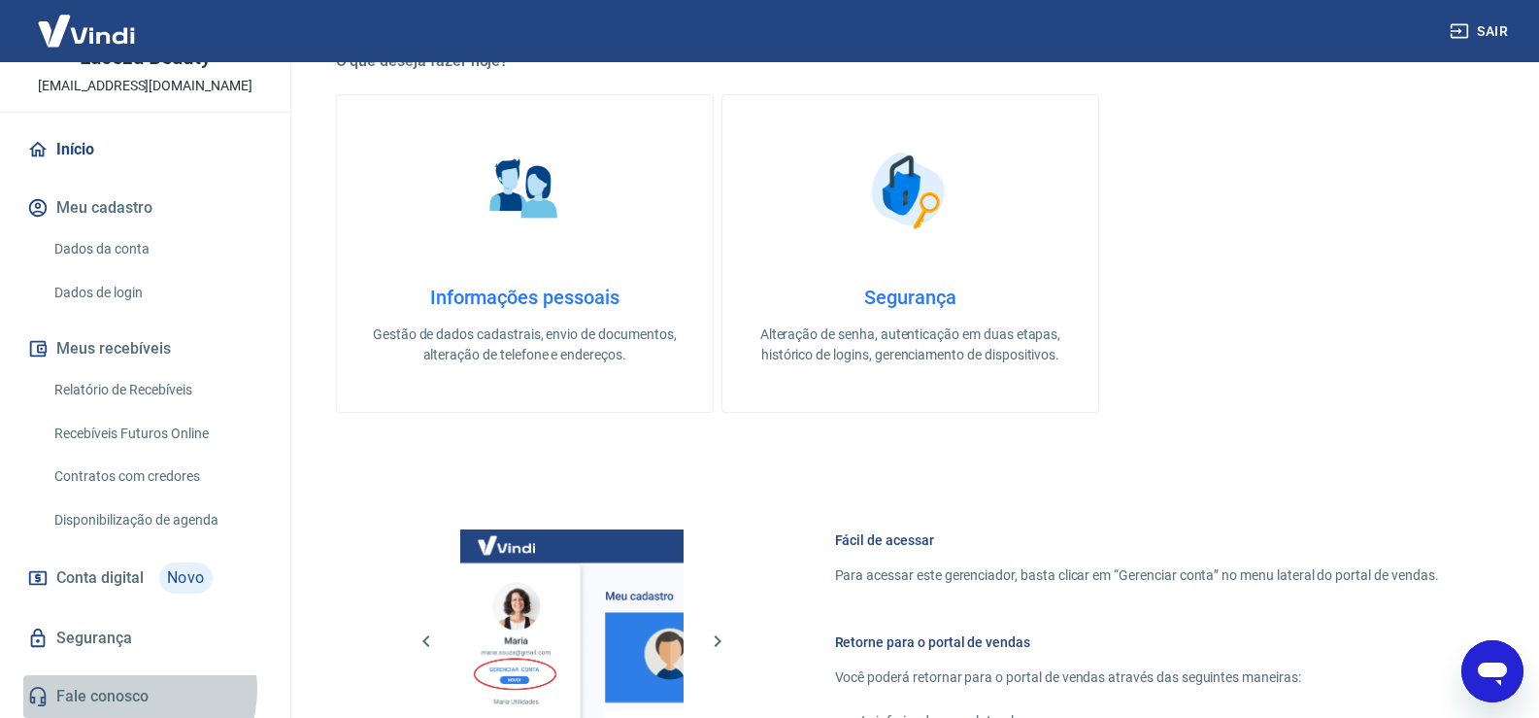
click at [138, 689] on link "Fale conosco" at bounding box center [145, 696] width 244 height 43
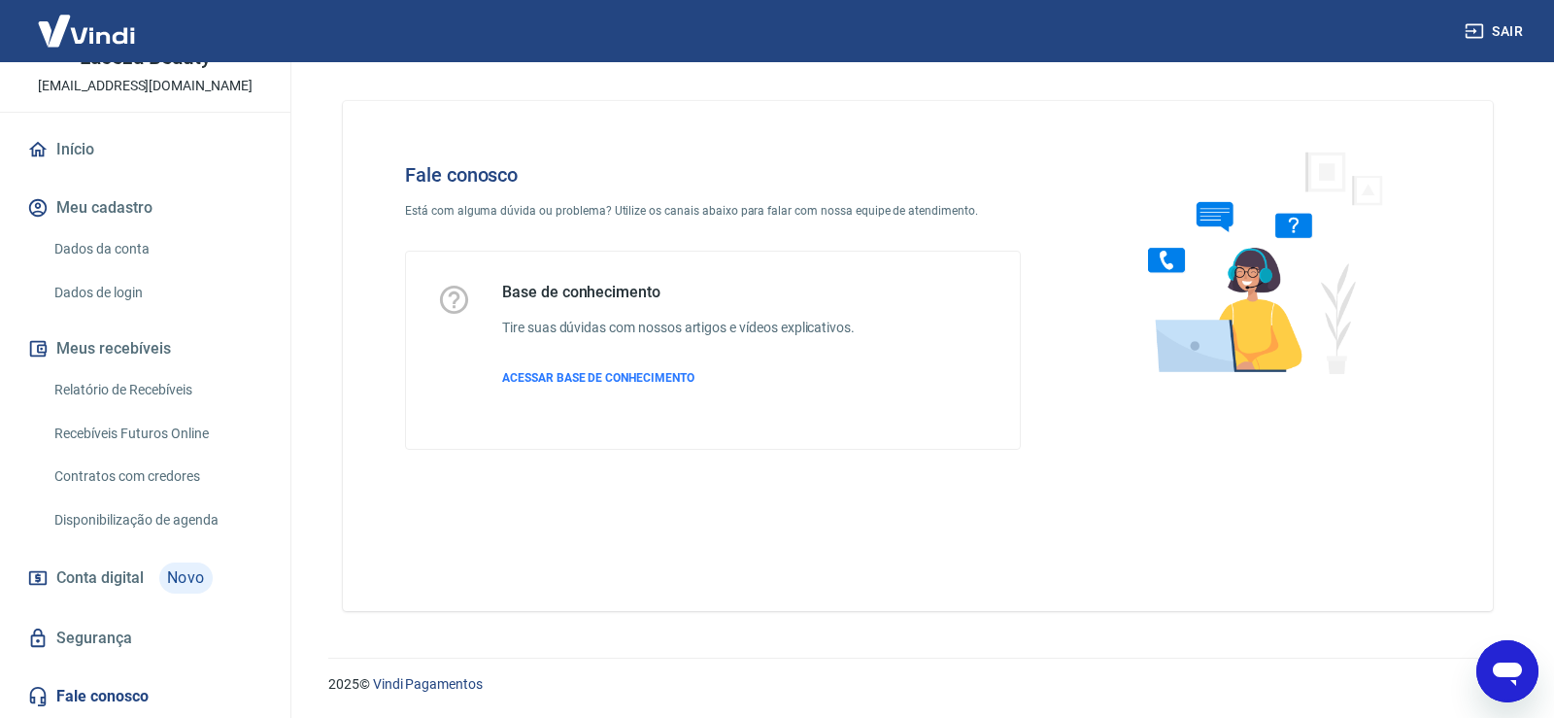
click at [572, 121] on div "Fale conosco Está com alguma dúvida ou problema? Utilize os canais abaixo para …" at bounding box center [918, 356] width 1150 height 510
click at [473, 549] on div "Fale conosco Está com alguma dúvida ou problema? Utilize os canais abaixo para …" at bounding box center [918, 356] width 1150 height 510
